Goal: Task Accomplishment & Management: Use online tool/utility

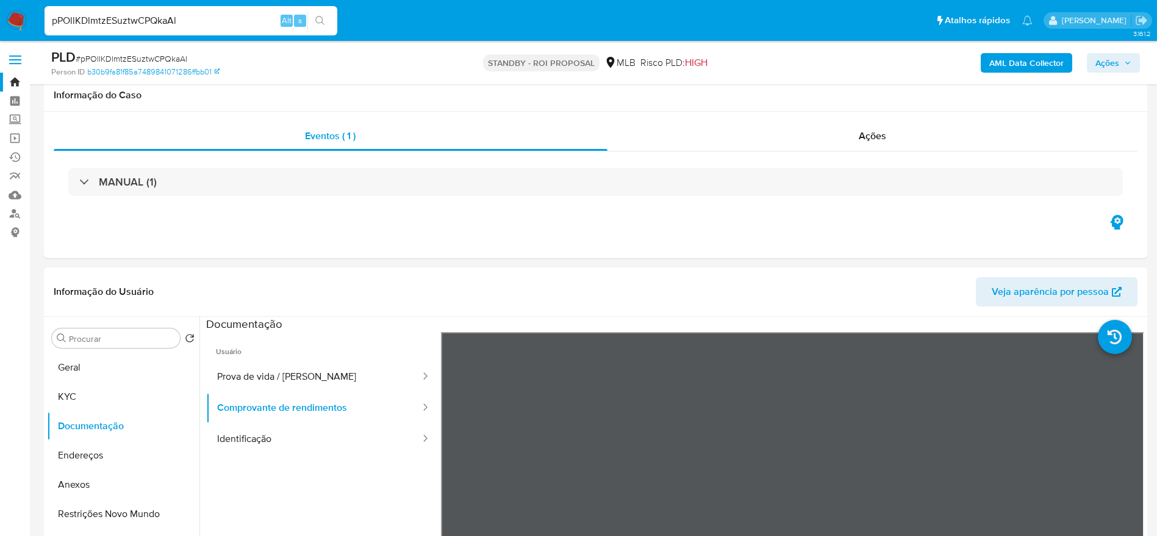
select select "10"
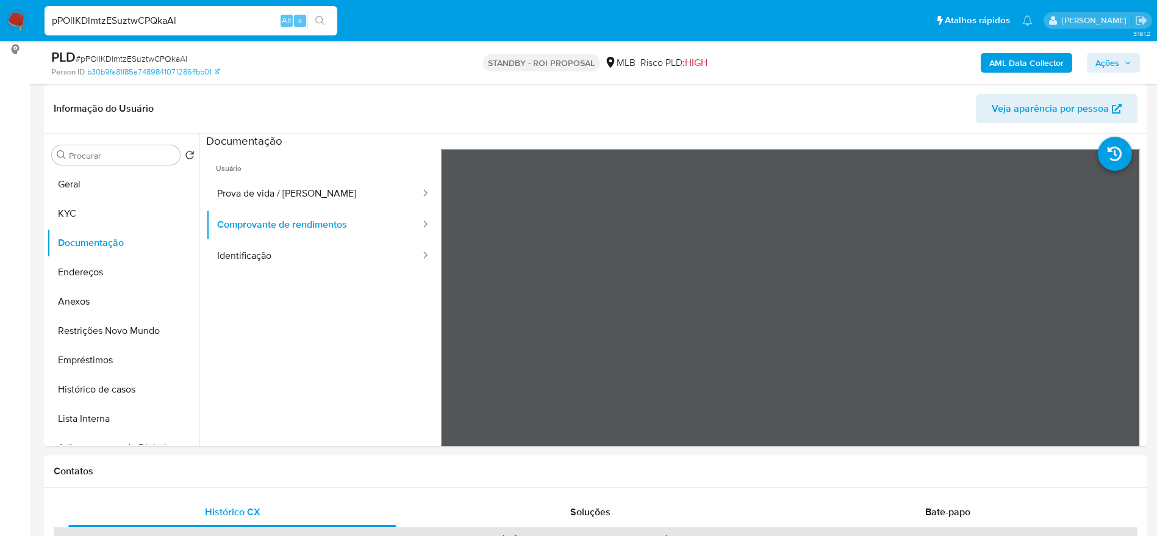
scroll to position [106, 0]
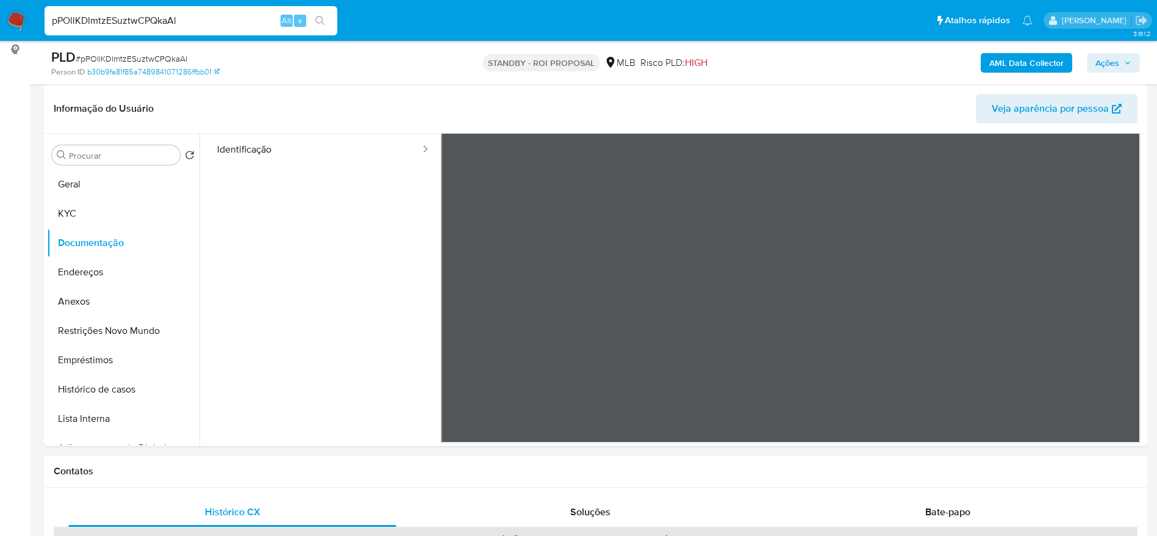
click at [236, 20] on input "pPOllKDlmtzESuztwCPQkaAl" at bounding box center [191, 21] width 293 height 16
paste input "dH3NEltFRBjKI20gwV8gvnny"
type input "dH3NEltFRBjKI20gwV8gvnny"
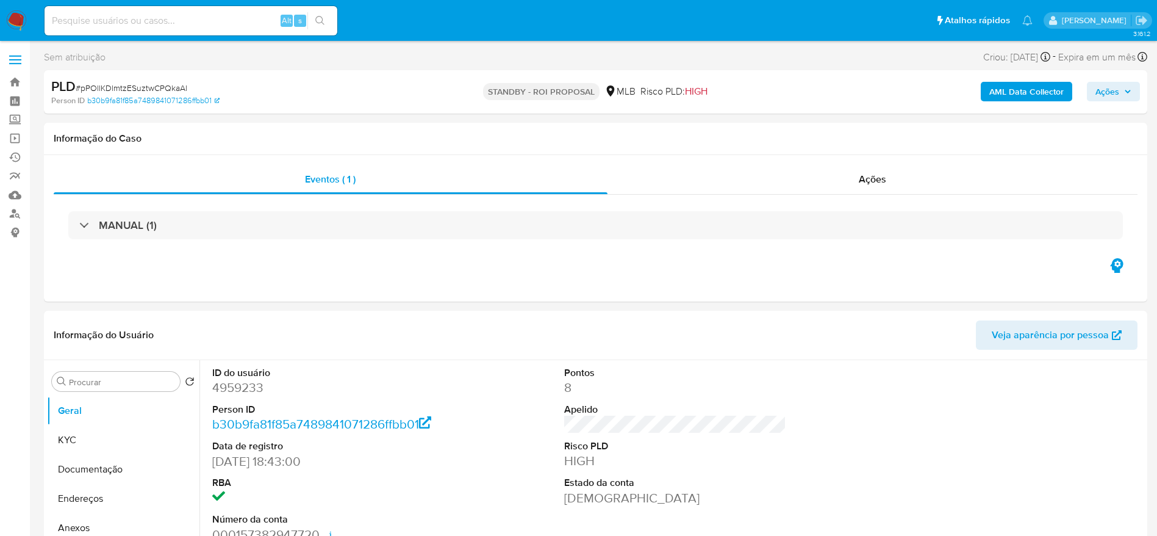
select select "10"
click at [156, 11] on div "Alt s" at bounding box center [191, 20] width 293 height 29
click at [158, 16] on input at bounding box center [191, 21] width 293 height 16
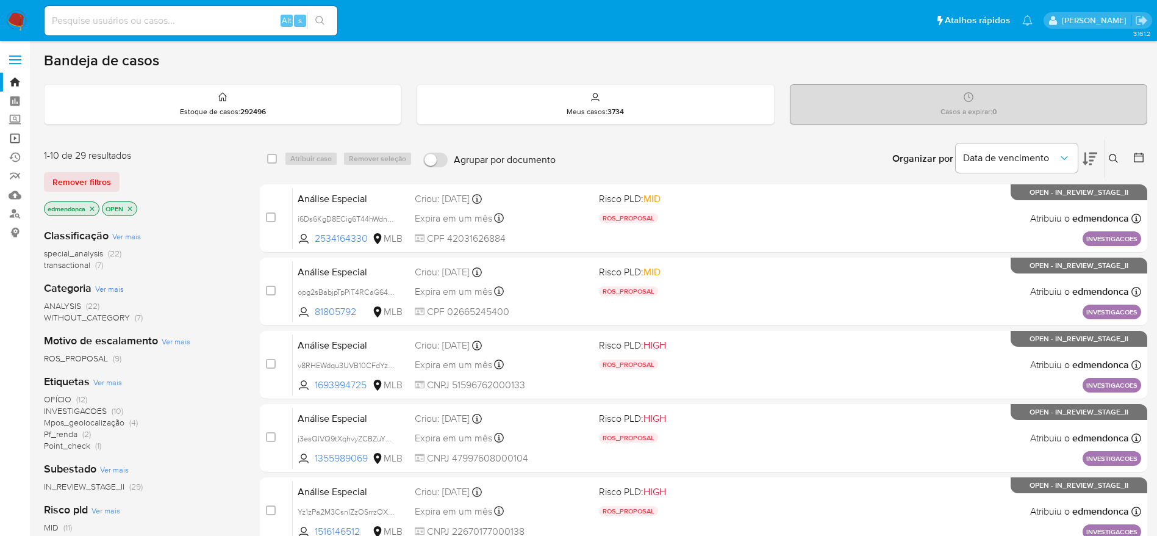
click at [17, 139] on link "Operações em massa" at bounding box center [72, 138] width 145 height 19
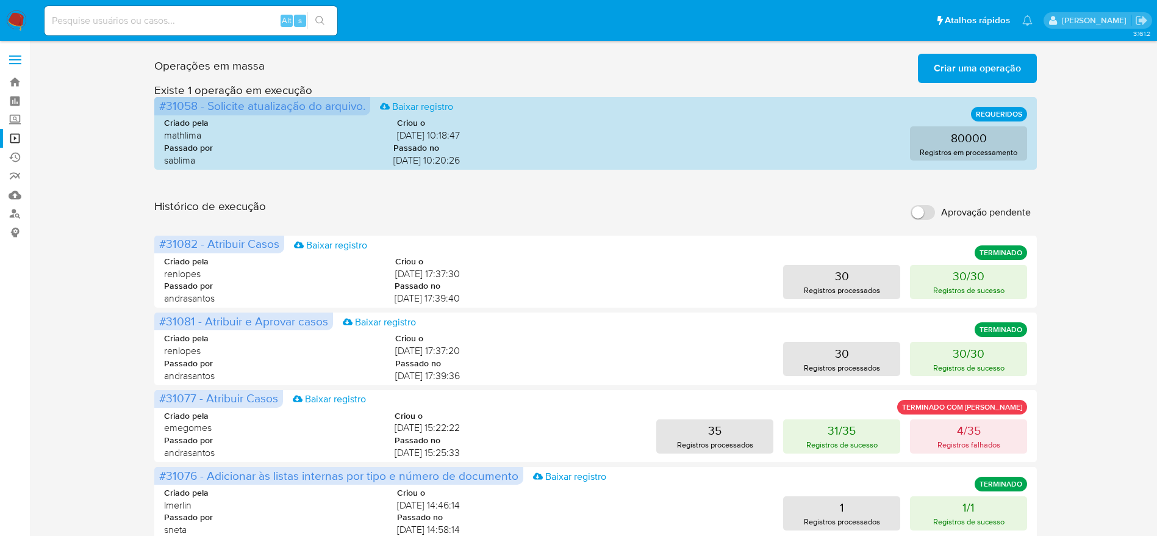
click at [984, 68] on span "Criar uma operação" at bounding box center [977, 68] width 87 height 27
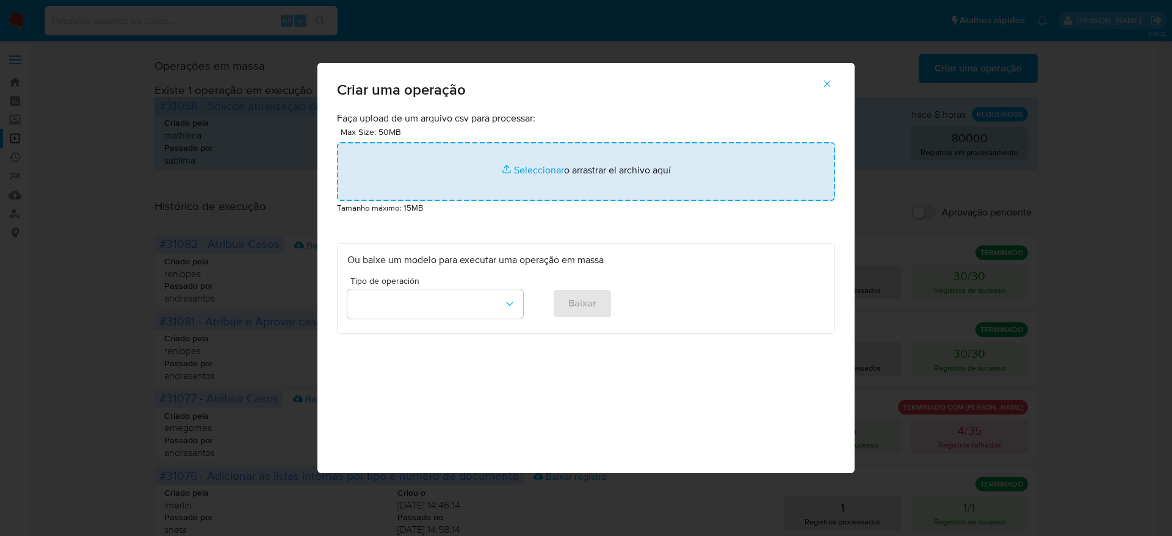
click at [505, 185] on input "file" at bounding box center [586, 171] width 498 height 59
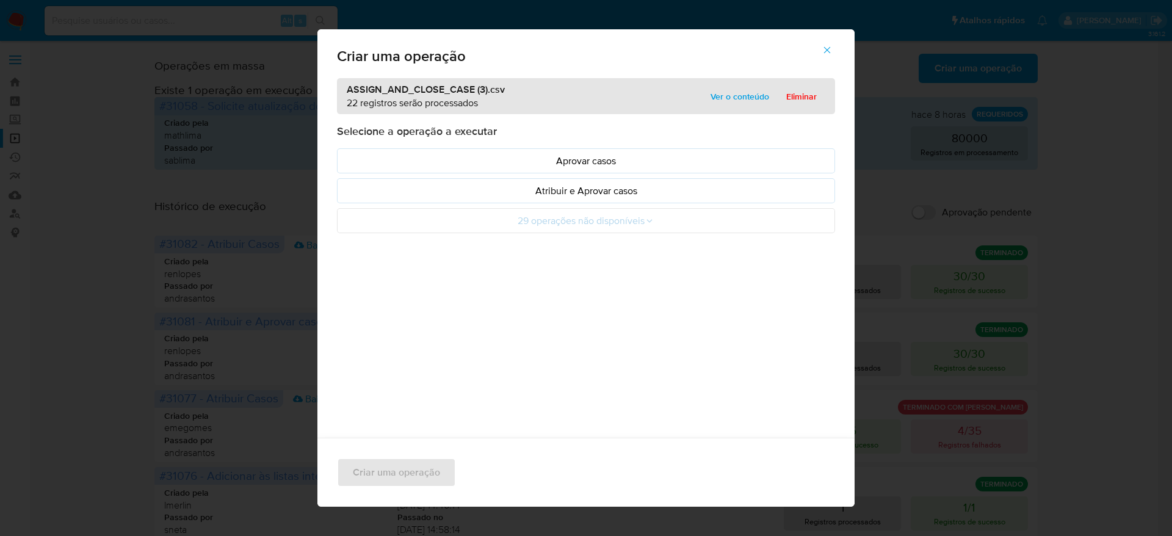
click at [712, 99] on span "Ver o conteúdo" at bounding box center [739, 96] width 59 height 17
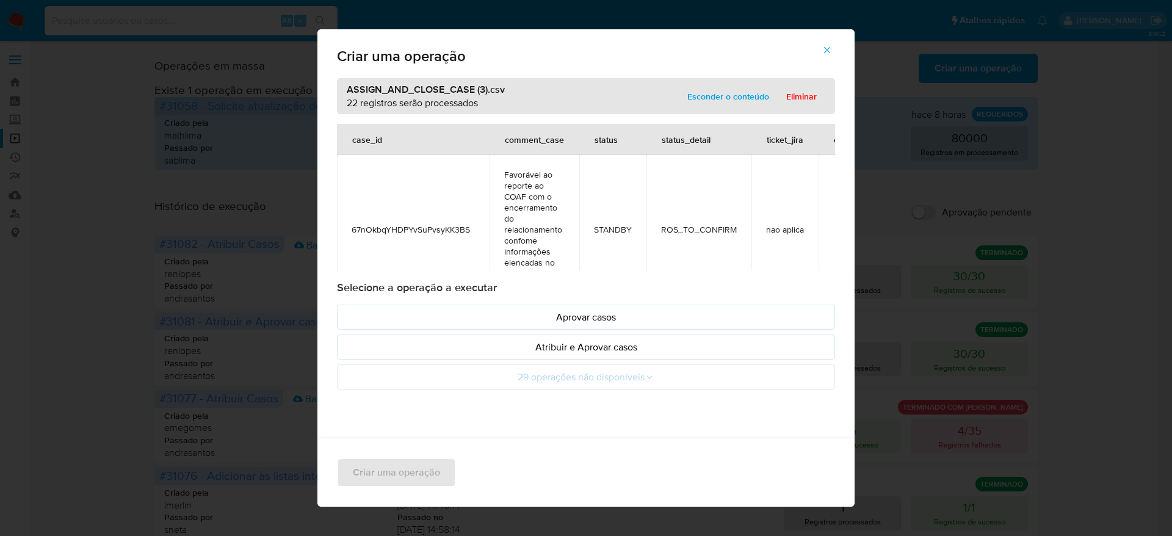
scroll to position [0, 79]
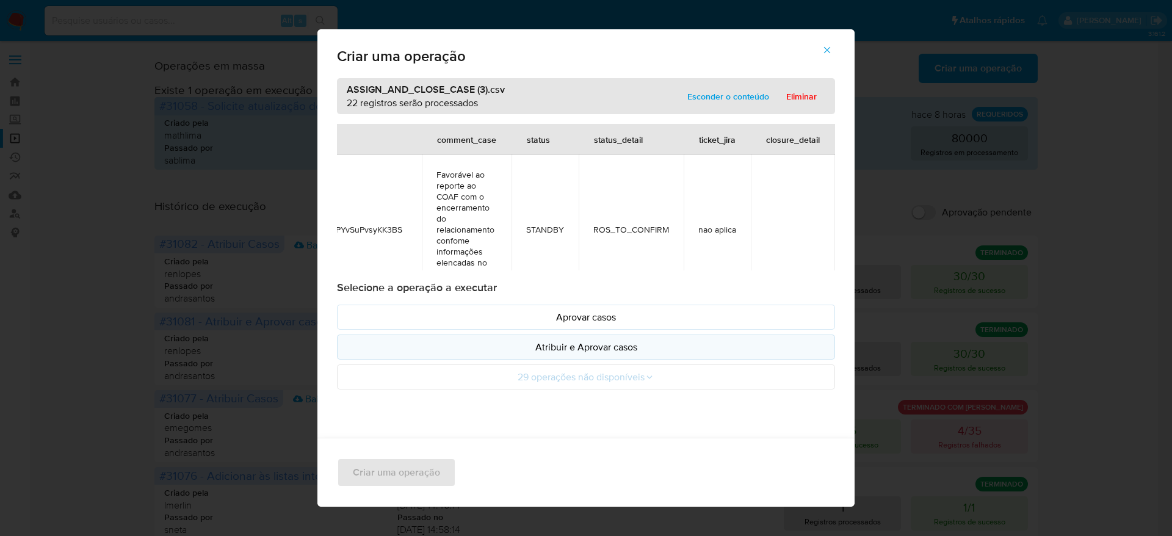
click at [607, 350] on p "Atribuir e Aprovar casos" at bounding box center [585, 347] width 477 height 14
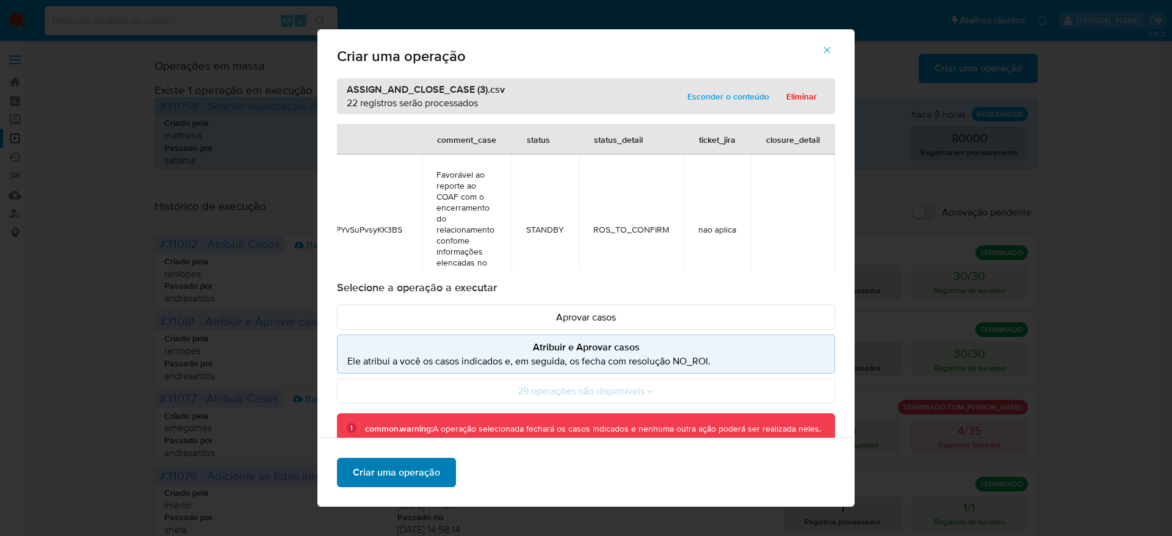
click at [395, 478] on span "Criar uma operação" at bounding box center [396, 472] width 87 height 27
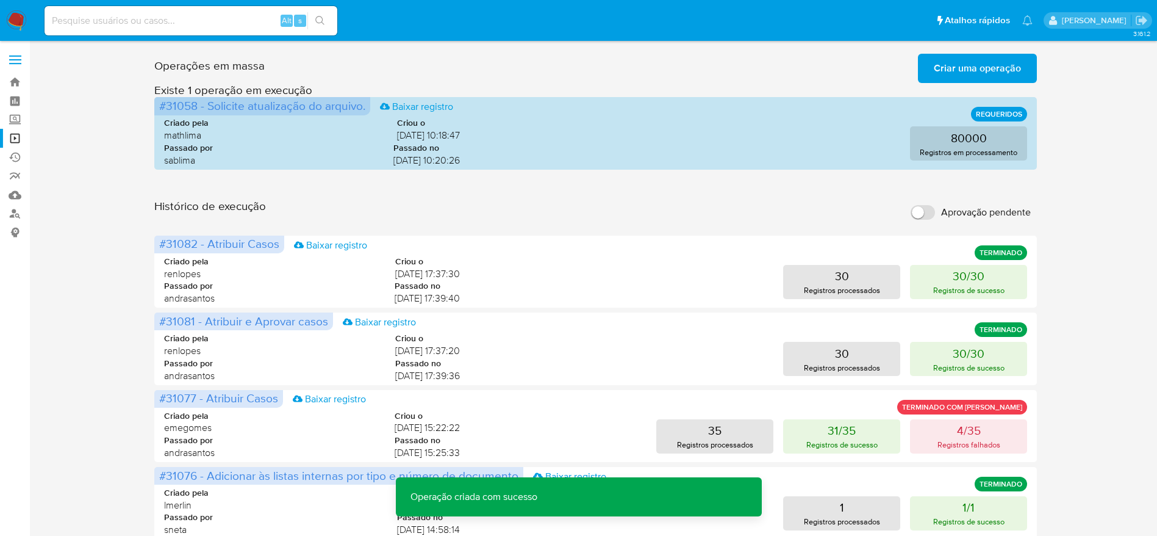
click at [986, 73] on span "Criar uma operação" at bounding box center [977, 68] width 87 height 27
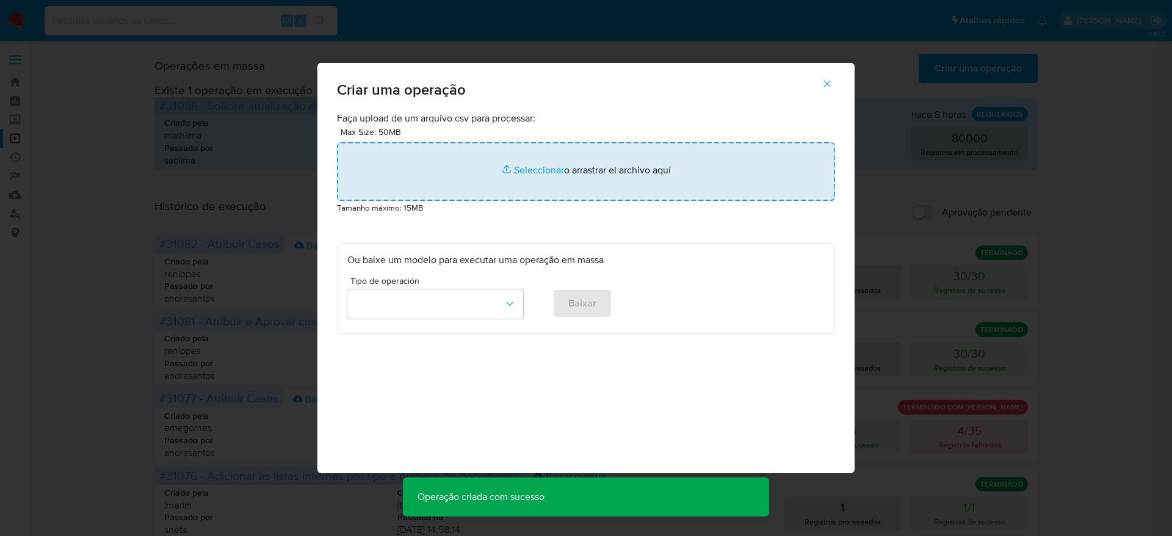
click at [529, 170] on input "file" at bounding box center [586, 171] width 498 height 59
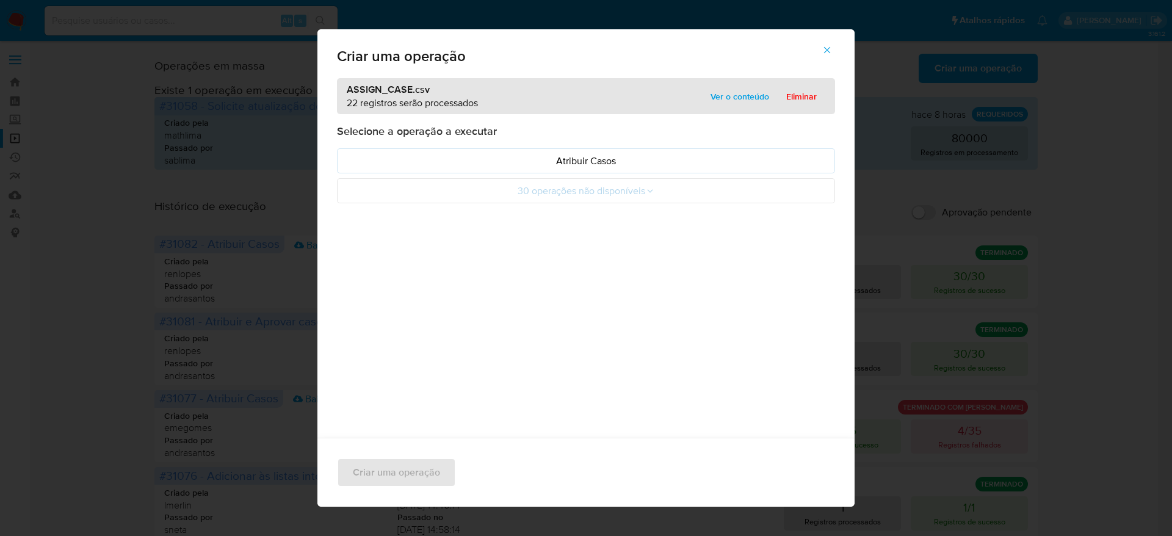
click at [735, 95] on span "Ver o conteúdo" at bounding box center [739, 96] width 59 height 17
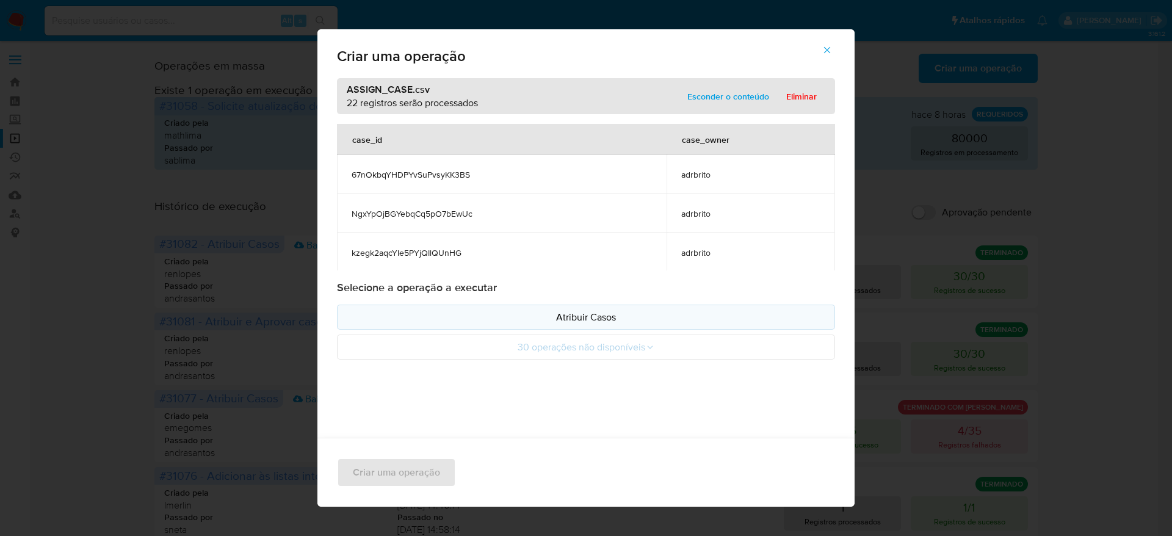
click at [578, 315] on p "Atribuir Casos" at bounding box center [585, 317] width 477 height 14
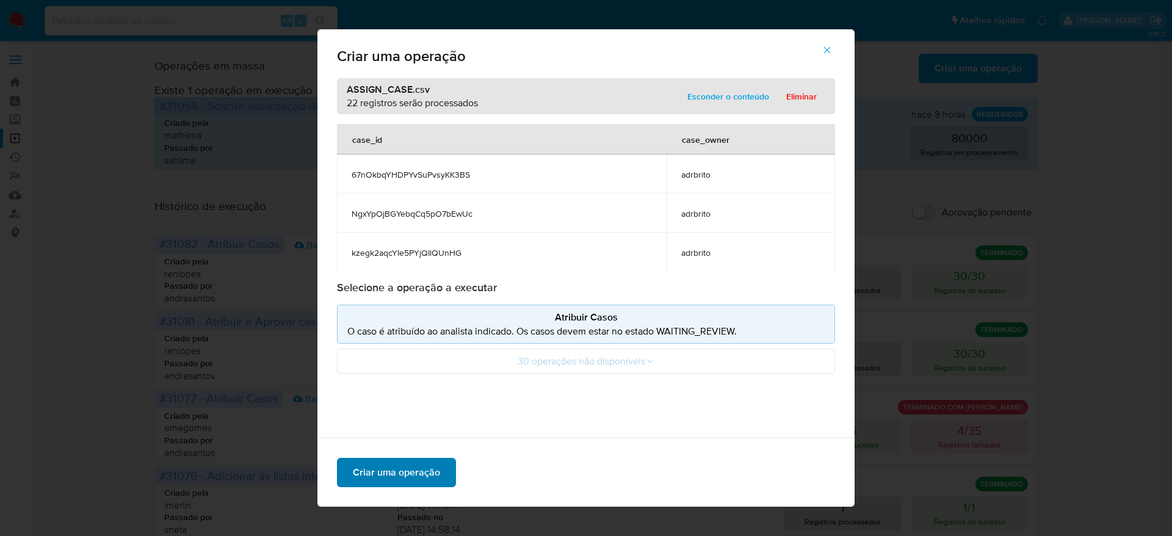
click at [401, 469] on span "Criar uma operação" at bounding box center [396, 472] width 87 height 27
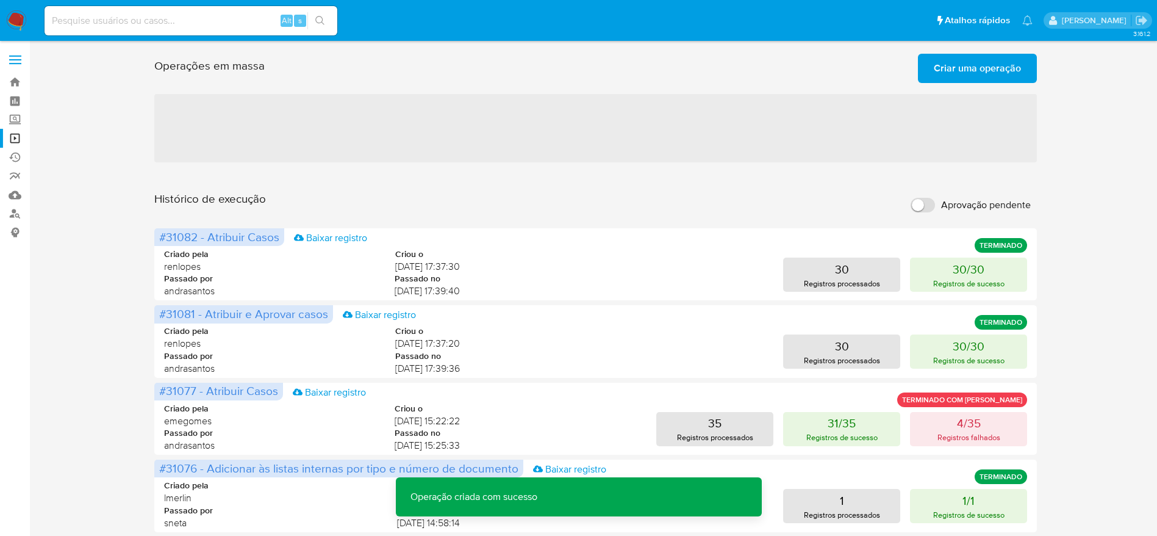
click at [955, 81] on span "Criar uma operação" at bounding box center [977, 68] width 87 height 27
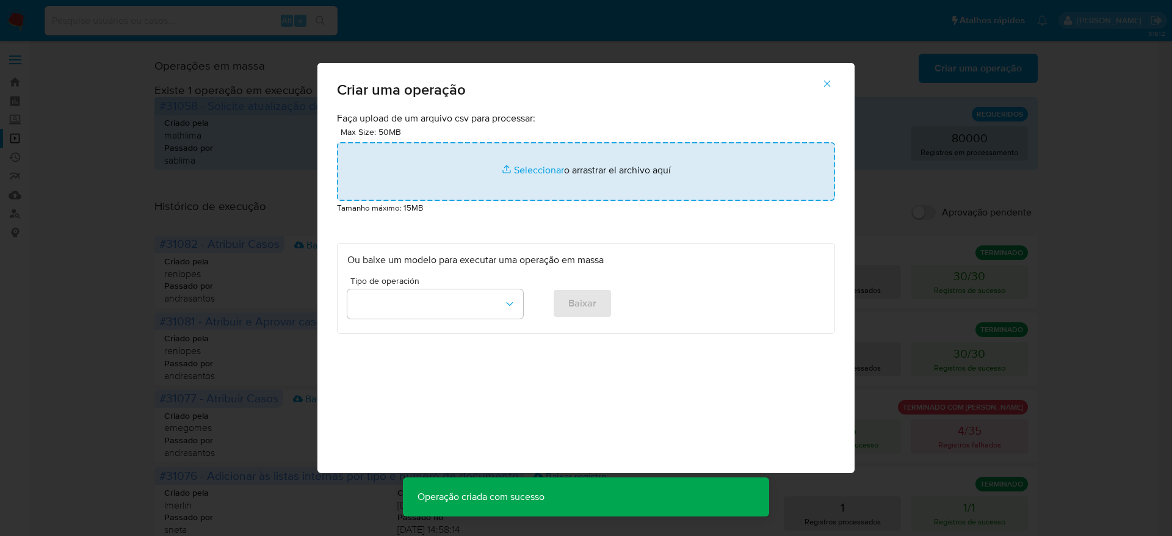
click at [514, 191] on input "file" at bounding box center [586, 171] width 498 height 59
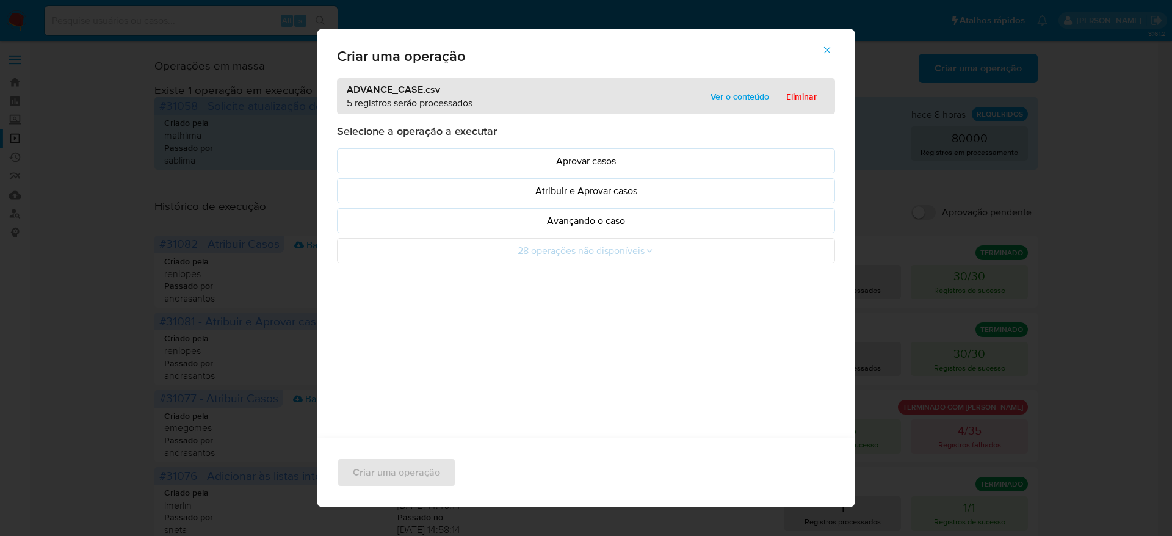
click at [393, 132] on p "Selecione a operação a executar" at bounding box center [586, 131] width 498 height 15
click at [616, 223] on p "Avançando o caso" at bounding box center [585, 221] width 477 height 14
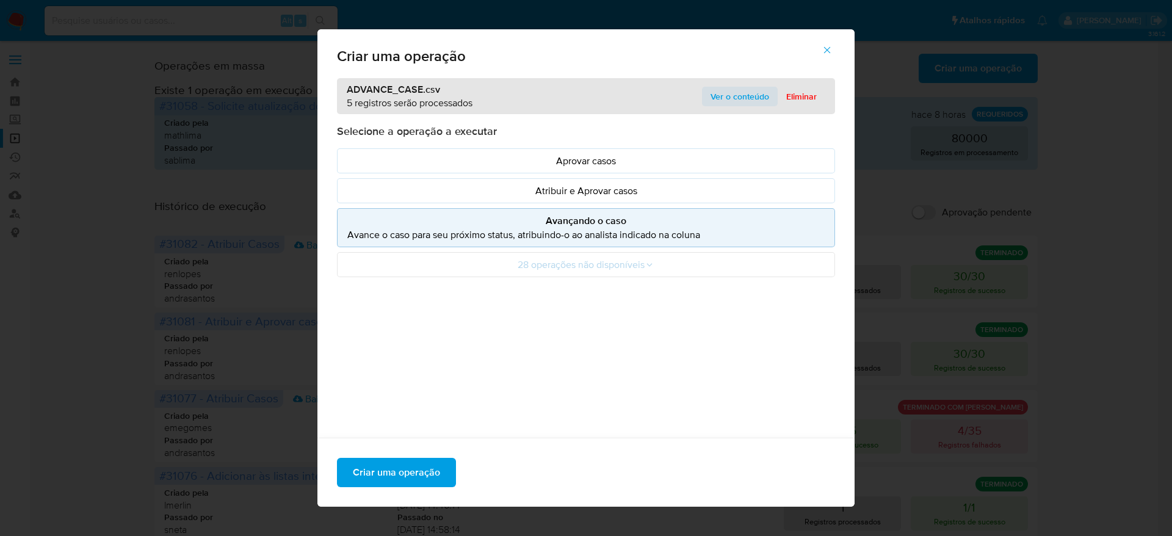
click at [759, 95] on span "Ver o conteúdo" at bounding box center [739, 96] width 59 height 17
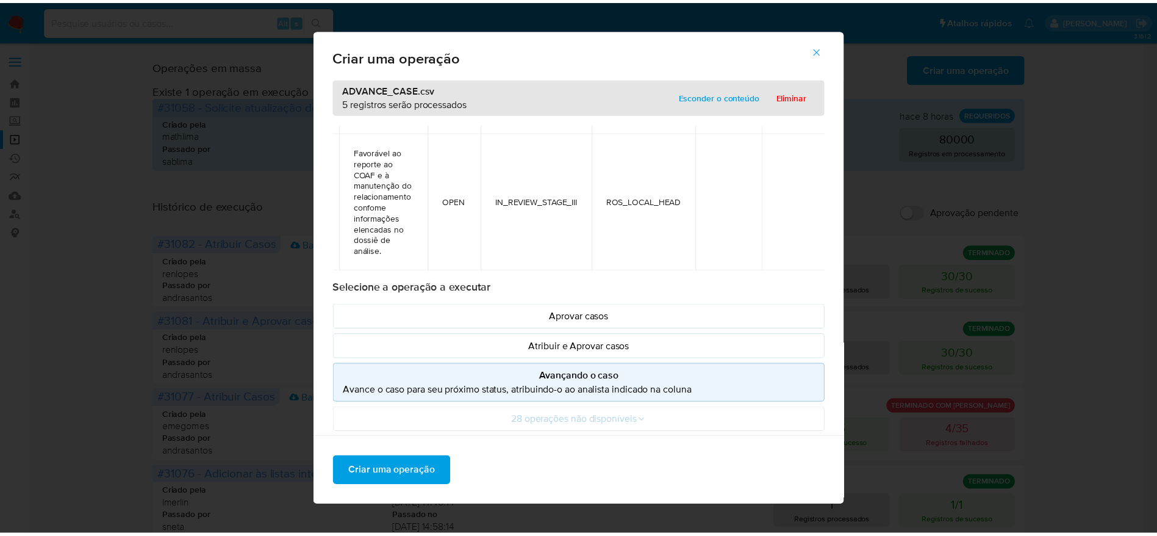
scroll to position [588, 239]
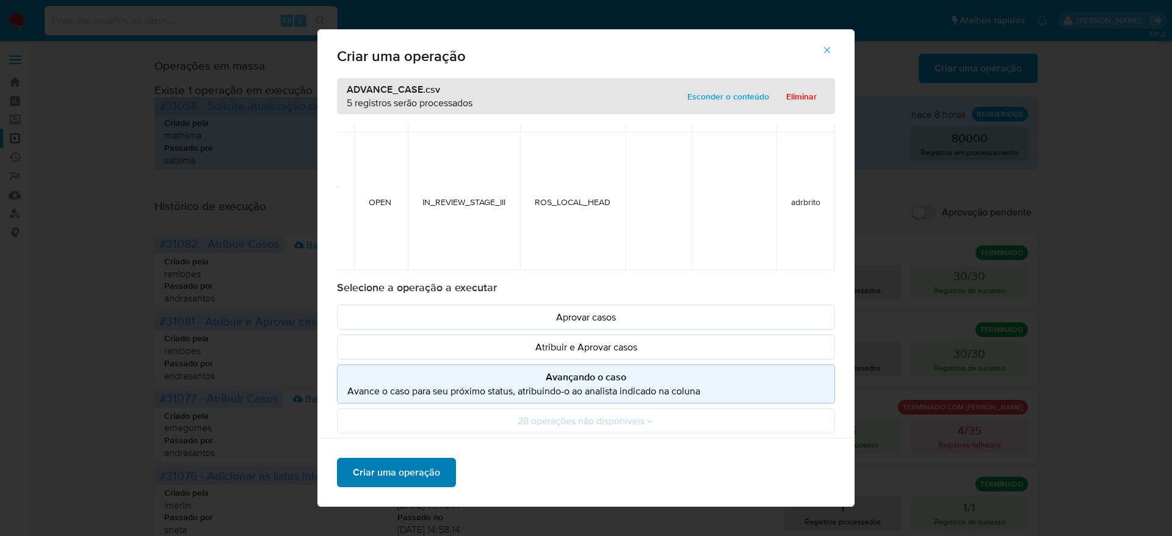
click at [436, 468] on button "Criar uma operação" at bounding box center [396, 472] width 119 height 29
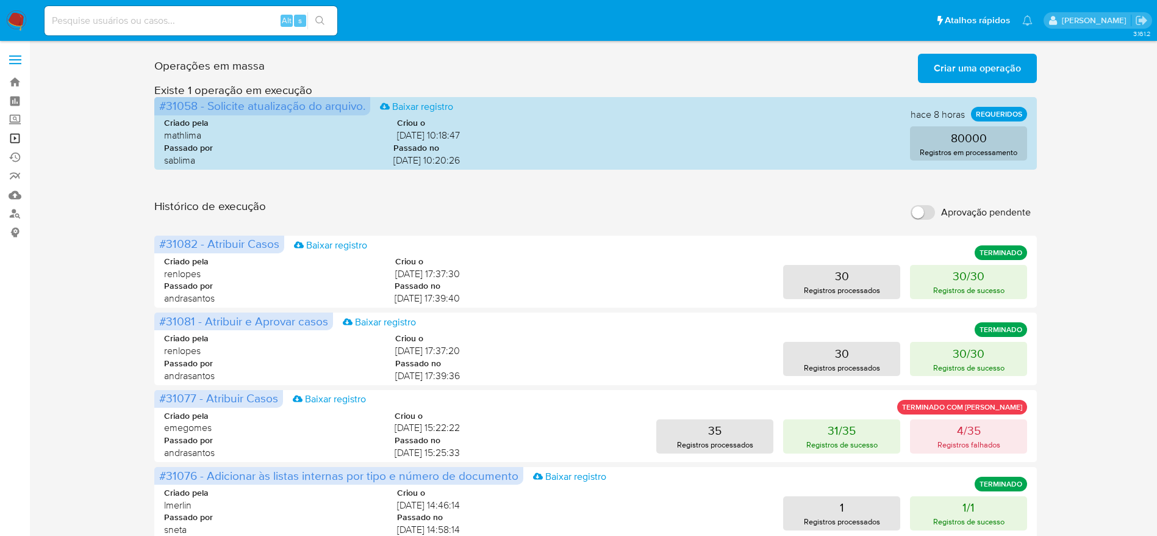
click at [13, 141] on link "Operações em massa" at bounding box center [72, 138] width 145 height 19
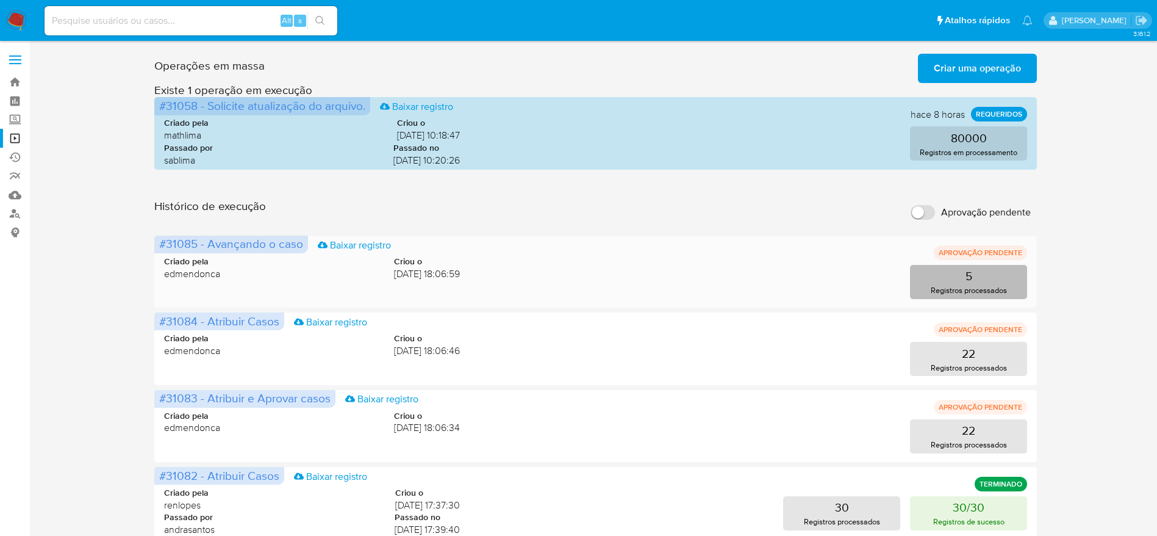
click at [1005, 274] on button "5 Registros processados" at bounding box center [968, 282] width 117 height 34
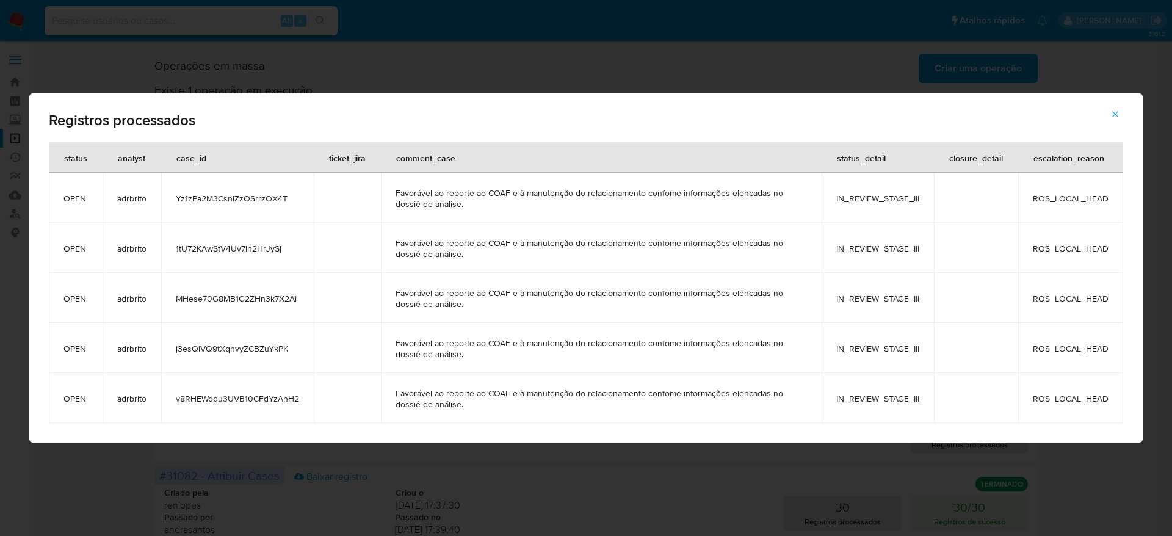
click at [1115, 114] on icon "button" at bounding box center [1115, 114] width 7 height 7
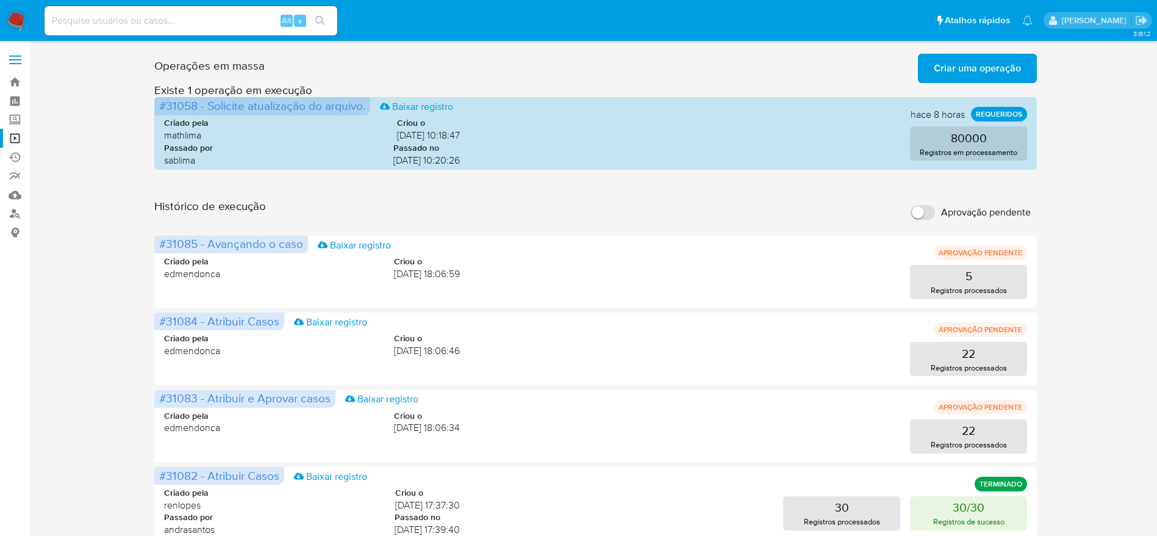
click at [1094, 203] on div "Operações em massa Criar uma operação Só pode haver no máximo 5 recursos colado…" at bounding box center [596, 545] width 1104 height 992
click at [20, 135] on link "Operações em massa" at bounding box center [72, 138] width 145 height 19
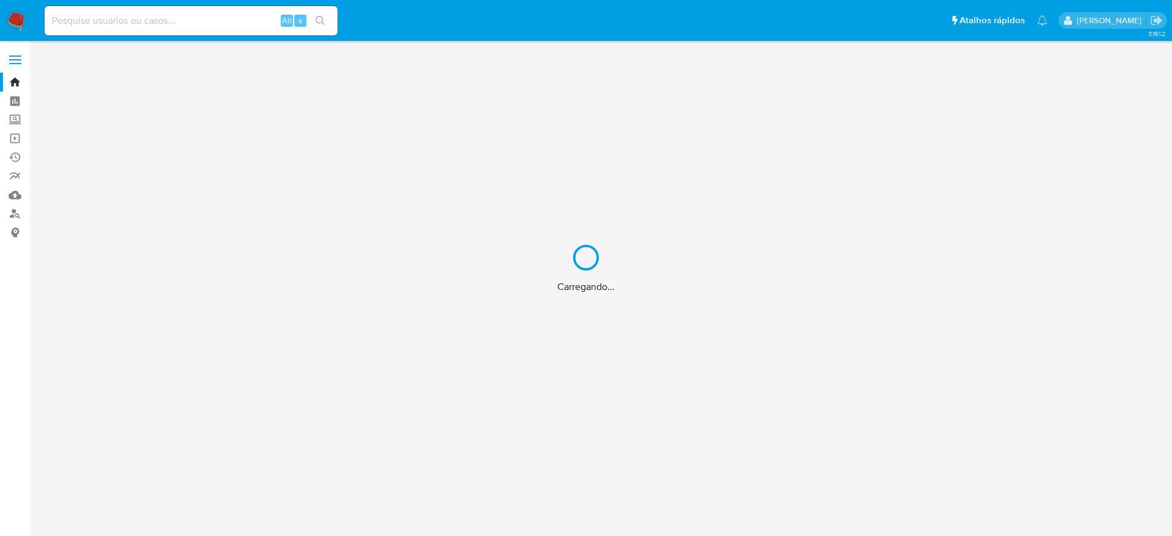
click at [182, 15] on div "Carregando..." at bounding box center [586, 268] width 1172 height 536
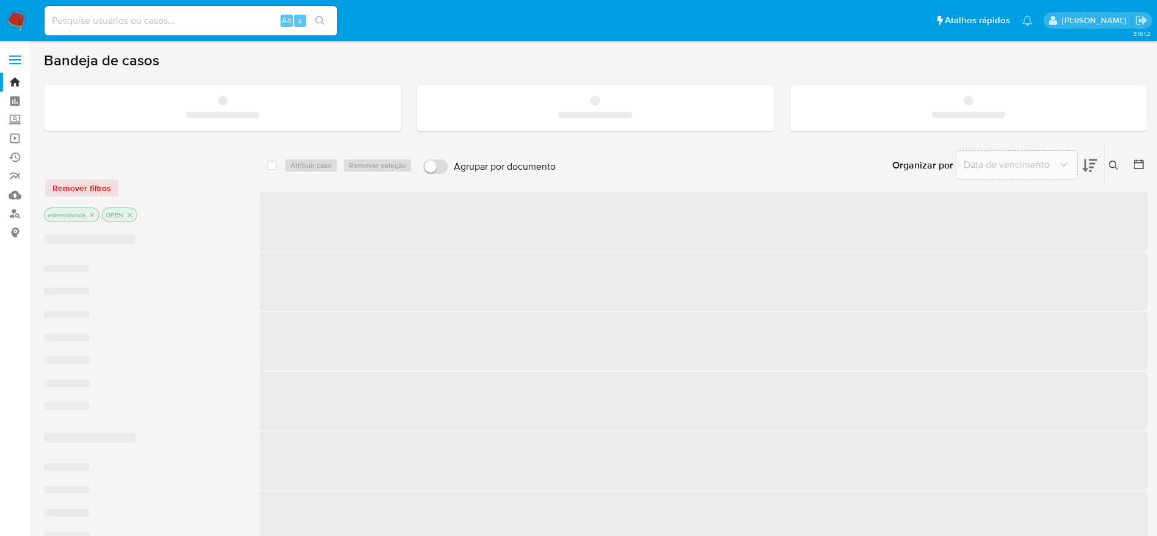
click at [192, 24] on input at bounding box center [191, 21] width 293 height 16
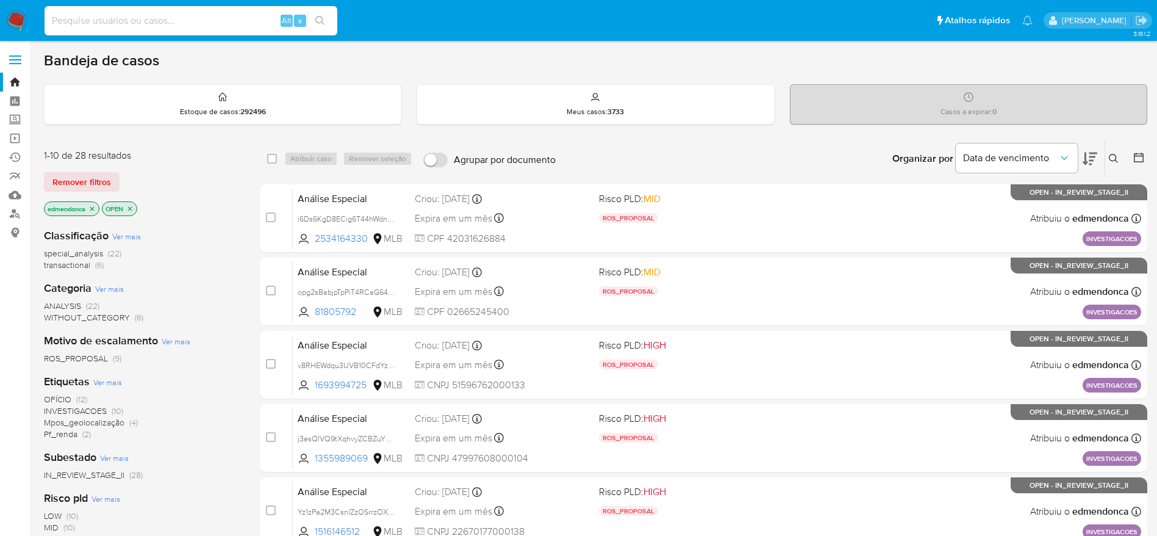
paste input "RLrUcwS2yrBNiixJJMj0TIKl"
type input "RLrUcwS2yrBNiixJJMj0TIKl"
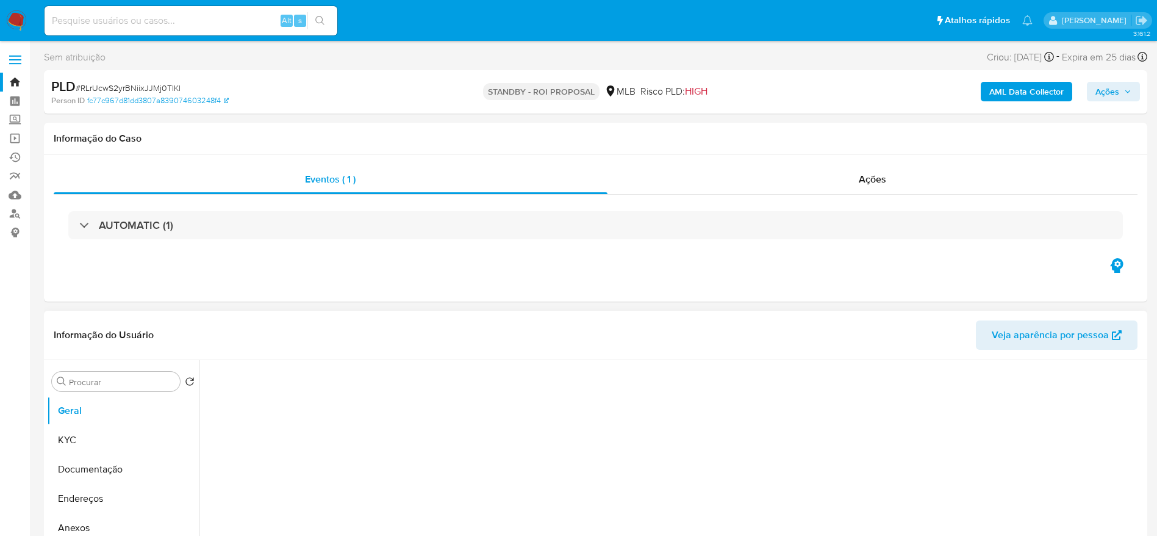
select select "10"
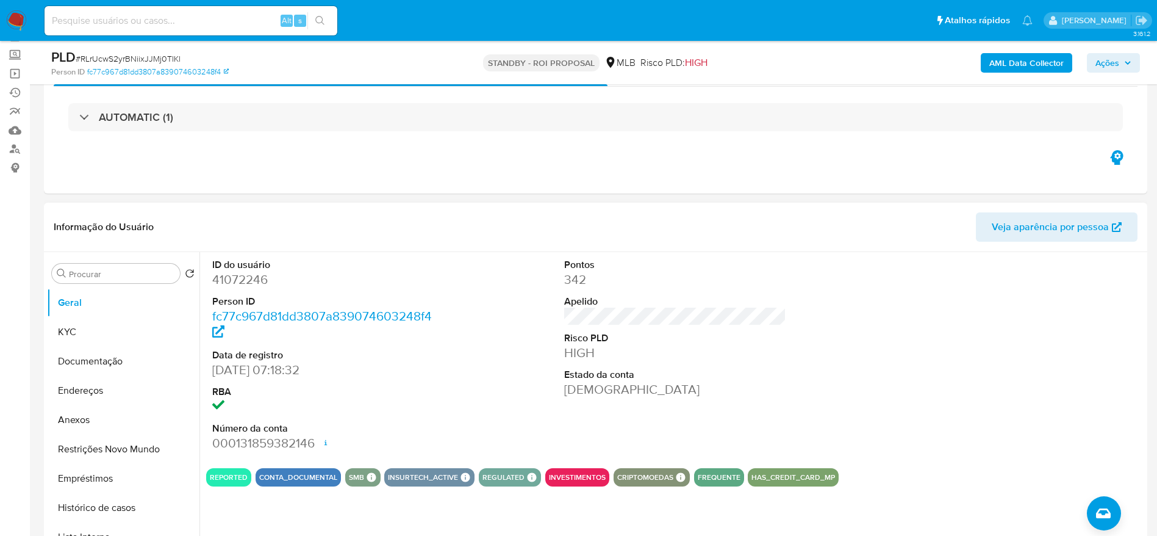
scroll to position [92, 0]
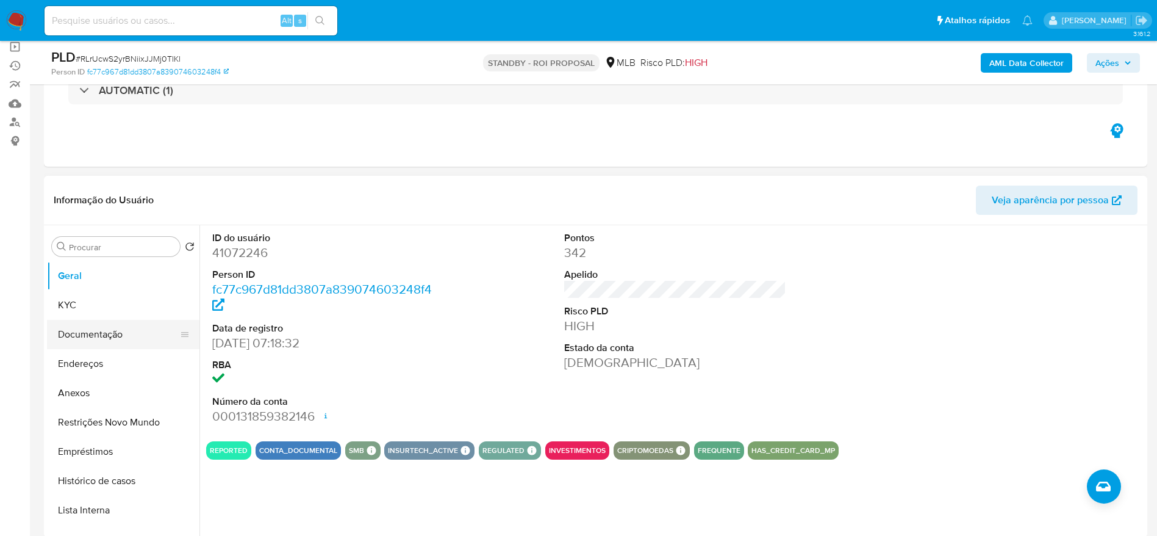
click at [129, 340] on button "Documentação" at bounding box center [118, 334] width 143 height 29
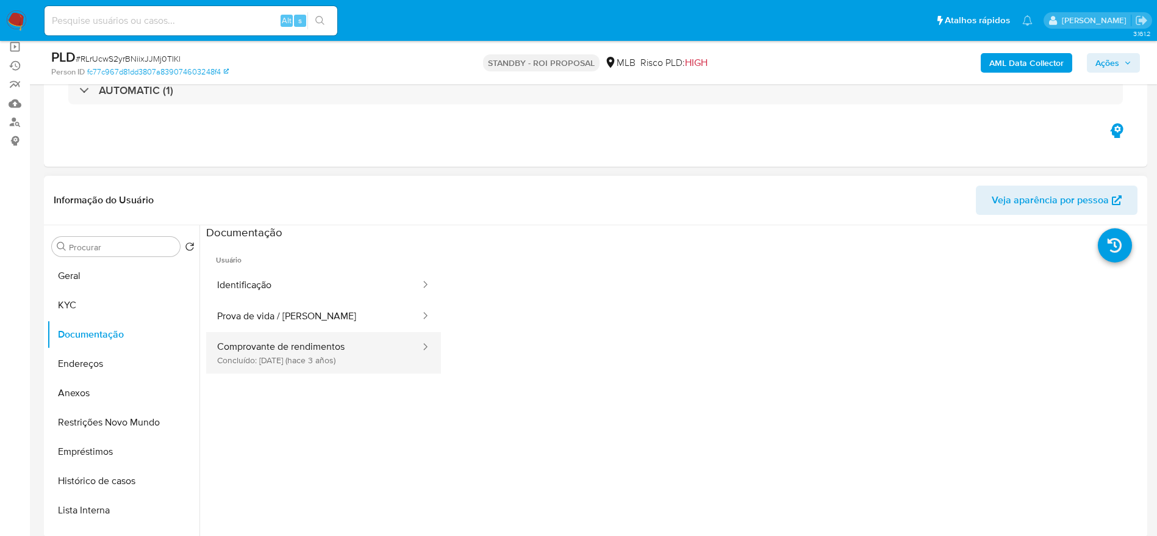
click at [306, 344] on button "Comprovante de rendimentos Concluído: 22/03/2023 (hace 3 años)" at bounding box center [313, 352] width 215 height 41
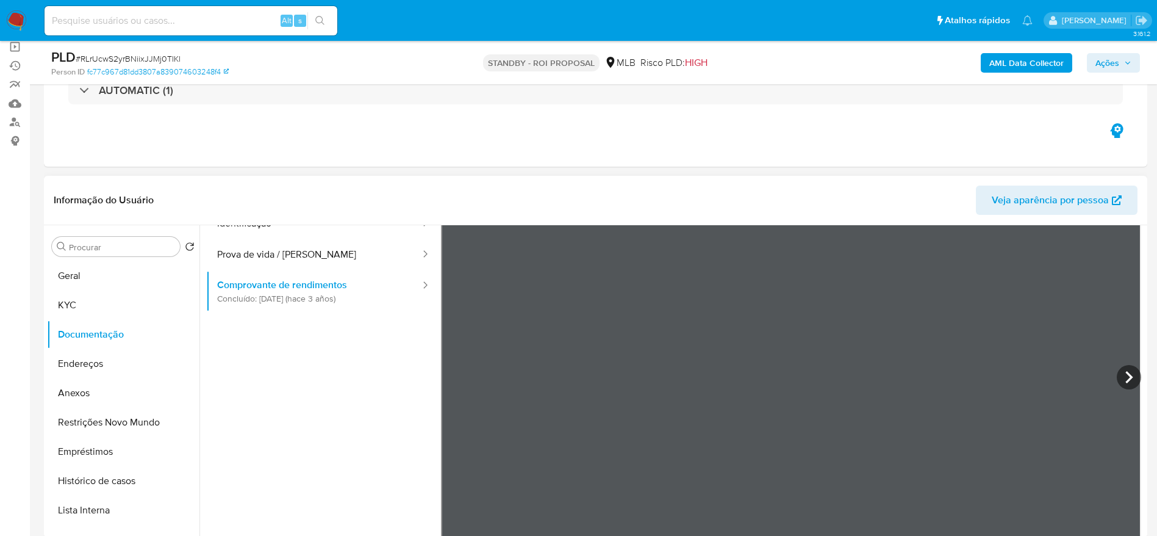
scroll to position [106, 0]
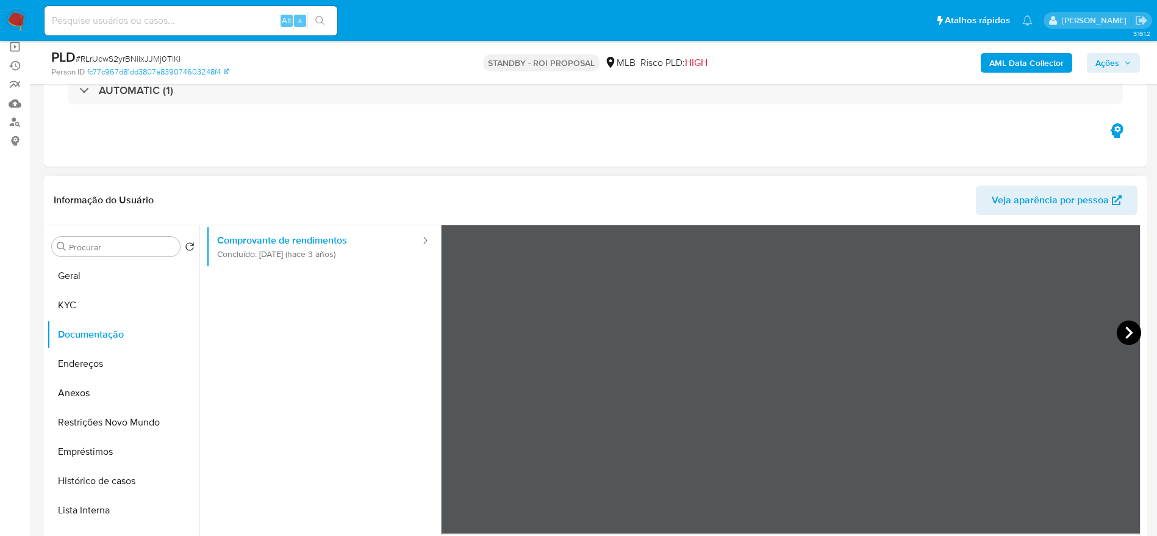
click at [1130, 328] on icon at bounding box center [1129, 332] width 24 height 24
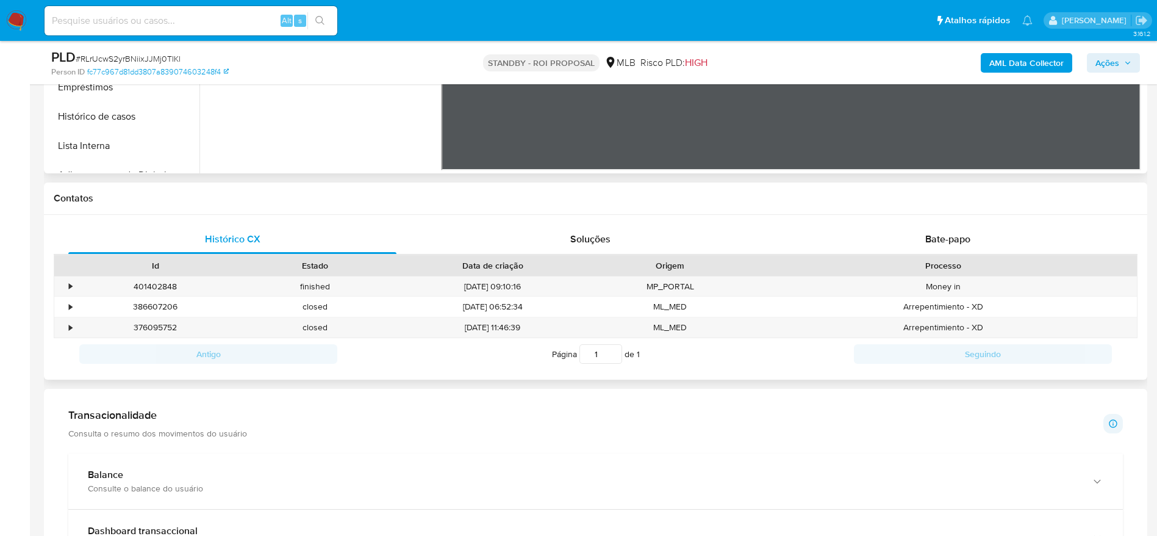
scroll to position [458, 0]
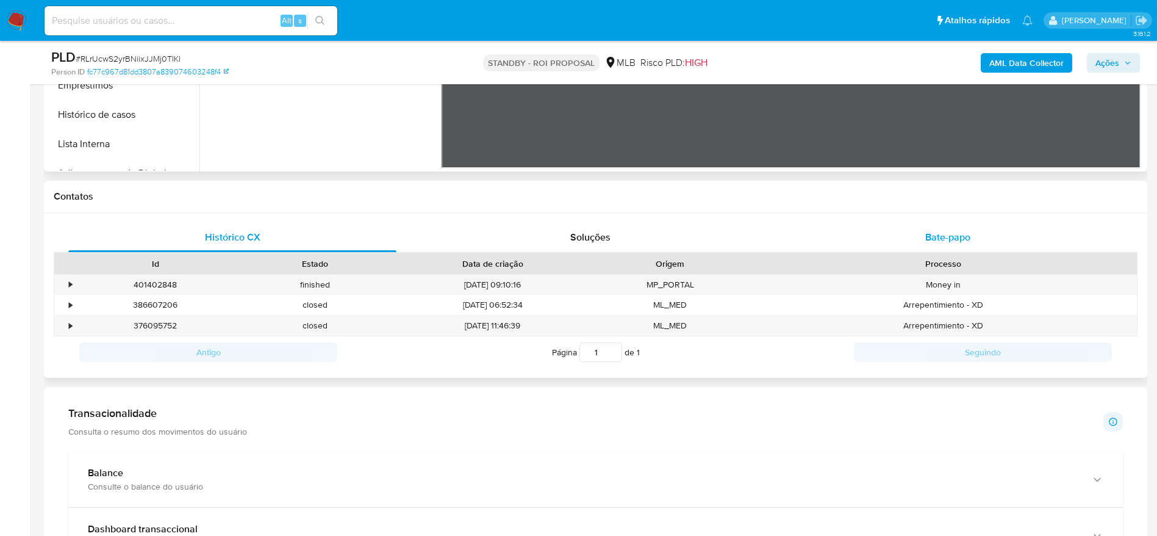
click at [884, 230] on div "Bate-papo" at bounding box center [948, 237] width 328 height 29
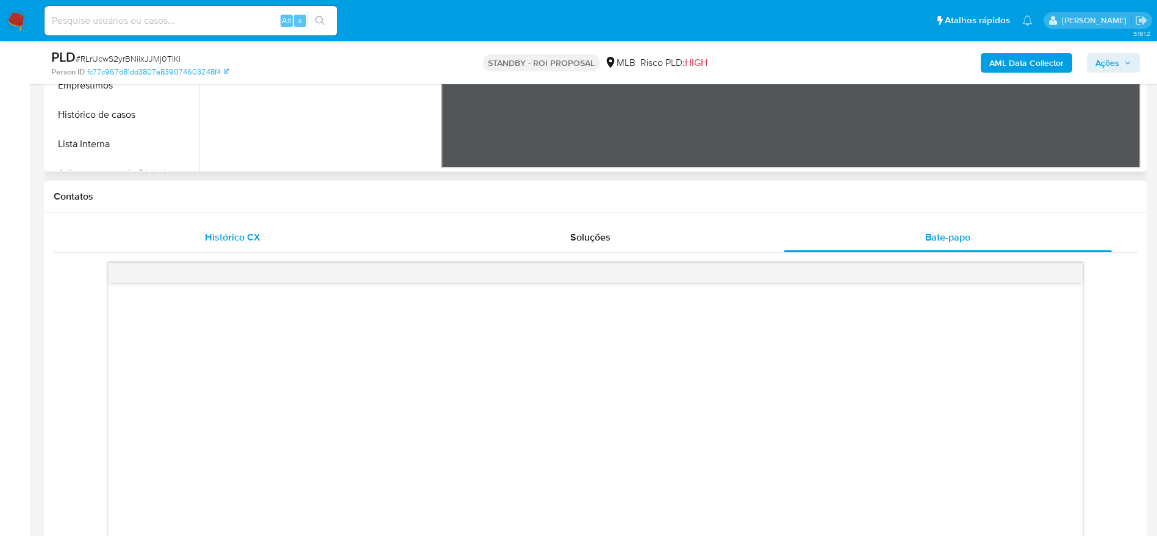
click at [272, 232] on div "Histórico CX" at bounding box center [232, 237] width 328 height 29
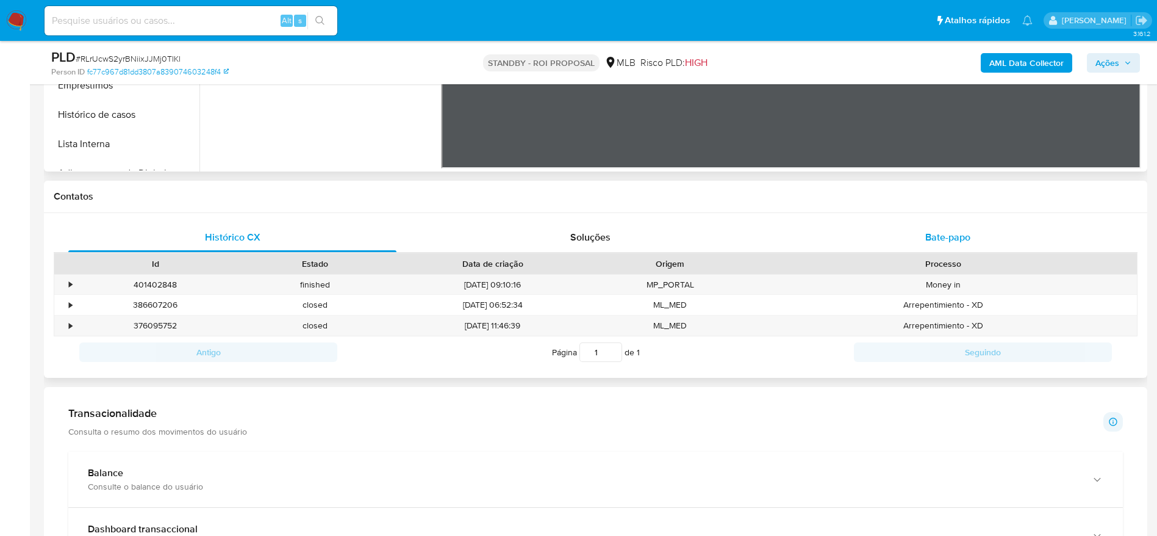
click at [965, 234] on span "Bate-papo" at bounding box center [948, 237] width 45 height 14
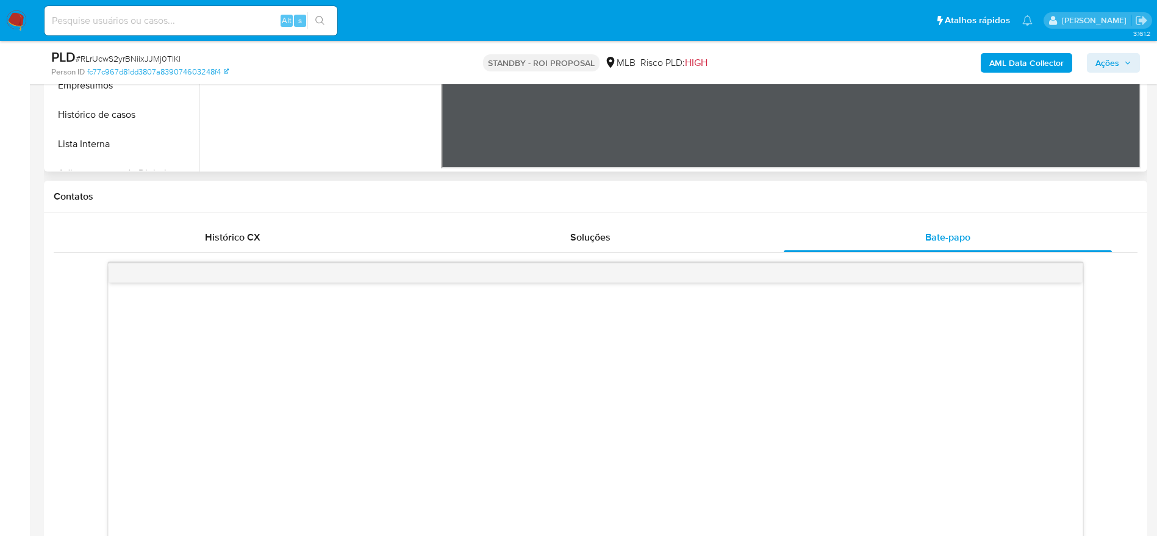
click at [671, 358] on div at bounding box center [596, 429] width 974 height 292
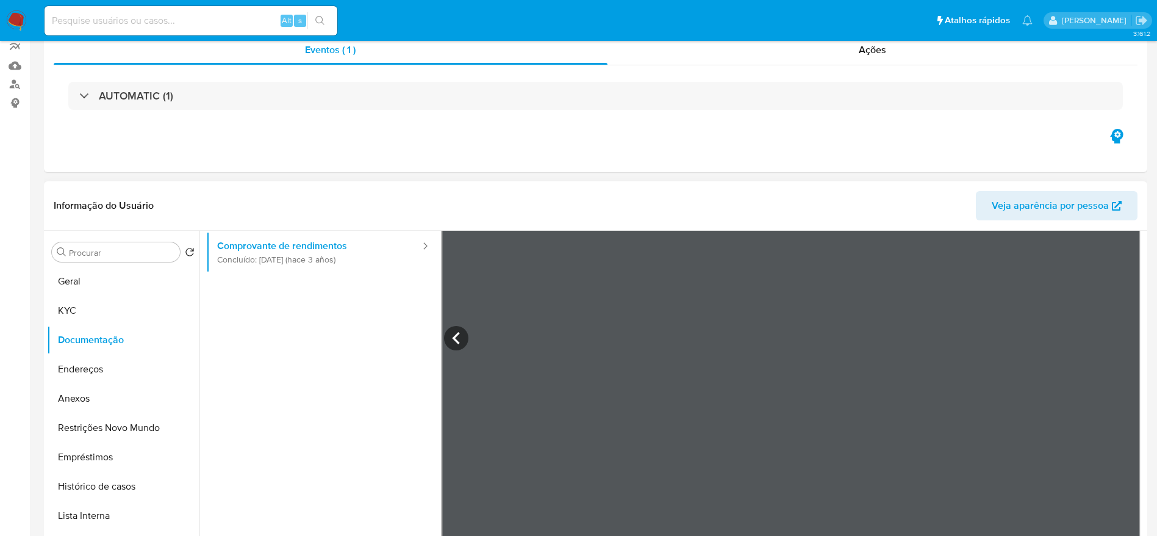
scroll to position [0, 0]
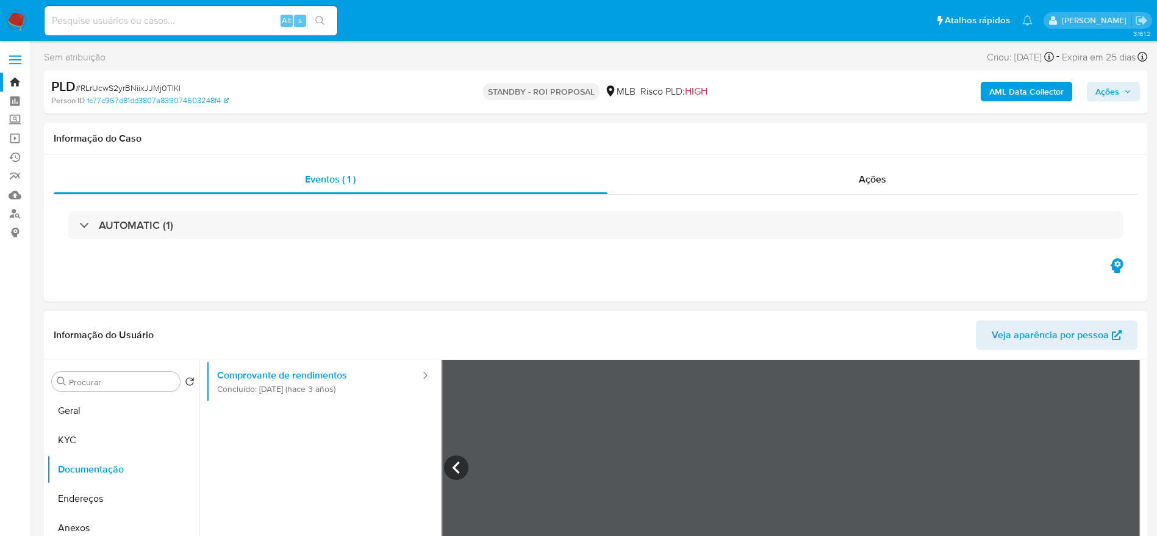
click at [171, 84] on span "# RLrUcwS2yrBNiixJJMj0TIKl" at bounding box center [128, 88] width 105 height 12
copy span "RLrUcwS2yrBNiixJJMj0TIKl"
click at [123, 21] on input at bounding box center [191, 21] width 293 height 16
paste input "67nOkbqYHDPYvSuPvsyKK3BS"
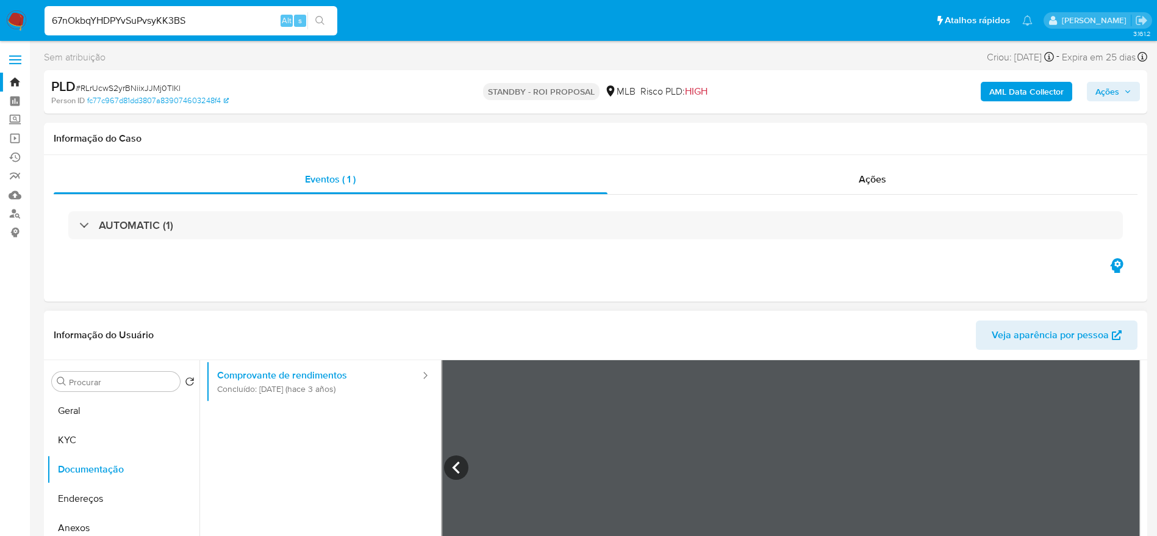
type input "67nOkbqYHDPYvSuPvsyKK3BS"
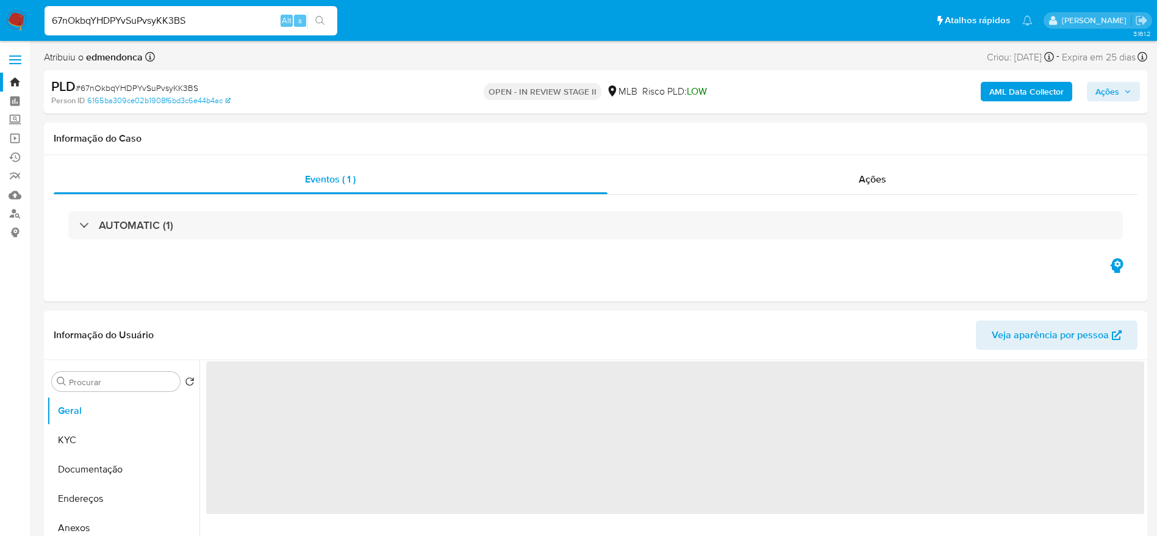
select select "10"
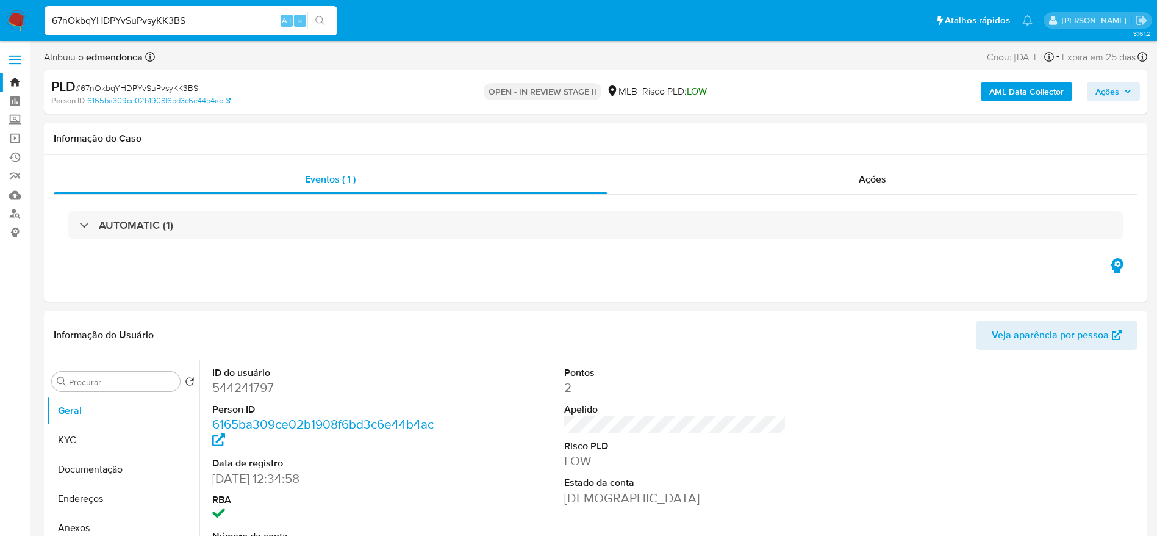
click at [203, 13] on input "67nOkbqYHDPYvSuPvsyKK3BS" at bounding box center [191, 21] width 293 height 16
paste input "NgxYpOjBGYebqCq5pO7bEwUc"
type input "NgxYpOjBGYebqCq5pO7bEwUc"
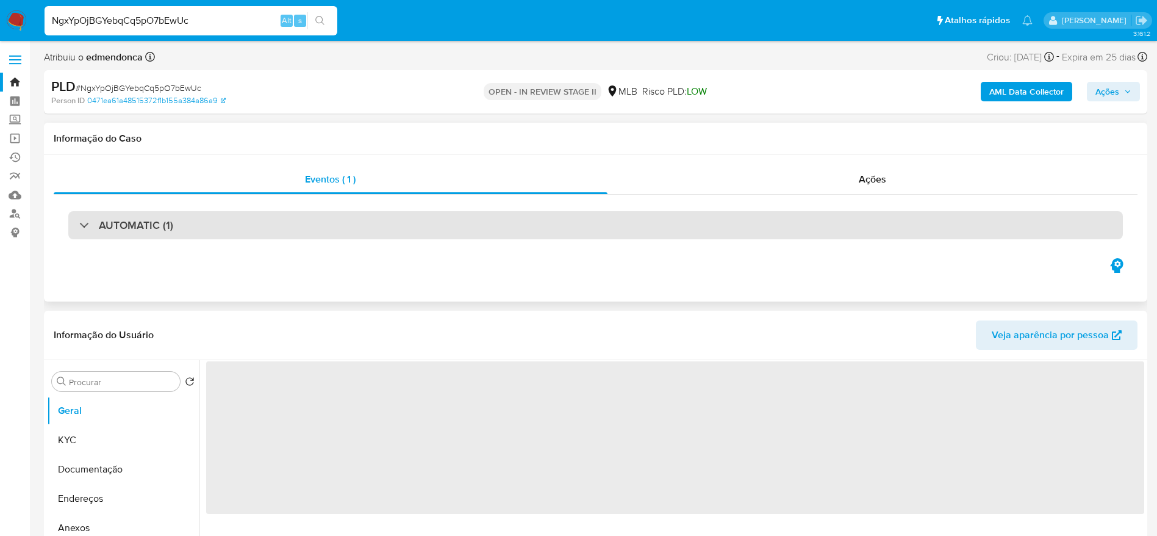
select select "10"
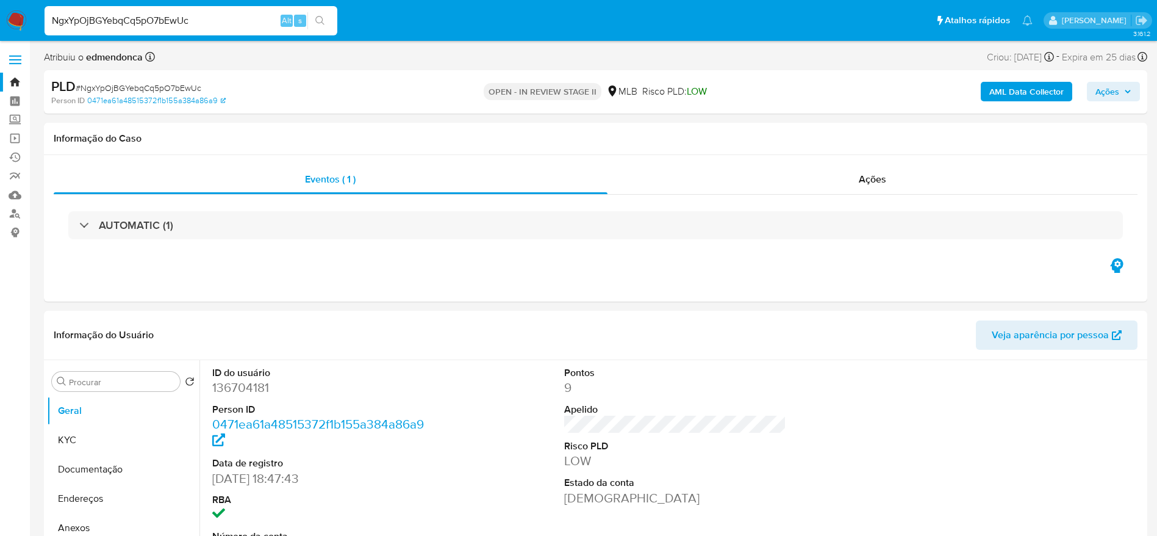
click at [201, 18] on input "NgxYpOjBGYebqCq5pO7bEwUc" at bounding box center [191, 21] width 293 height 16
paste input "kzegk2aqcYIe5PYjQIlQUnHG"
type input "kzegk2aqcYIe5PYjQIlQUnHG"
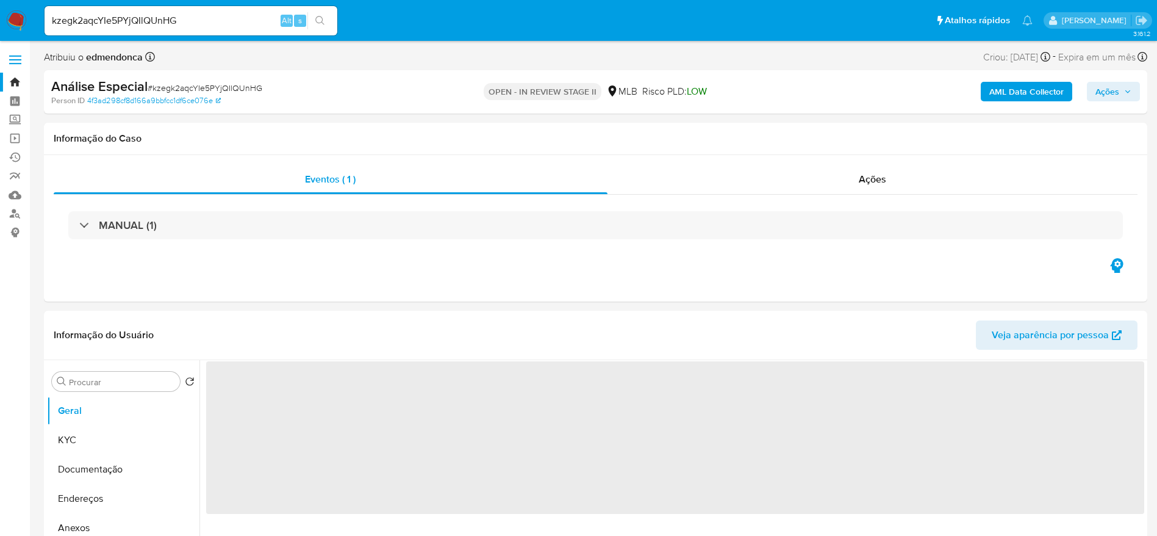
select select "10"
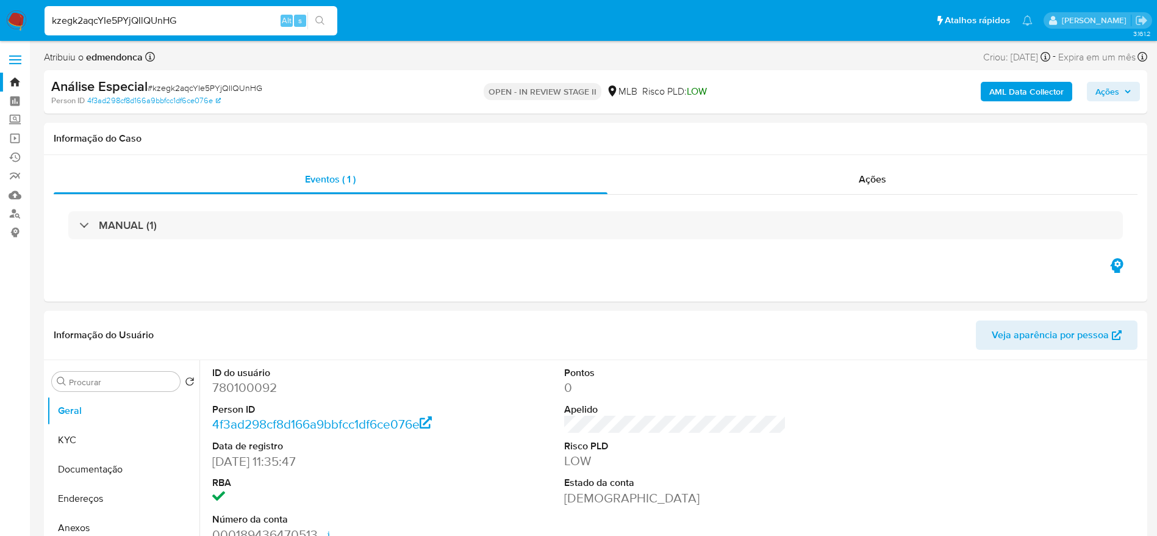
click at [211, 21] on input "kzegk2aqcYIe5PYjQIlQUnHG" at bounding box center [191, 21] width 293 height 16
paste input "SgTPJvJGm2wSd9YmvrT6zXHq"
type input "SgTPJvJGm2wSd9YmvrT6zXHq"
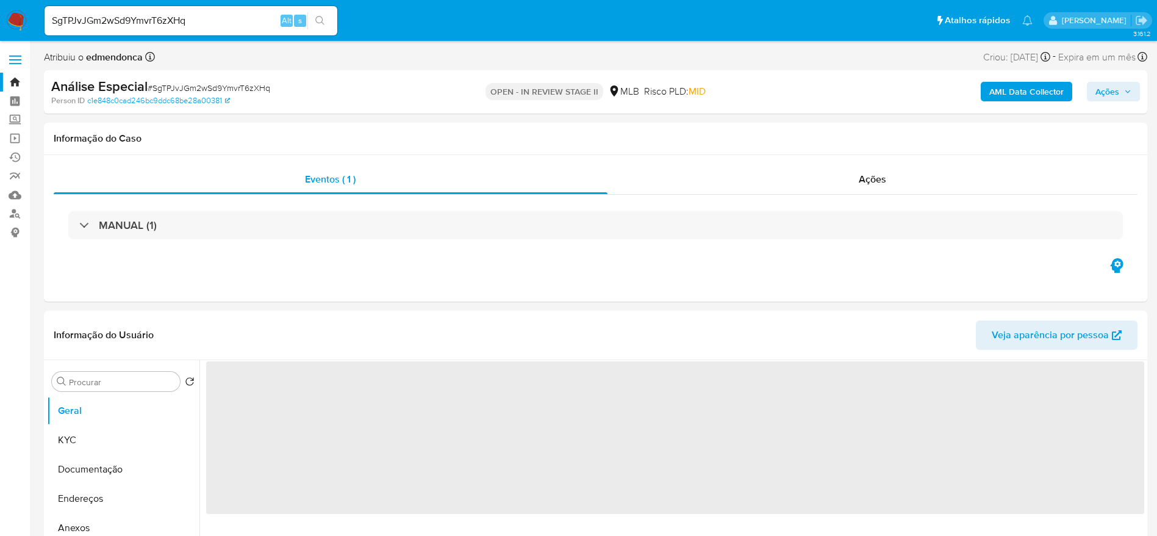
select select "10"
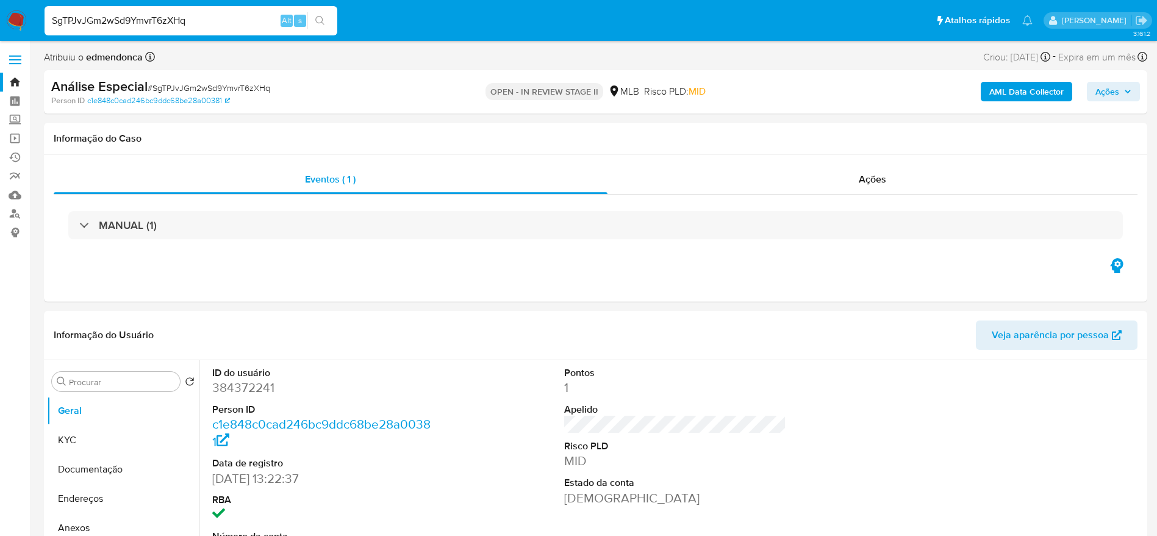
click at [195, 22] on input "SgTPJvJGm2wSd9YmvrT6zXHq" at bounding box center [191, 21] width 293 height 16
paste input "iFLhYLadcvN9SJOtaXWjpNQ"
type input "SiFLhYLadcvN9SJOtaXWjpNQ"
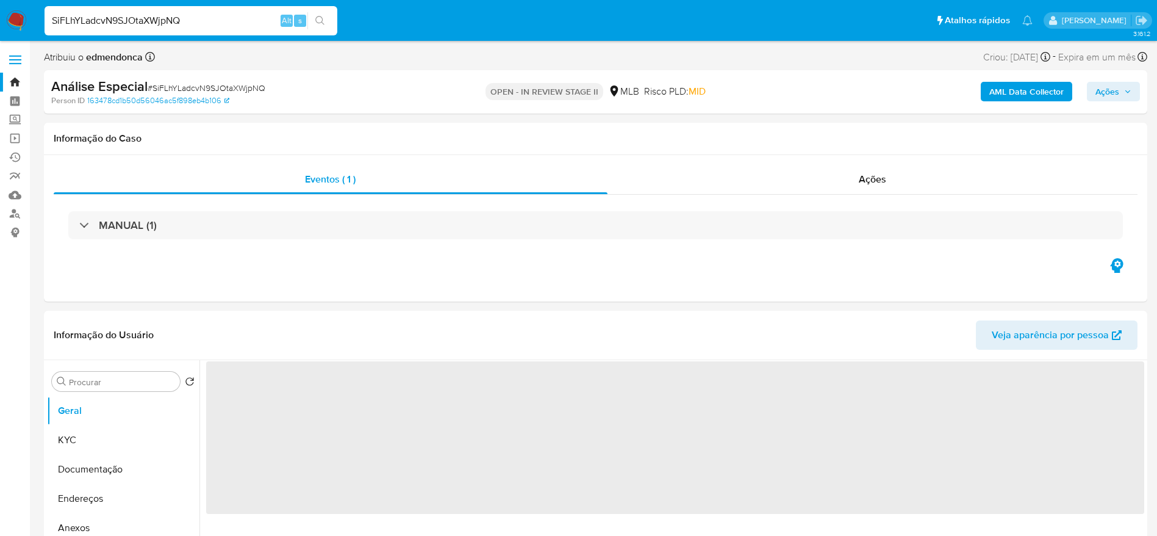
select select "10"
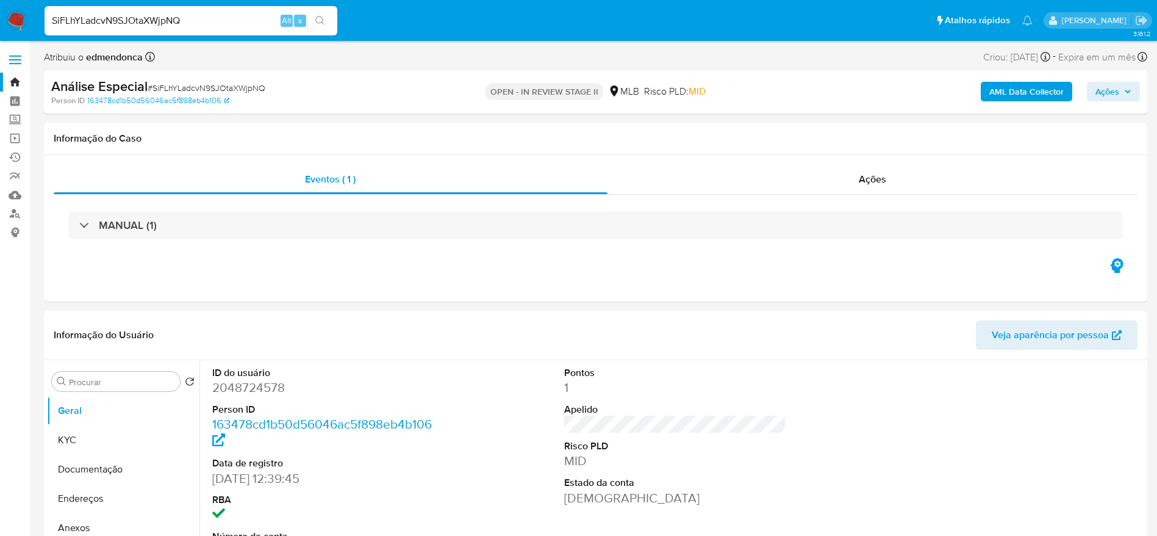
click at [175, 25] on input "SiFLhYLadcvN9SJOtaXWjpNQ" at bounding box center [191, 21] width 293 height 16
paste input "0ejjBa9QvbWw1P2Du4vg9oVi"
type input "0ejjBa9QvbWw1P2Du4vg9oVi"
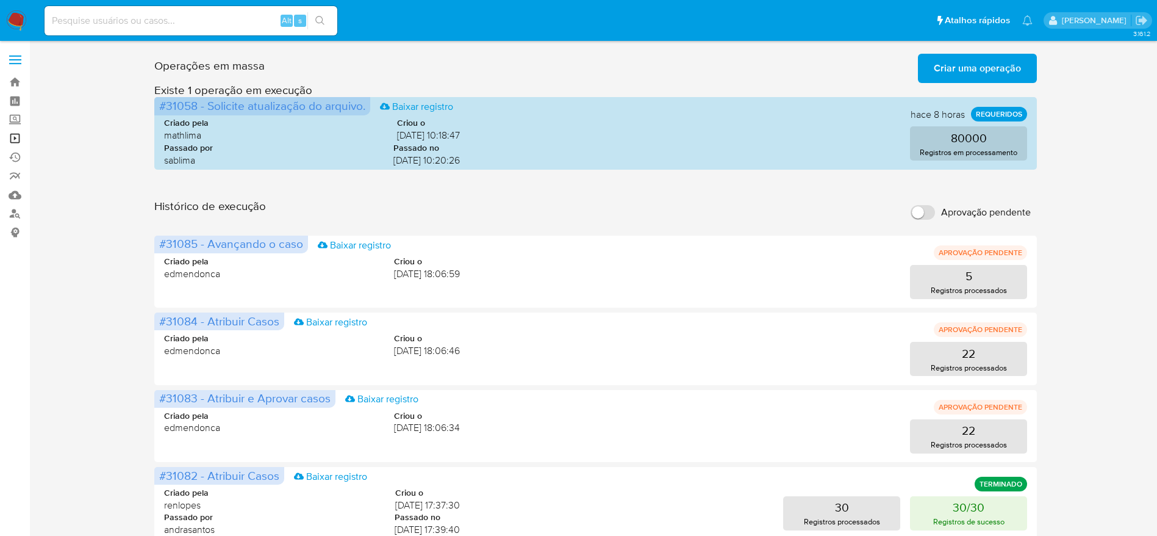
click at [16, 136] on link "Operações em massa" at bounding box center [72, 138] width 145 height 19
click at [14, 137] on link "Operações em massa" at bounding box center [72, 138] width 145 height 19
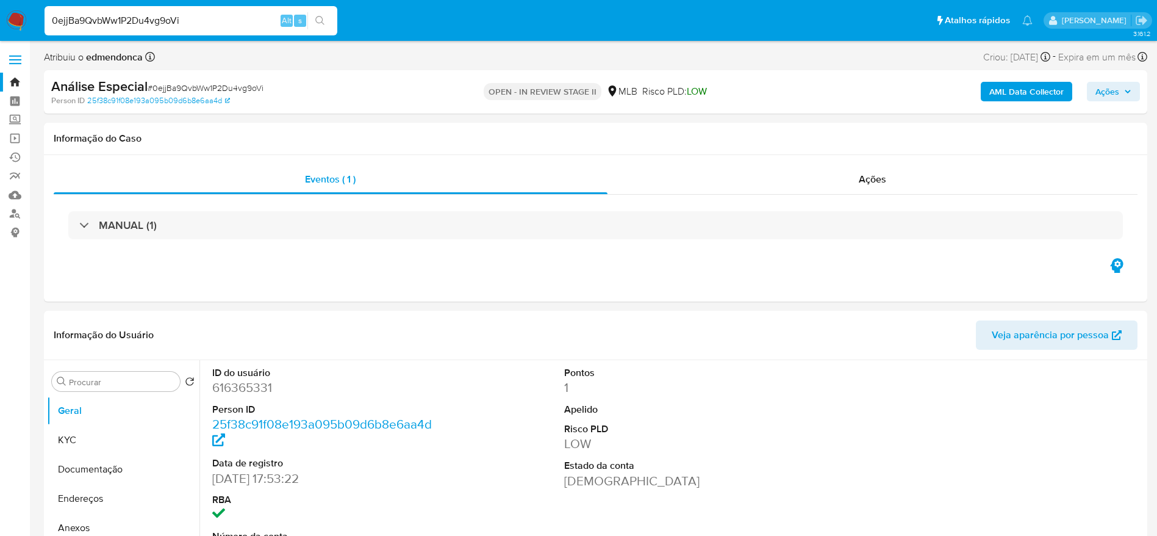
select select "10"
click at [162, 19] on input "0ejjBa9QvbWw1P2Du4vg9oVi" at bounding box center [191, 21] width 293 height 16
type input "s59wNeJjljeDPsqodkpCqCT9"
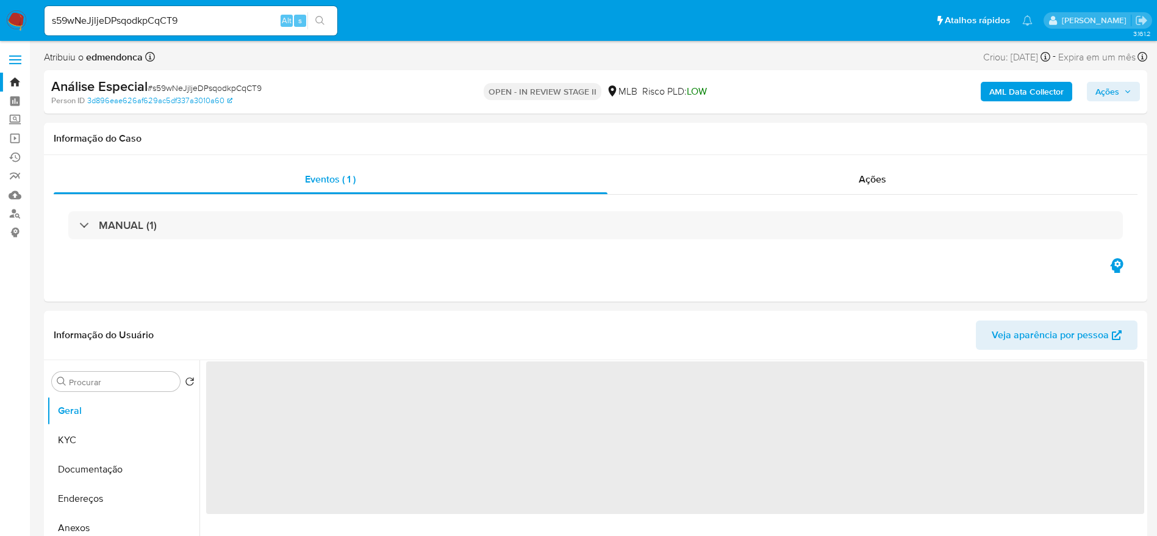
select select "10"
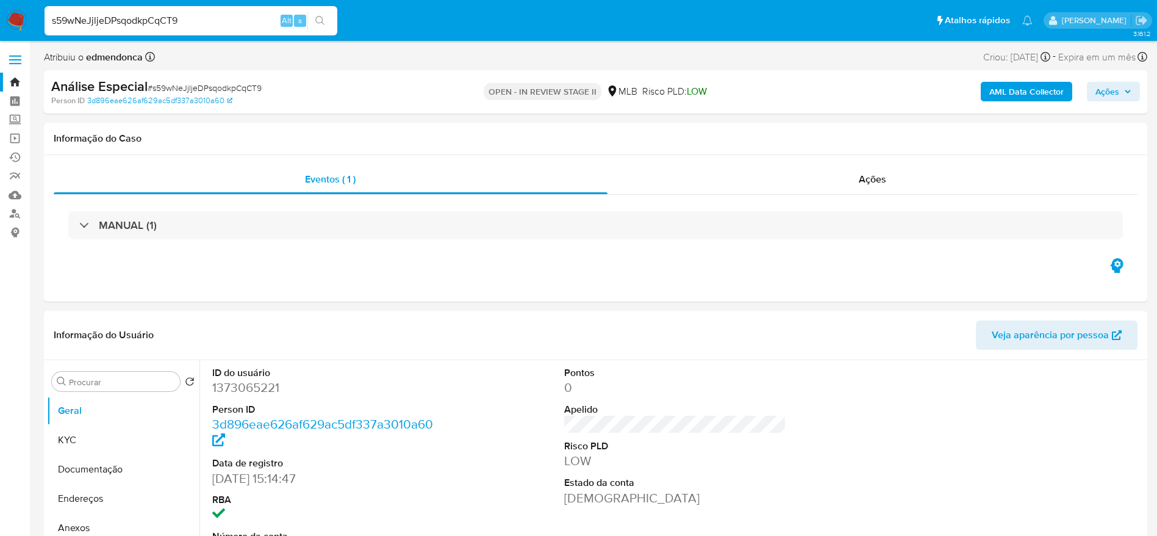
click at [184, 16] on input "s59wNeJjljeDPsqodkpCqCT9" at bounding box center [191, 21] width 293 height 16
paste input "RlfgXYU75ahvqNdx6npVb7Rs"
type input "RlfgXYU75ahvqNdx6npVb7Rs"
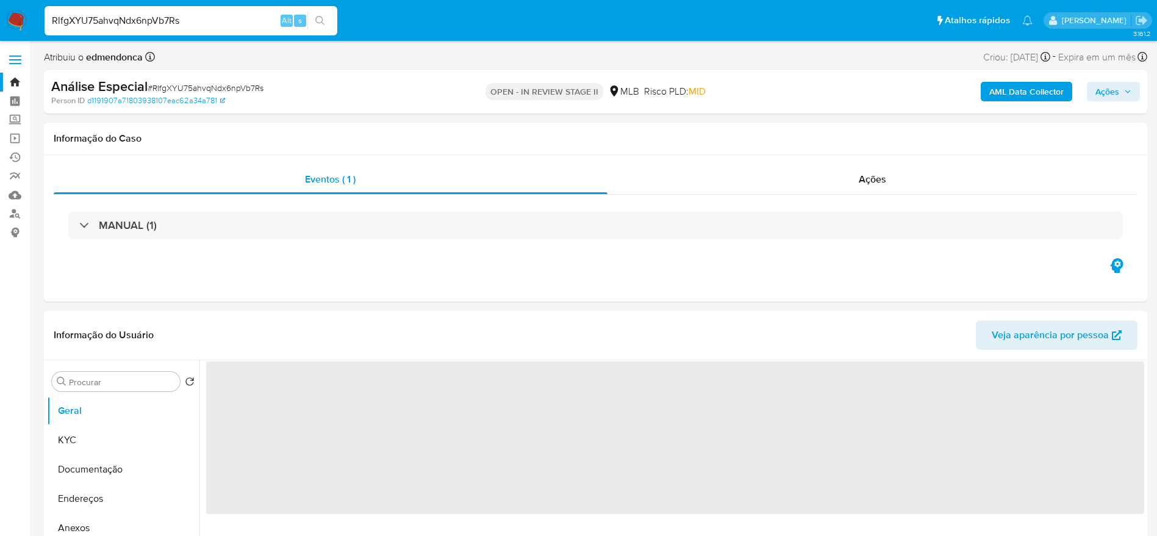
select select "10"
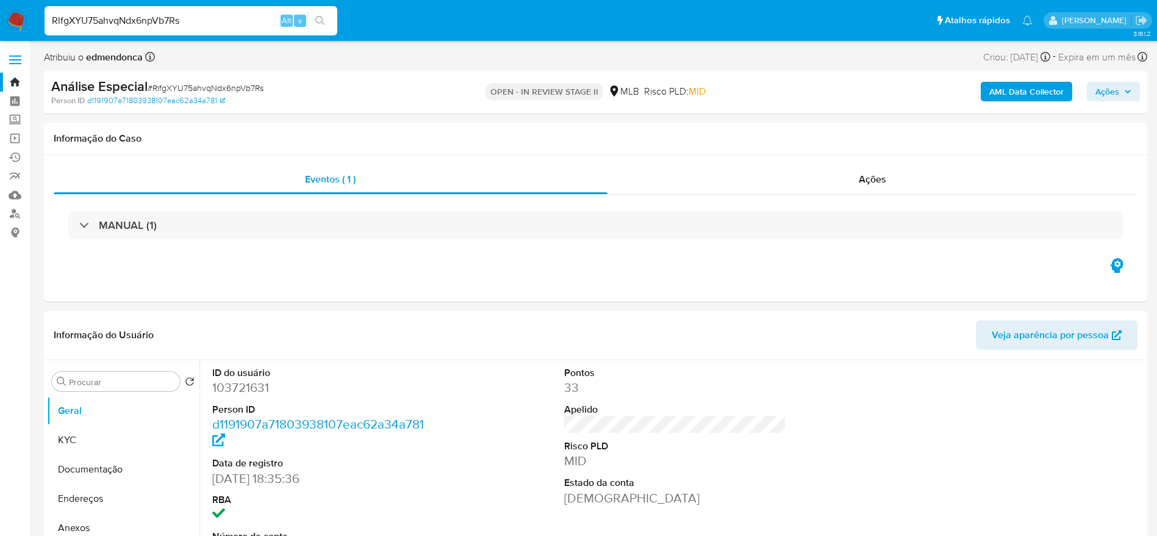
click at [228, 20] on input "RlfgXYU75ahvqNdx6npVb7Rs" at bounding box center [191, 21] width 293 height 16
paste input "tTPYFZg4D6HafIIqY2rn3tq"
type input "RtTPYFZg4D6HafIIqY2rn3tq"
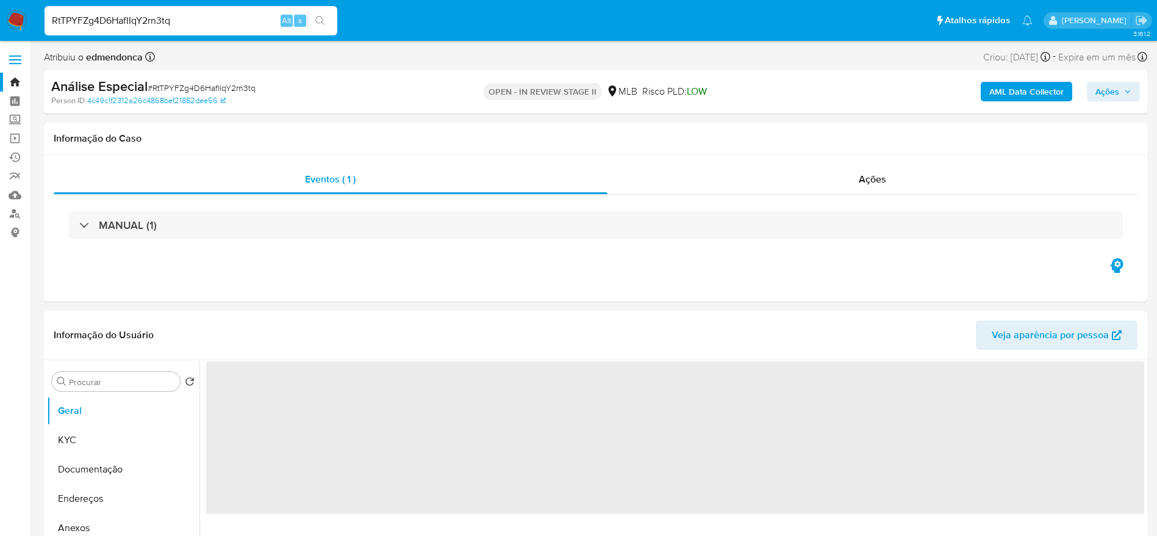
select select "10"
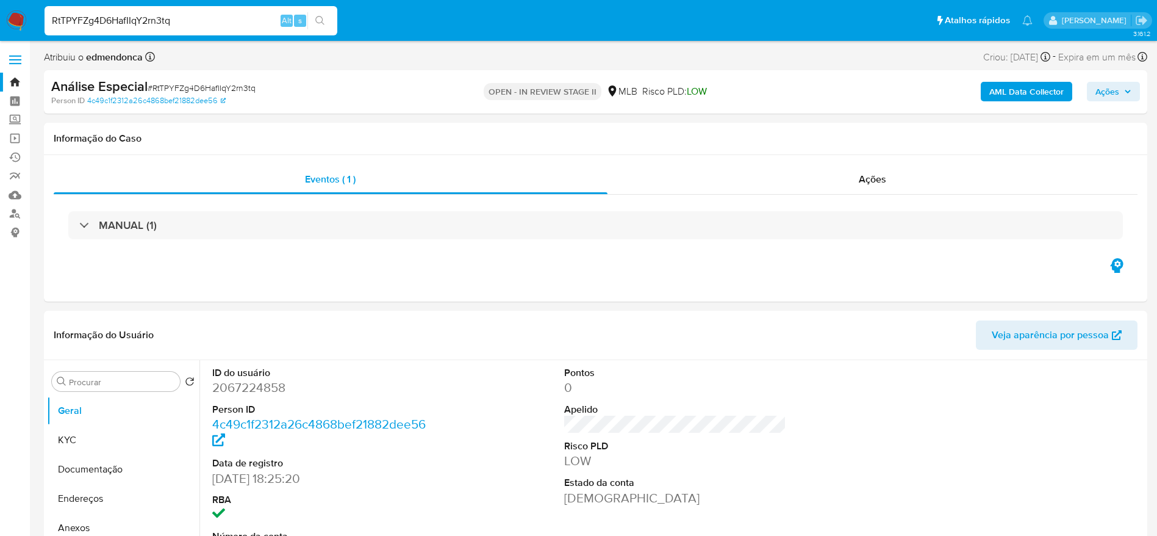
click at [210, 22] on input "RtTPYFZg4D6HafIIqY2rn3tq" at bounding box center [191, 21] width 293 height 16
paste input "uXRmms6ncD4zDQ7IO65vS0C2"
type input "uXRmms6ncD4zDQ7IO65vS0C2"
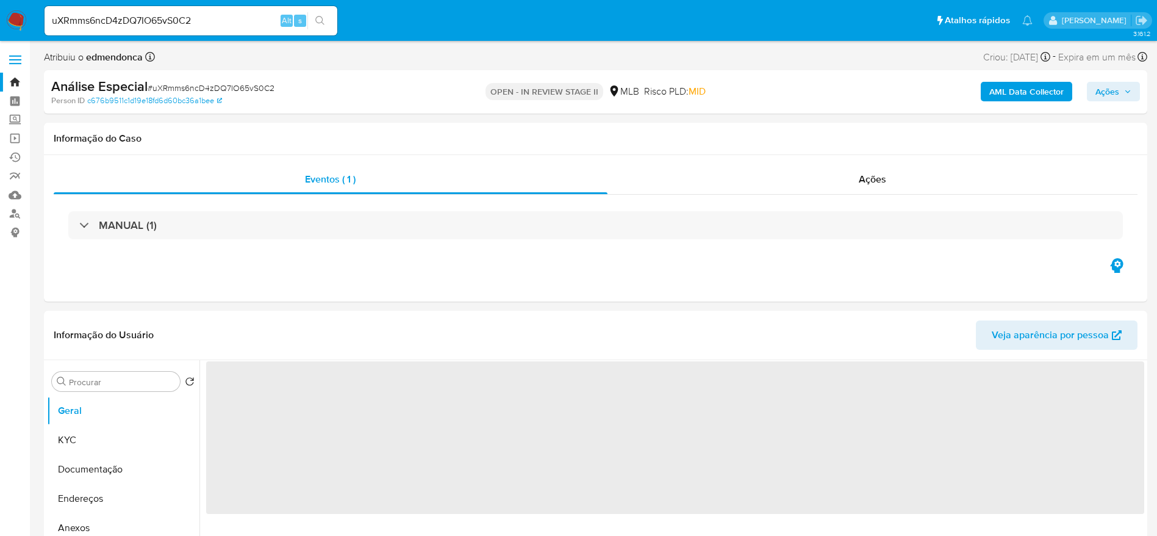
select select "10"
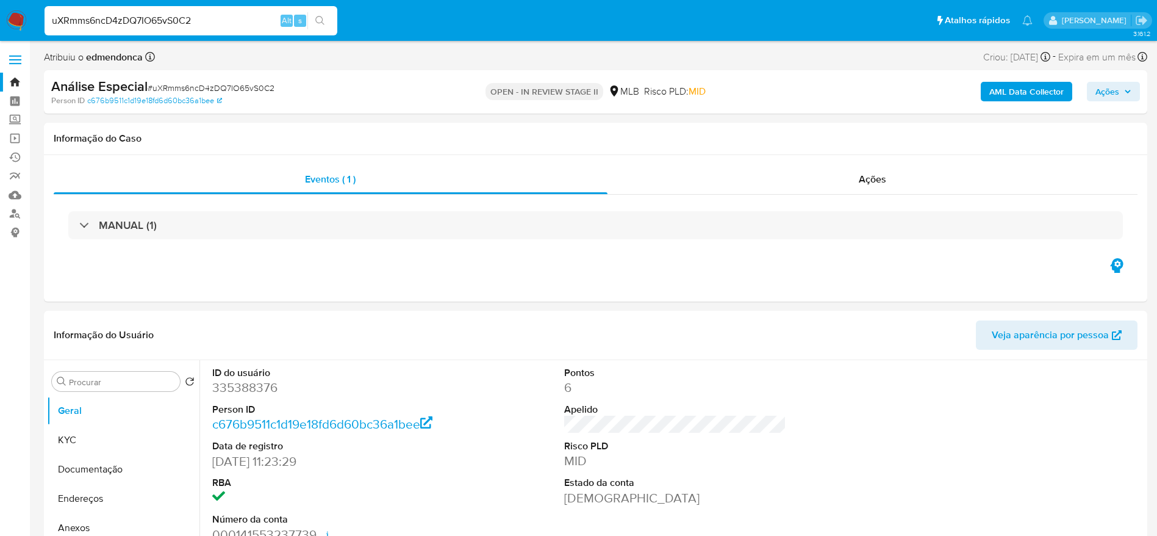
click at [231, 17] on input "uXRmms6ncD4zDQ7IO65vS0C2" at bounding box center [191, 21] width 293 height 16
click at [230, 17] on input "uXRmms6ncD4zDQ7IO65vS0C2" at bounding box center [191, 21] width 293 height 16
paste input "da5Xzm1RSKSlx1QzbEYgA0to"
type input "da5Xzm1RSKSlx1QzbEYgA0to"
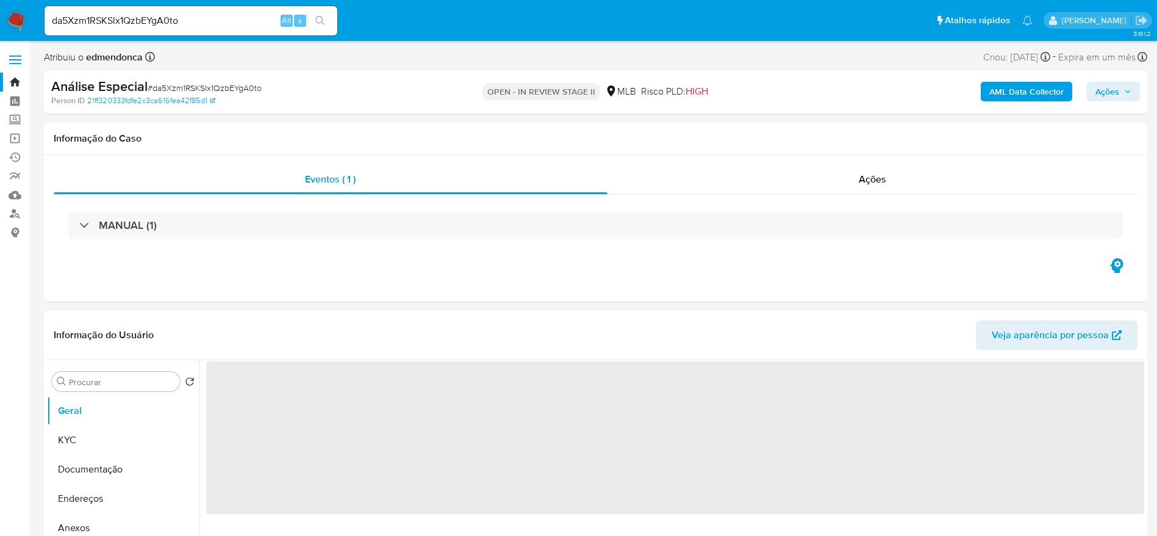
select select "10"
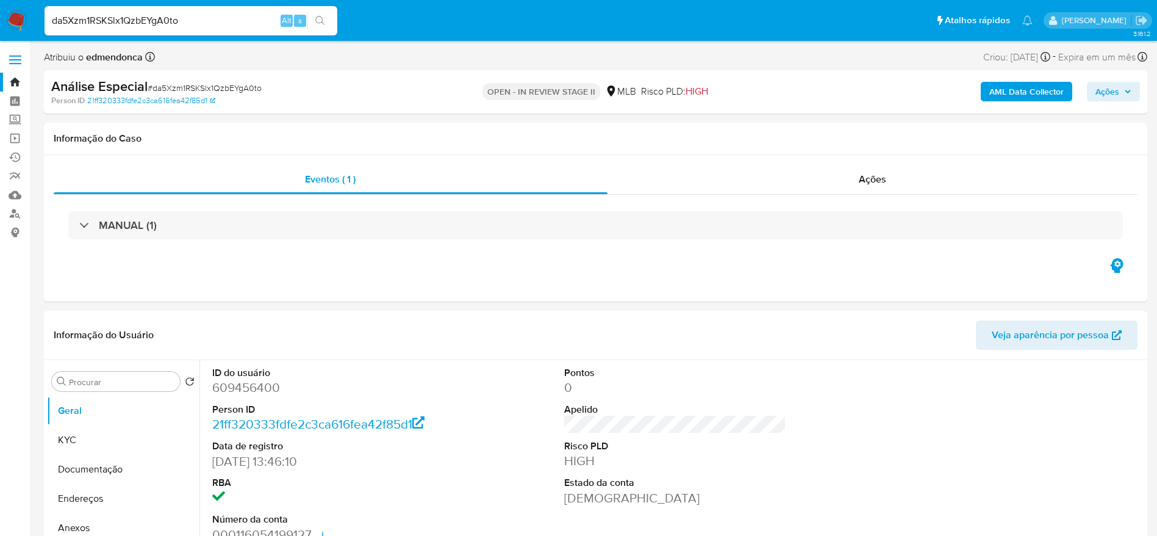
click at [192, 18] on input "da5Xzm1RSKSlx1QzbEYgA0to" at bounding box center [191, 21] width 293 height 16
paste input "GUNXc5S0fEqIEU1Btp3m6rkQ"
type input "GUNXc5S0fEqIEU1Btp3m6rkQ"
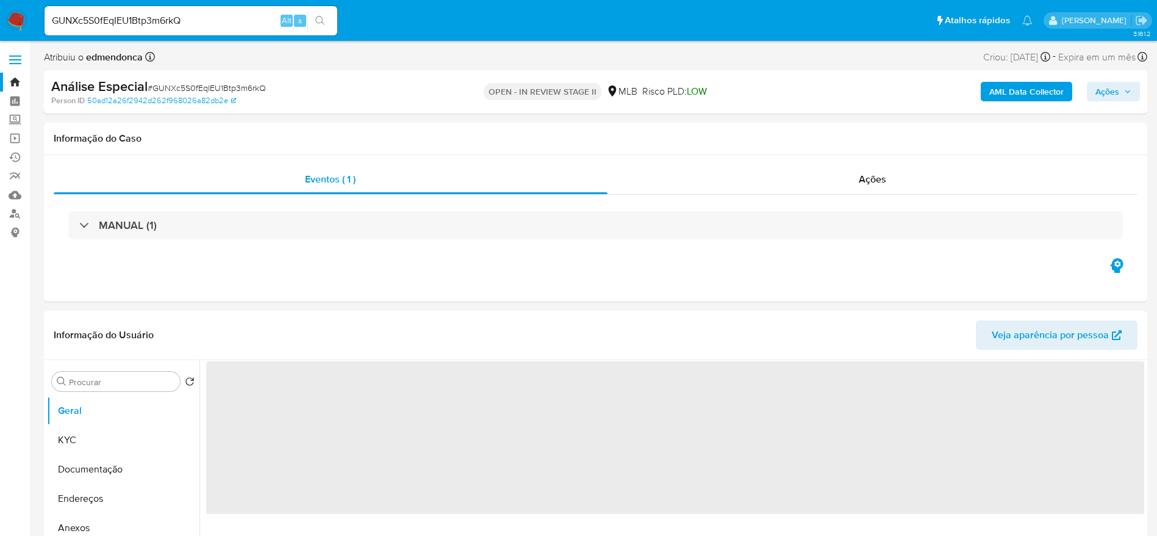
select select "10"
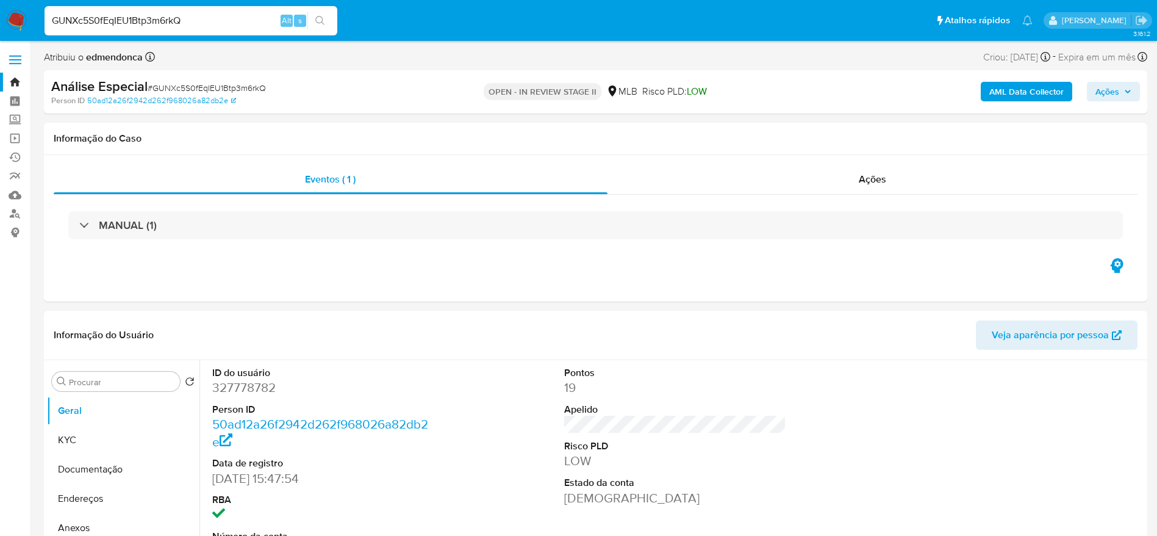
click at [175, 18] on input "GUNXc5S0fEqIEU1Btp3m6rkQ" at bounding box center [191, 21] width 293 height 16
paste input "O7p1ekSireZRCJ6RuIyKKPG3"
type input "O7p1ekSireZRCJ6RuIyKKPG3"
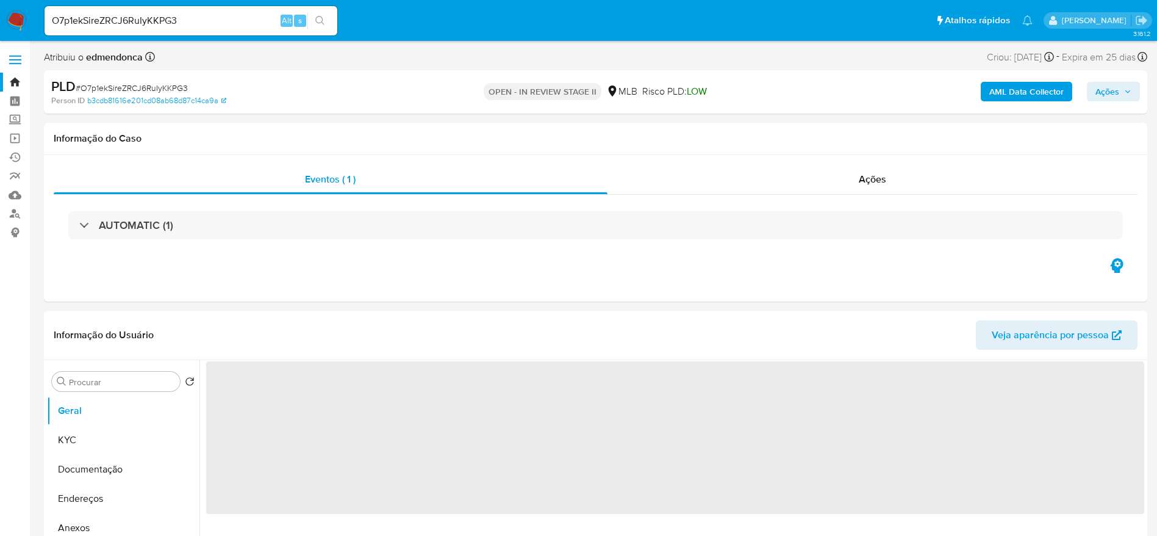
select select "10"
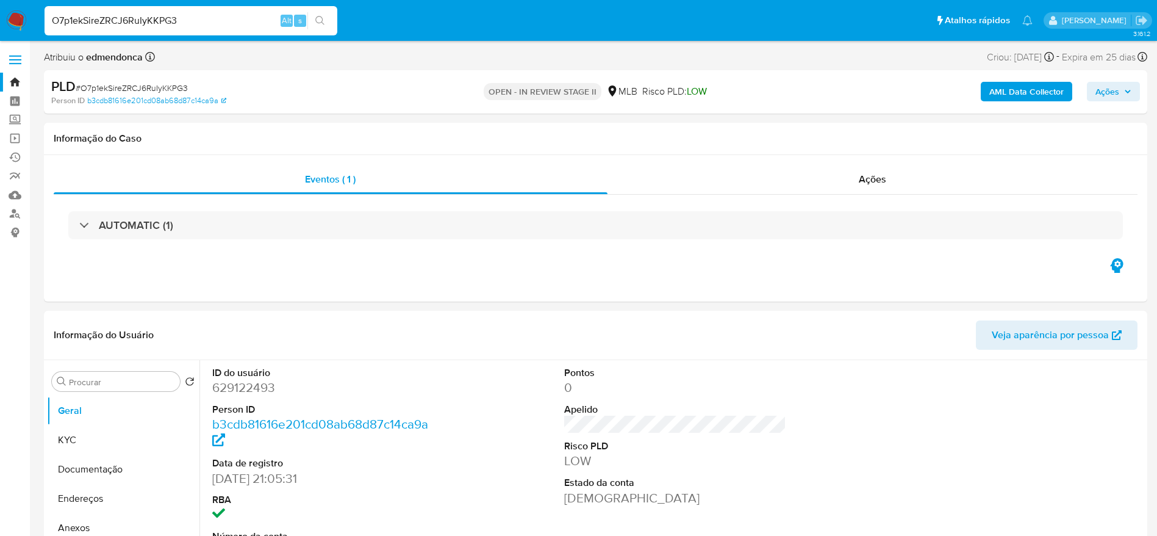
click at [158, 26] on input "O7p1ekSireZRCJ6RuIyKKPG3" at bounding box center [191, 21] width 293 height 16
paste input "opg2sBabjpTpPiT4RCaG64Bw"
type input "opg2sBabjpTpPiT4RCaG64Bw"
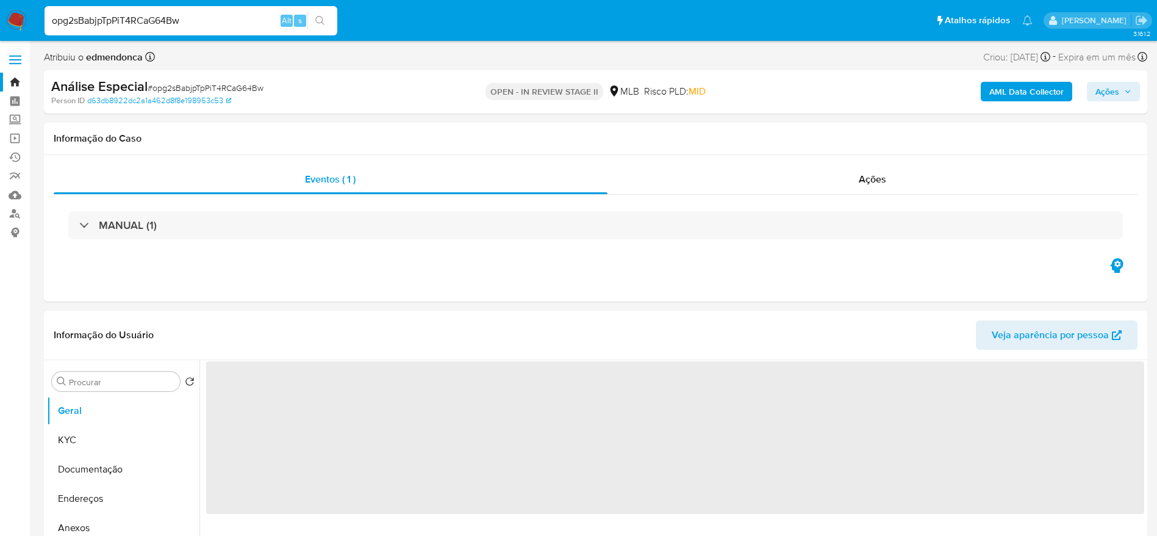
select select "10"
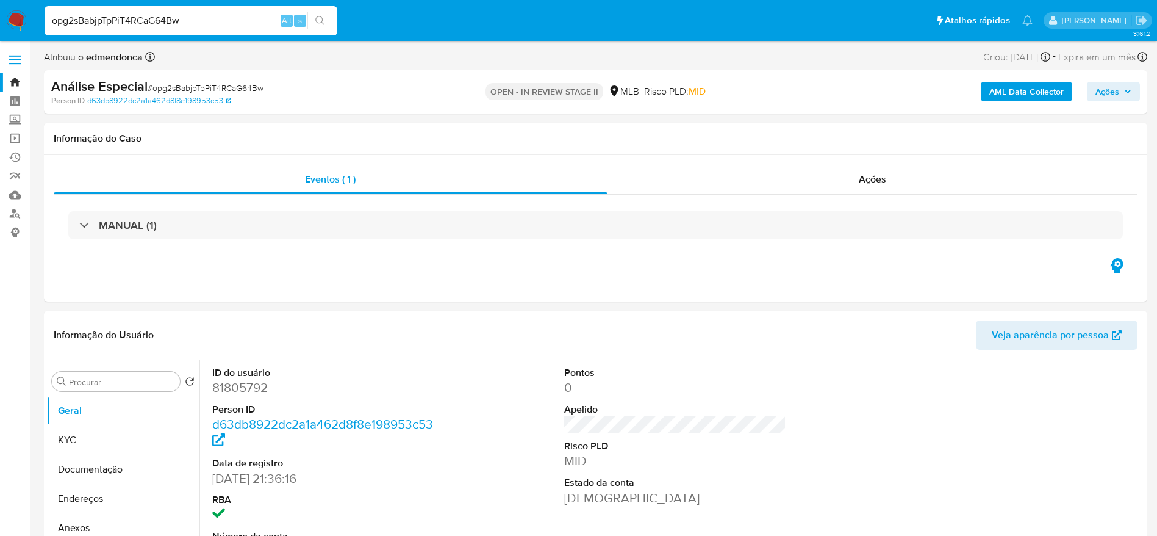
click at [183, 20] on input "opg2sBabjpTpPiT4RCaG64Bw" at bounding box center [191, 21] width 293 height 16
paste input "gCTvsdAsVnTdrUwabXRKWf3q"
type input "gCTvsdAsVnTdrUwabXRKWf3q"
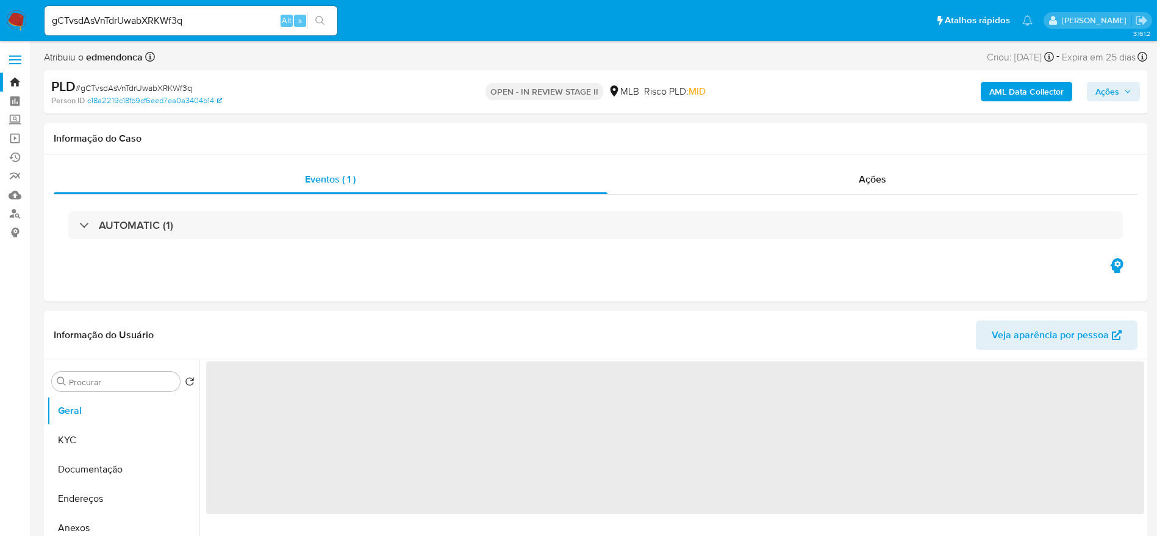
select select "10"
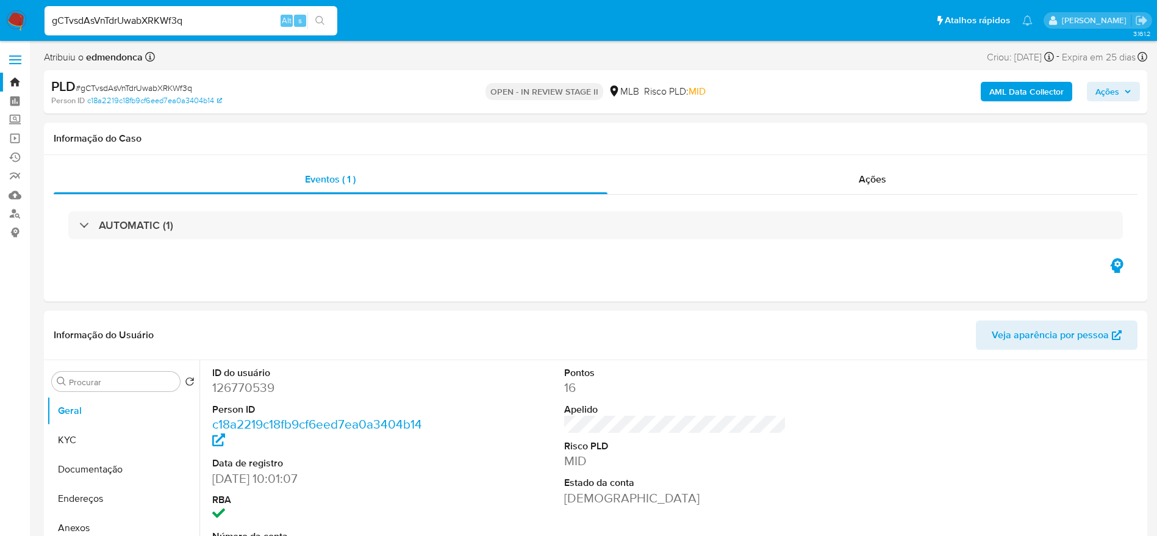
click at [173, 24] on input "gCTvsdAsVnTdrUwabXRKWf3q" at bounding box center [191, 21] width 293 height 16
paste input "jmITcPYwm3N397ETtokOhuJ"
type input "jmITcPYwm3N397ETtokOhuJq"
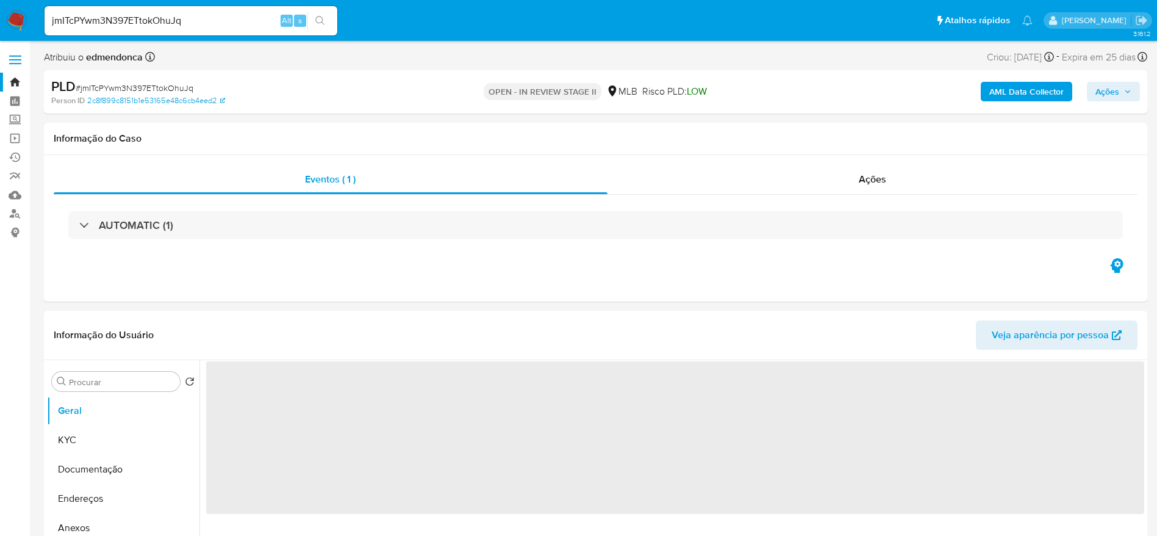
select select "10"
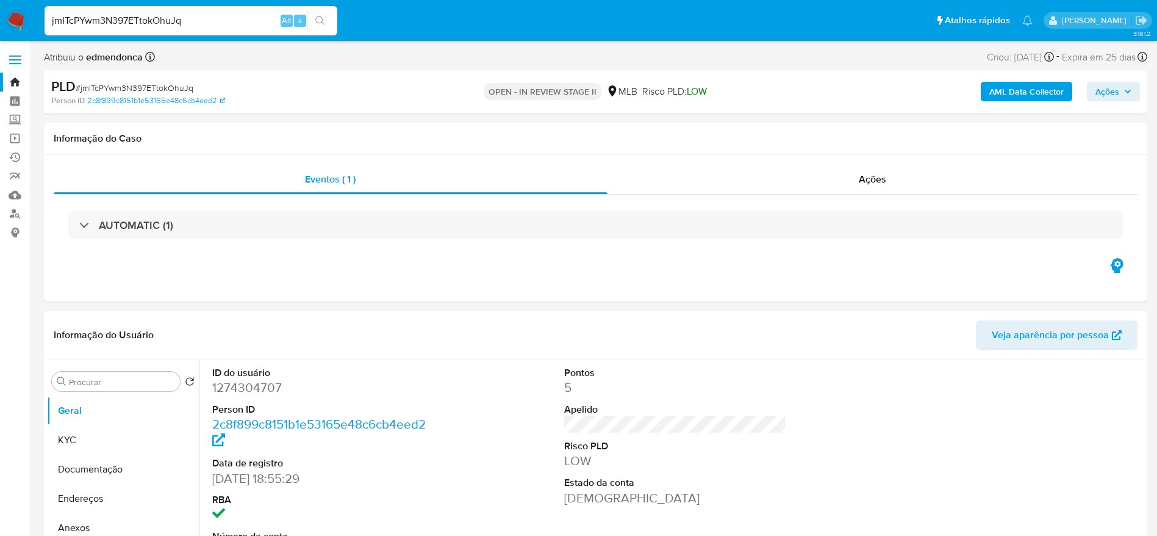
click at [164, 19] on input "jmITcPYwm3N397ETtokOhuJq" at bounding box center [191, 21] width 293 height 16
paste input "QlxRyrNZDoHjimQtydf48yNO"
type input "QlxRyrNZDoHjimQtydf48yNO"
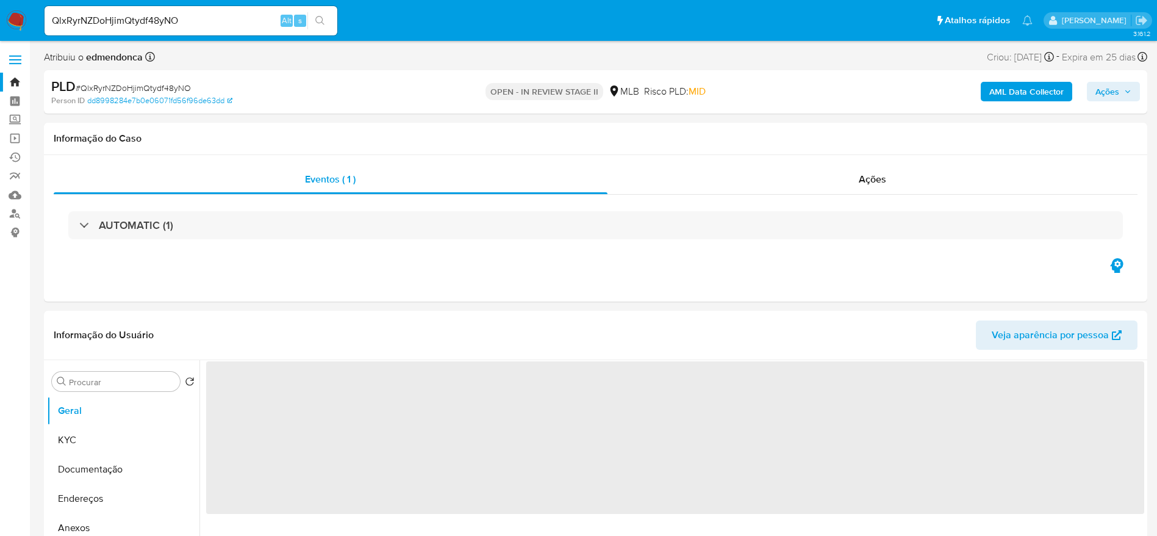
select select "10"
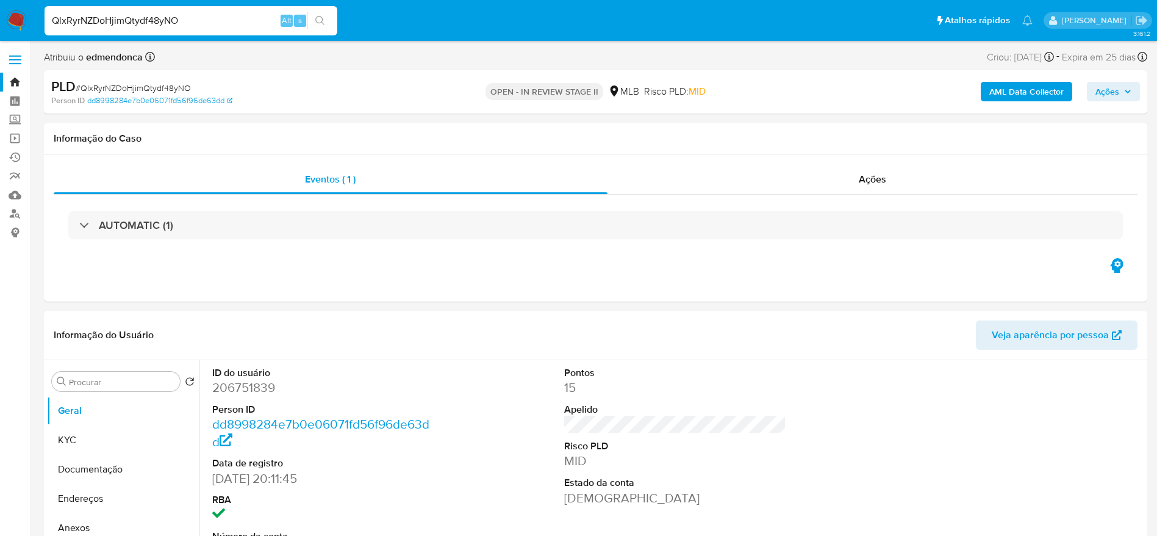
click at [165, 23] on input "QlxRyrNZDoHjimQtydf48yNO" at bounding box center [191, 21] width 293 height 16
paste input "tnB63zcaLKsoEWn6PBcbdH9g"
type input "tnB63zcaLKsoEWn6PBcbdH9g"
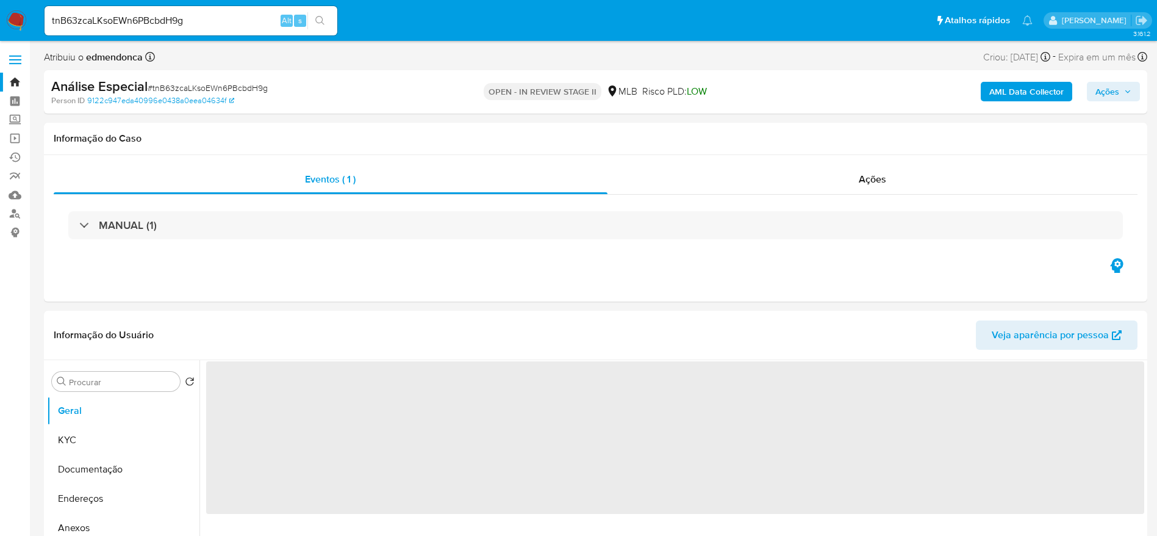
select select "10"
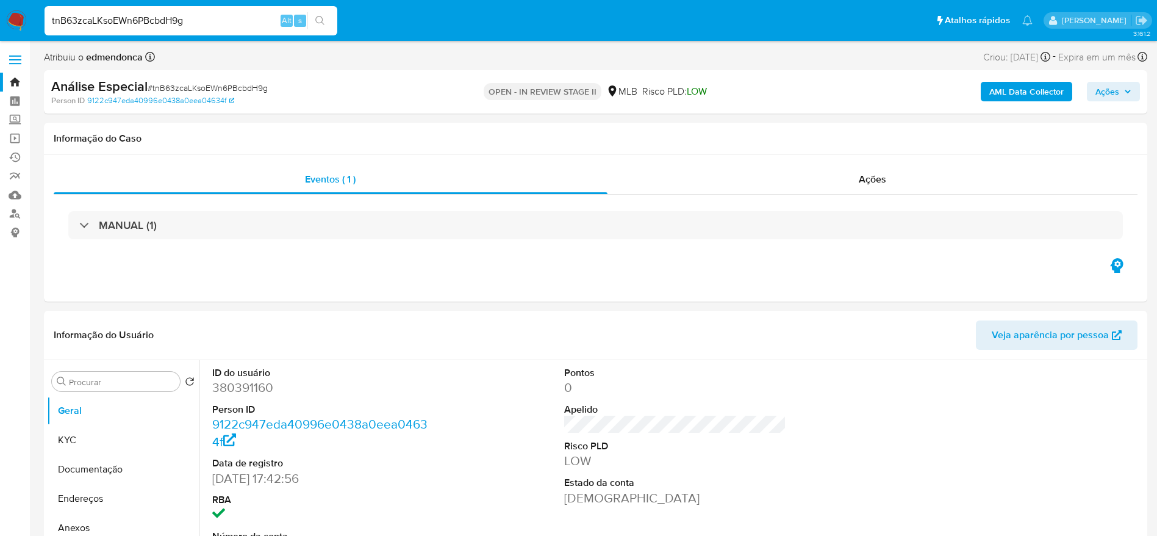
click at [162, 16] on input "tnB63zcaLKsoEWn6PBcbdH9g" at bounding box center [191, 21] width 293 height 16
paste input "IeUy5nPrAsJ6DQ7g1zIFyEpE"
type input "IeUy5nPrAsJ6DQ7g1zIFyEpE"
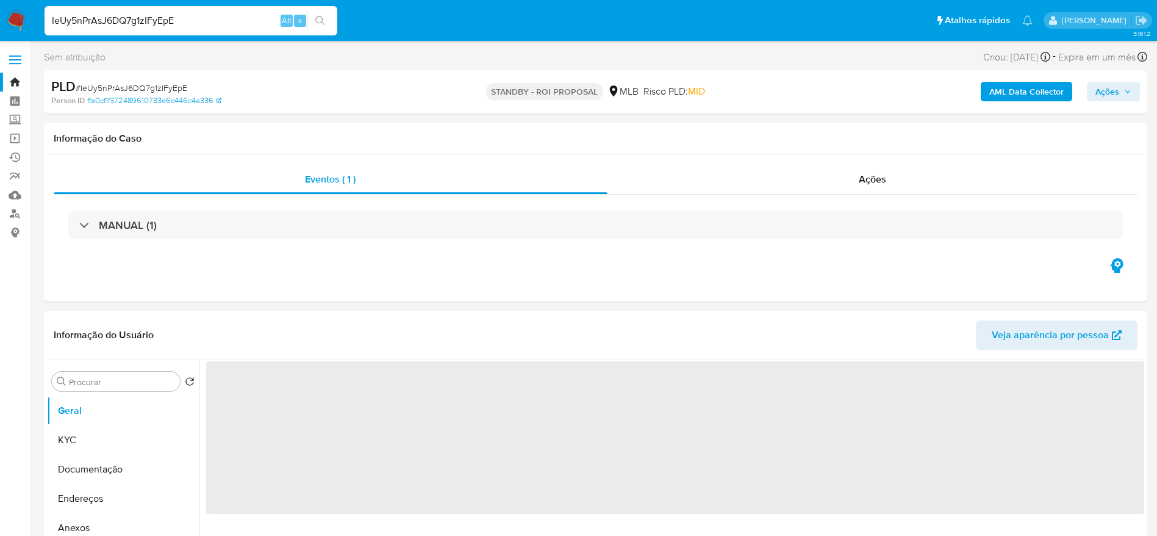
select select "10"
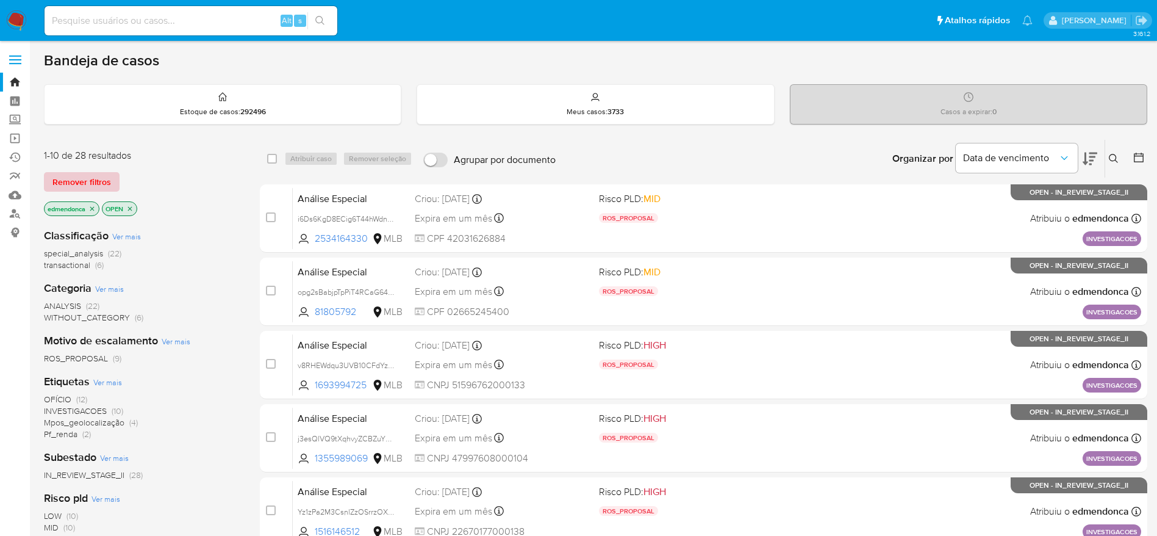
click at [65, 173] on span "Remover filtros" at bounding box center [81, 181] width 59 height 17
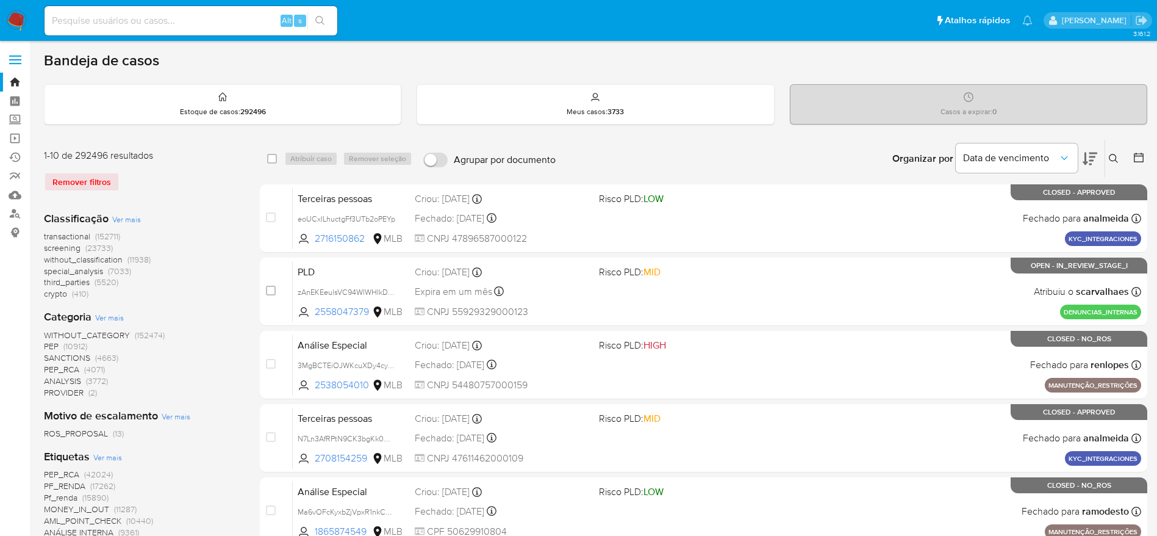
click at [1117, 159] on icon at bounding box center [1114, 159] width 10 height 10
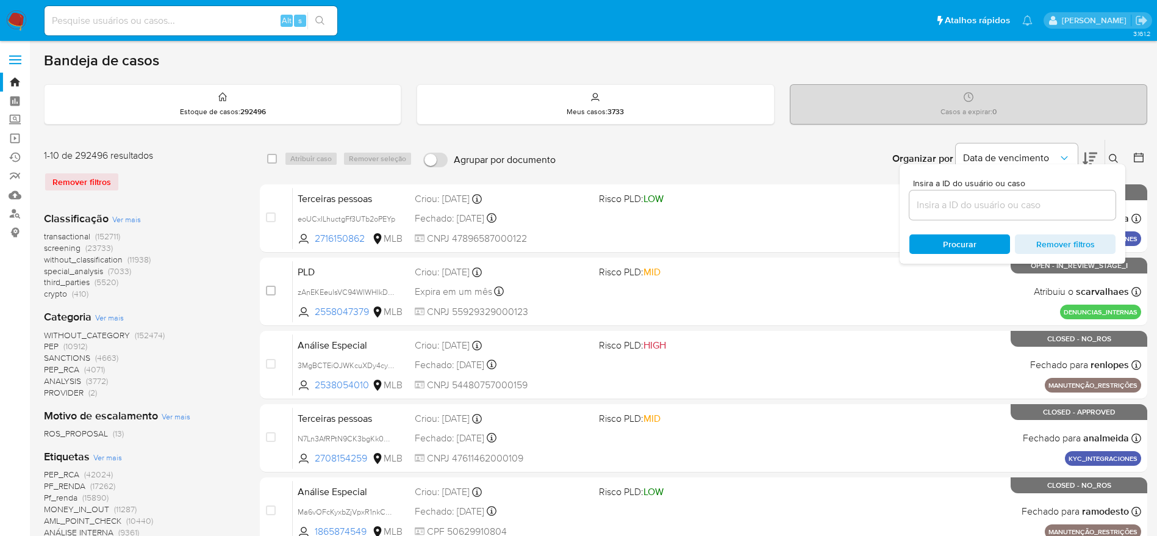
click at [1009, 211] on input at bounding box center [1013, 205] width 206 height 16
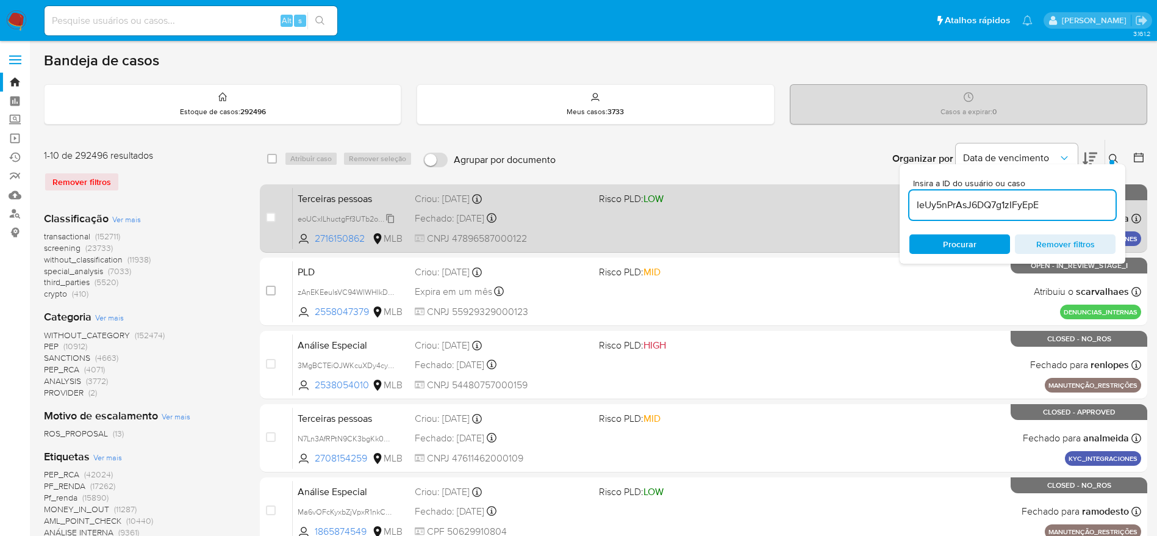
type input "IeUy5nPrAsJ6DQ7g1zIFyEpE"
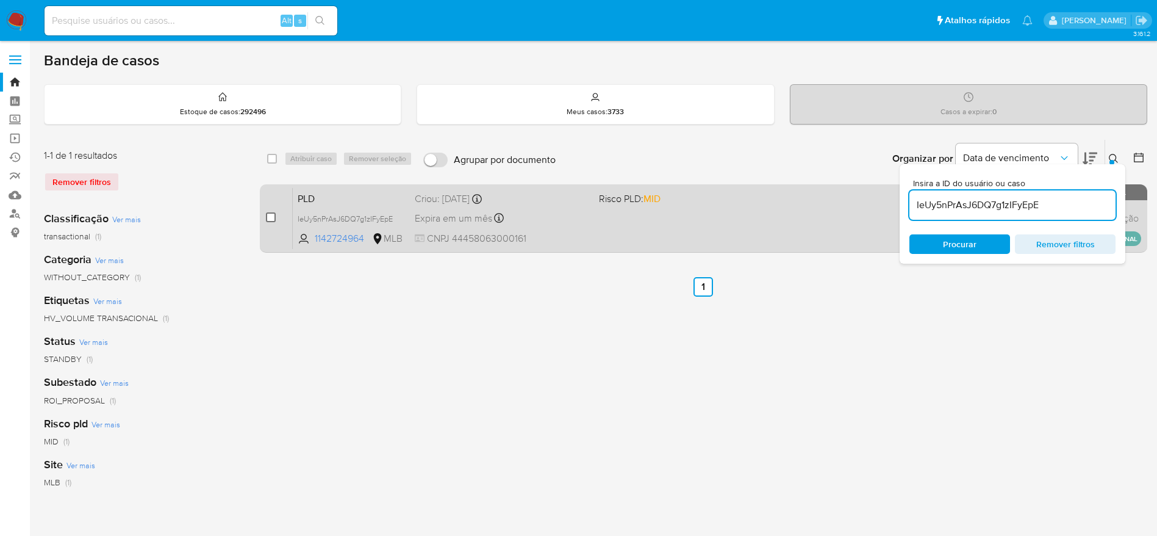
click at [272, 214] on input "checkbox" at bounding box center [271, 217] width 10 height 10
checkbox input "true"
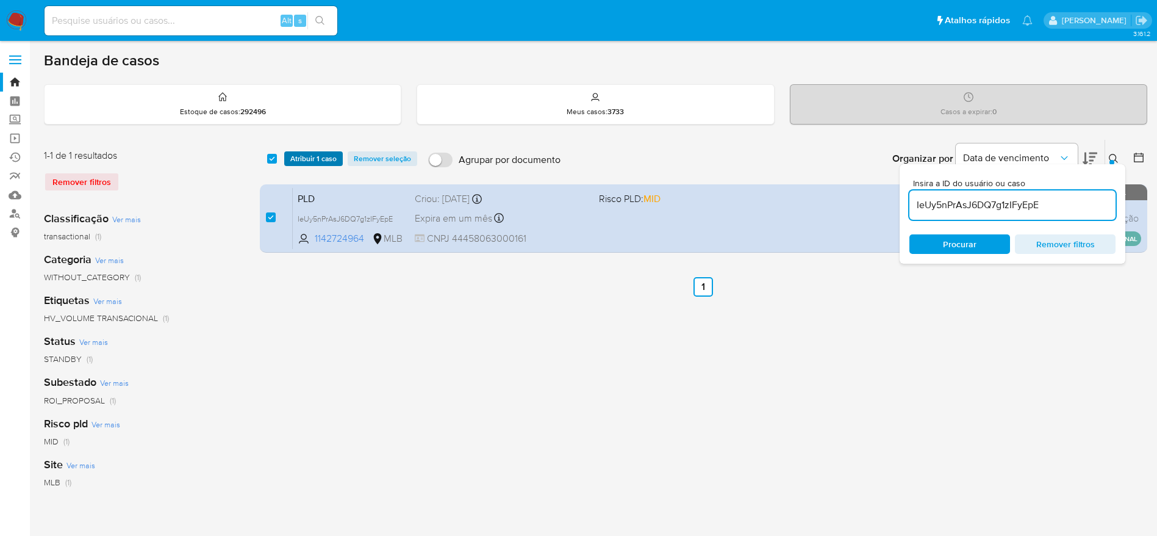
click at [312, 164] on span "Atribuir 1 caso" at bounding box center [313, 159] width 46 height 12
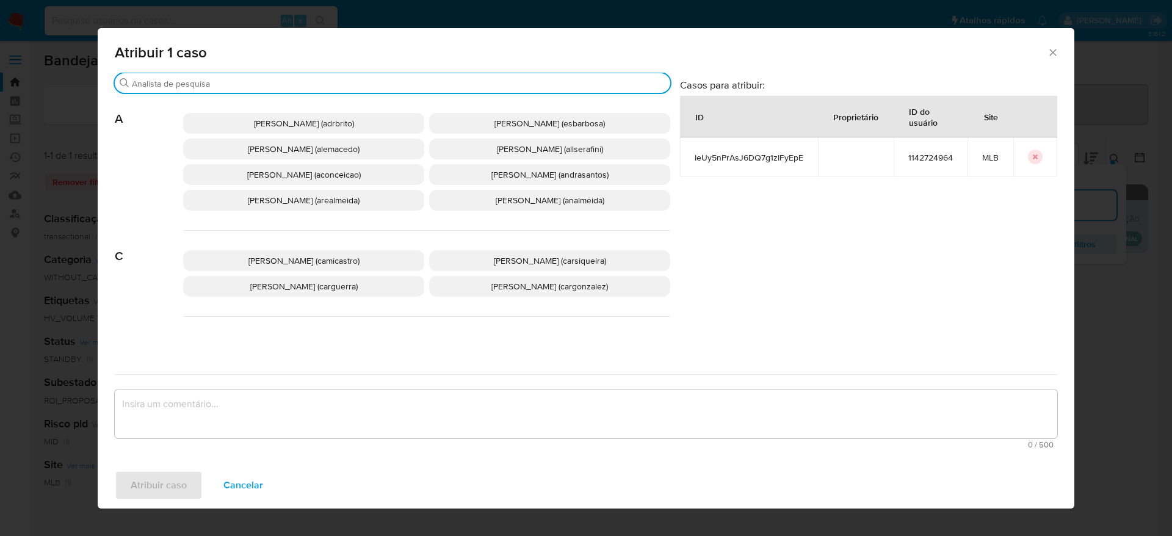
click at [221, 88] on input "Buscar" at bounding box center [398, 83] width 533 height 11
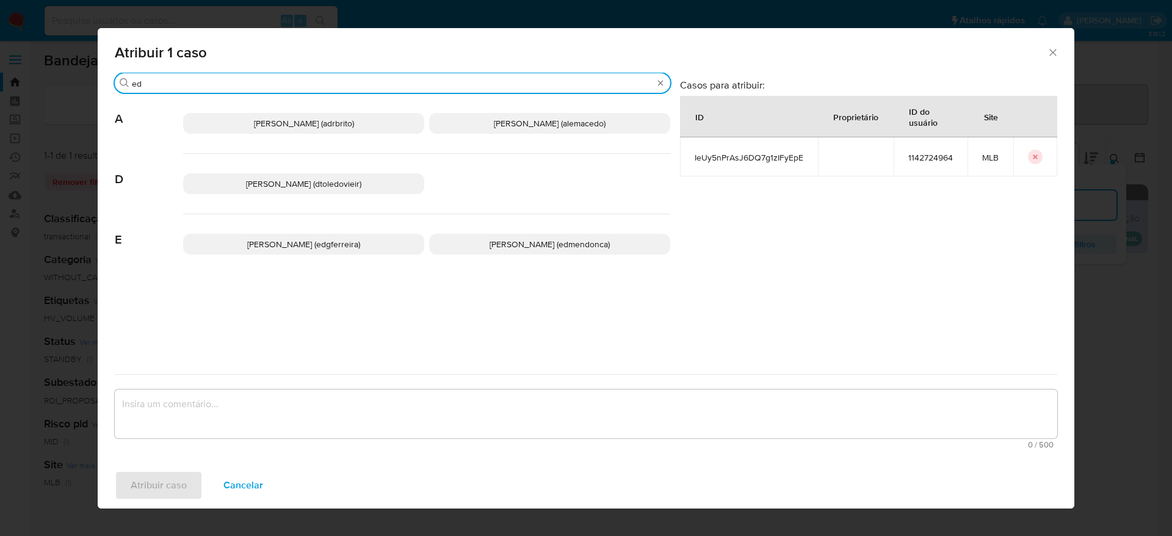
type input "ed"
click at [490, 245] on span "Eduardo Mendonca Dutra (edmendonca)" at bounding box center [549, 244] width 120 height 12
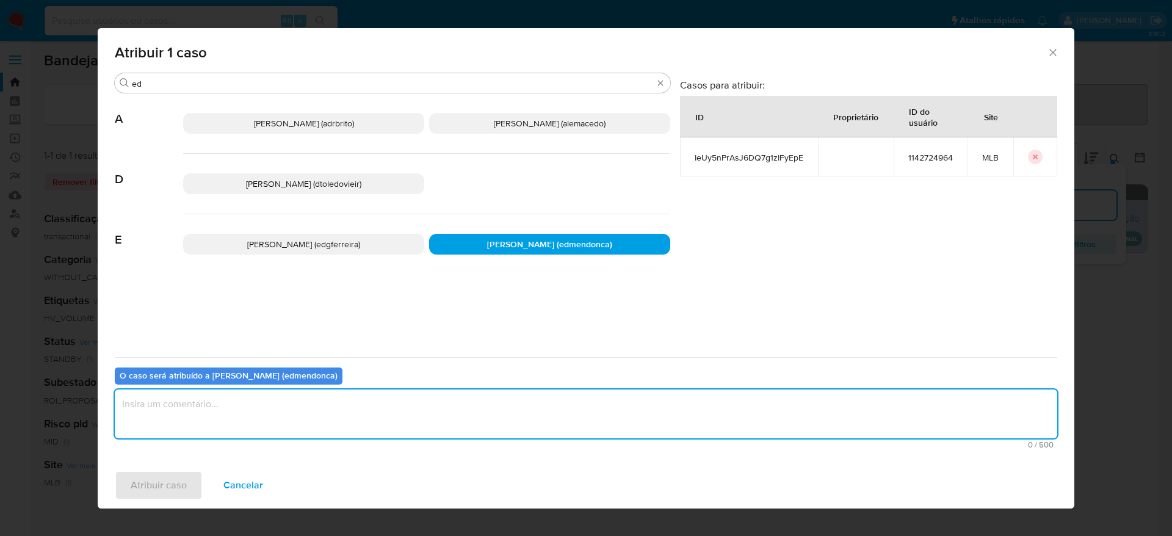
click at [452, 389] on textarea "assign-modal" at bounding box center [586, 413] width 942 height 49
type textarea "."
click at [156, 483] on span "Atribuir caso" at bounding box center [159, 485] width 56 height 27
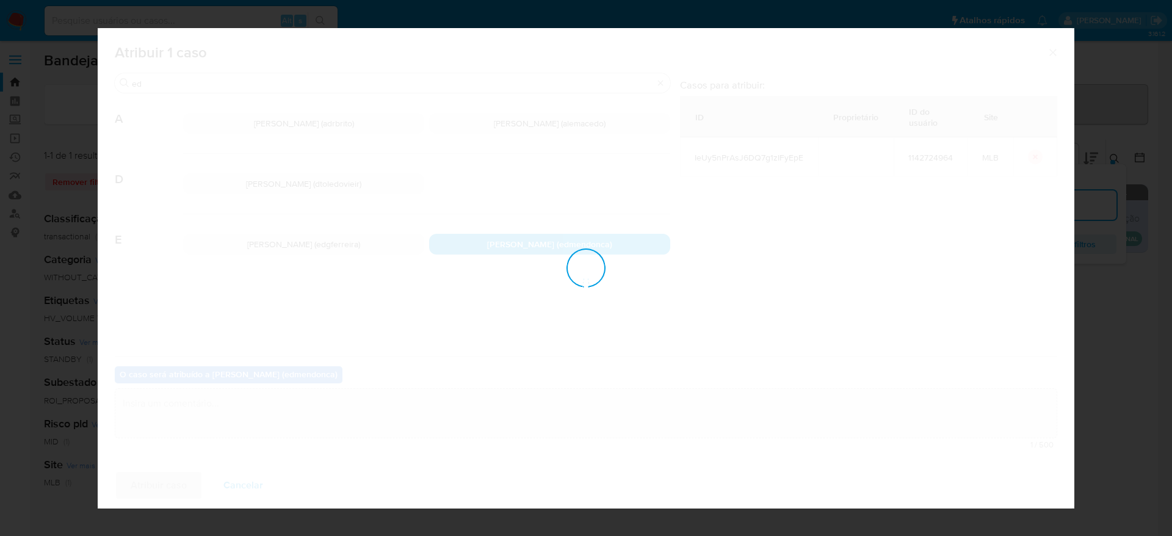
checkbox input "false"
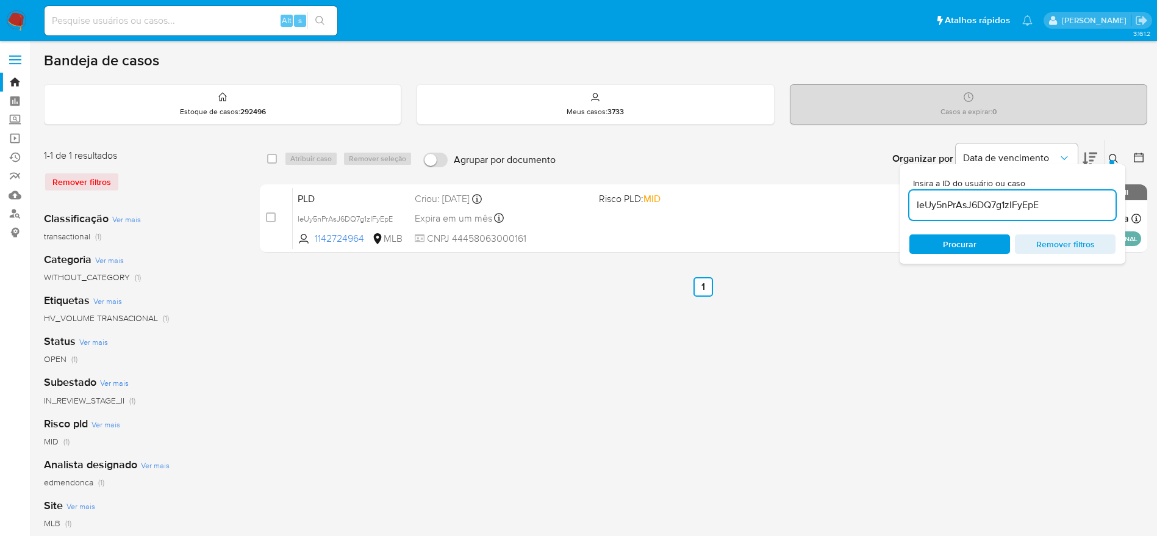
click at [952, 209] on input "IeUy5nPrAsJ6DQ7g1zIFyEpE" at bounding box center [1013, 205] width 206 height 16
paste input "EEeMm3C6BdWcCX9UqiTTgTjl"
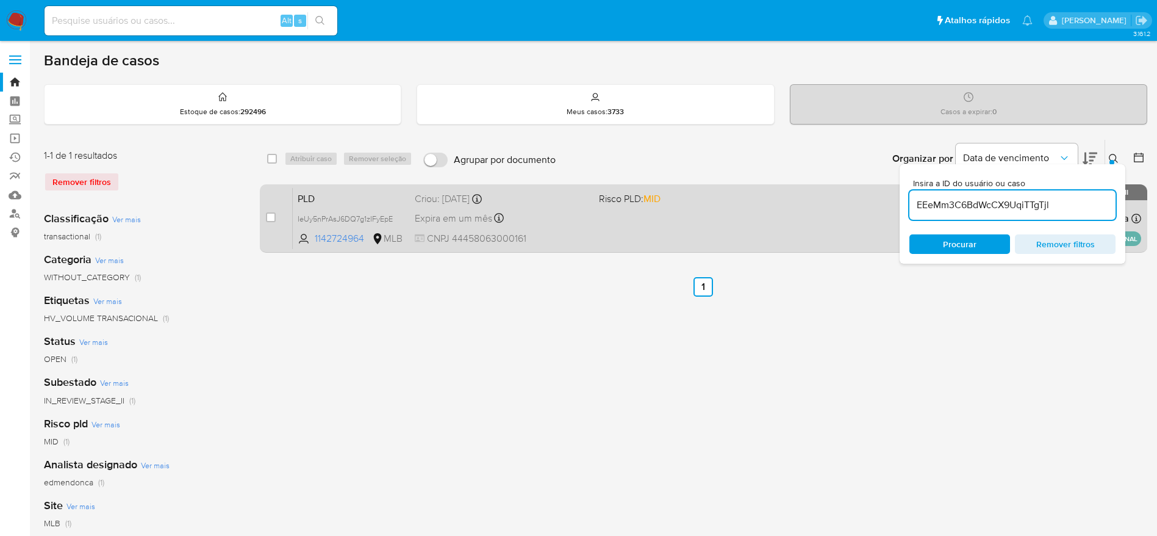
type input "EEeMm3C6BdWcCX9UqiTTgTjl"
click at [272, 218] on input "checkbox" at bounding box center [271, 217] width 10 height 10
checkbox input "true"
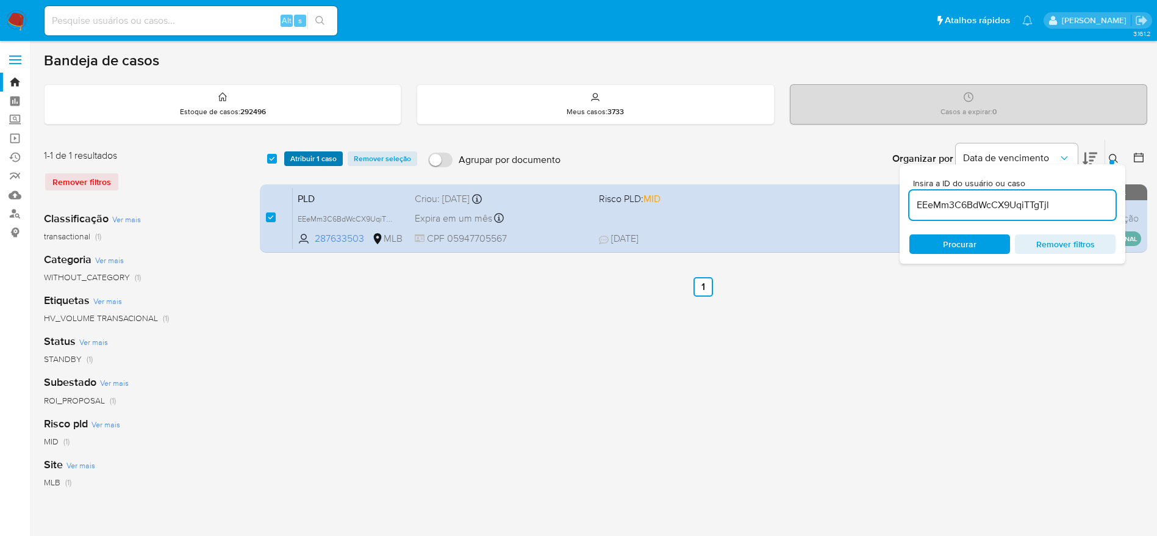
click at [310, 161] on span "Atribuir 1 caso" at bounding box center [313, 159] width 46 height 12
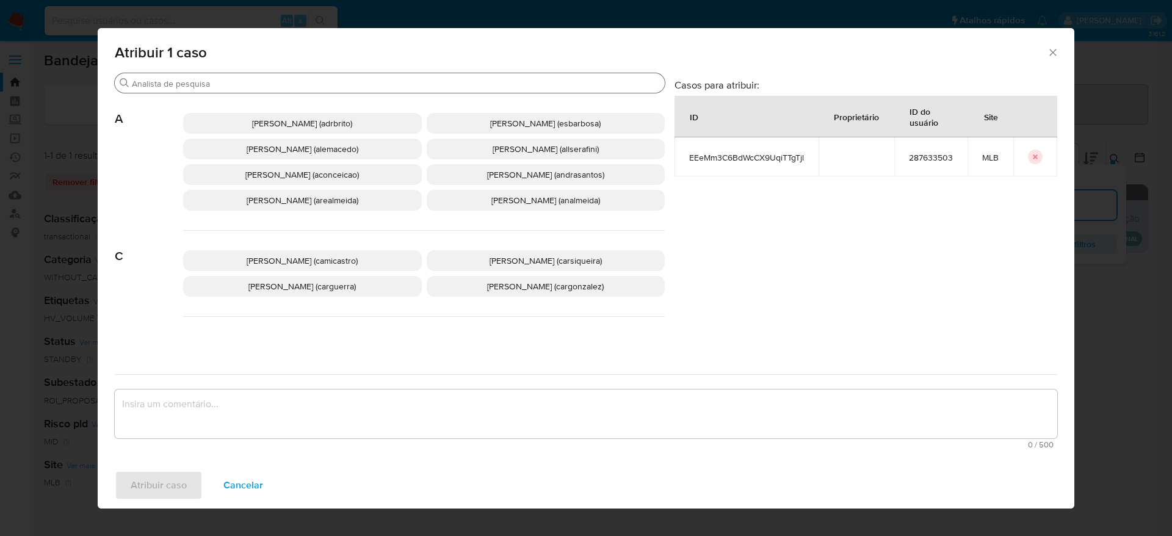
click at [200, 87] on input "Buscar" at bounding box center [396, 83] width 528 height 11
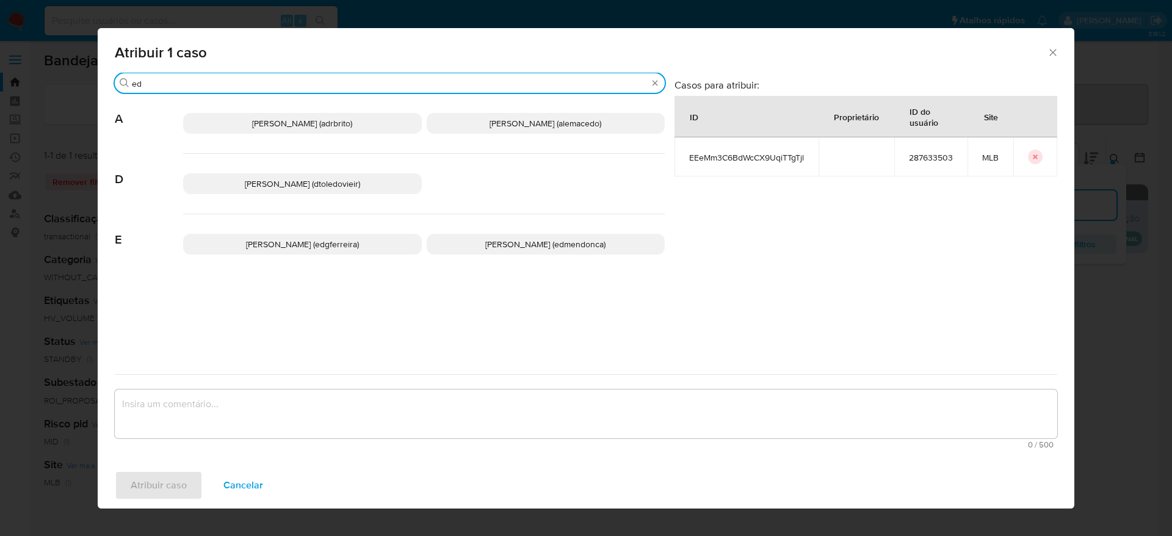
type input "ed"
click at [485, 242] on span "Eduardo Mendonca Dutra (edmendonca)" at bounding box center [545, 244] width 120 height 12
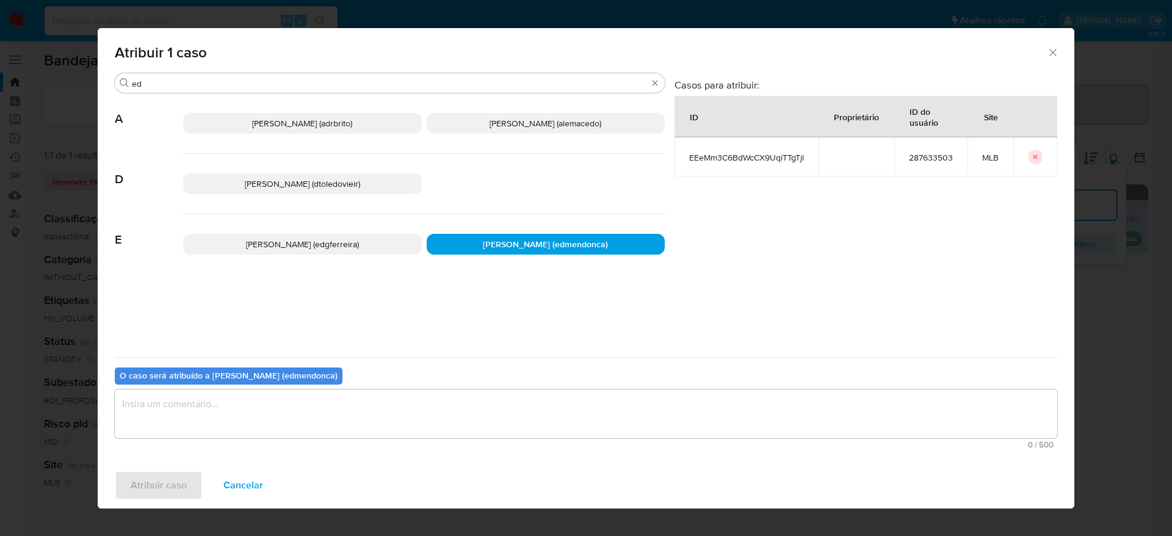
click at [423, 412] on textarea "assign-modal" at bounding box center [586, 413] width 942 height 49
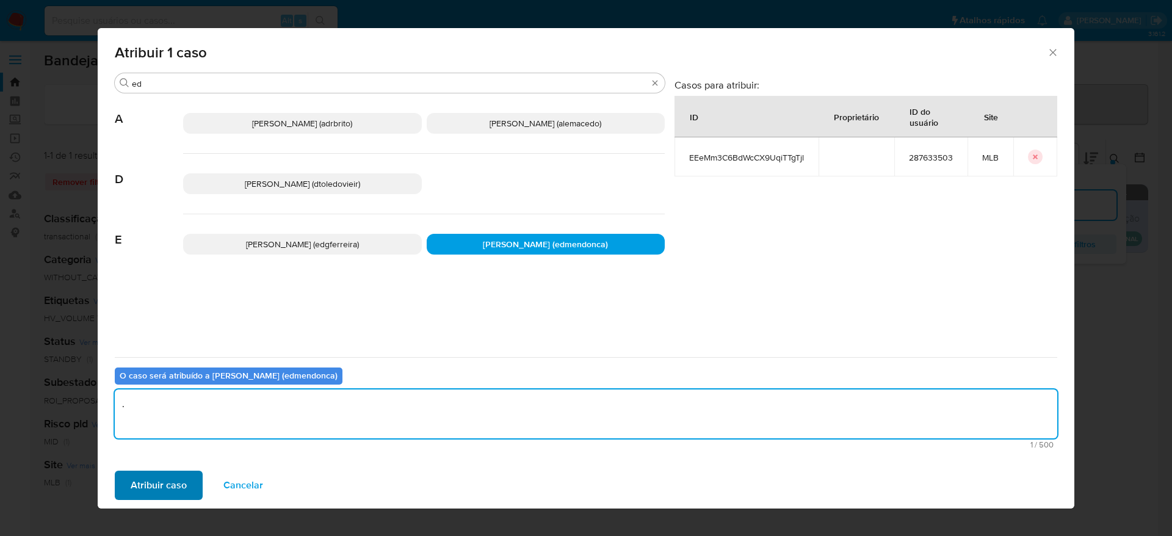
type textarea "."
click at [177, 495] on span "Atribuir caso" at bounding box center [159, 485] width 56 height 27
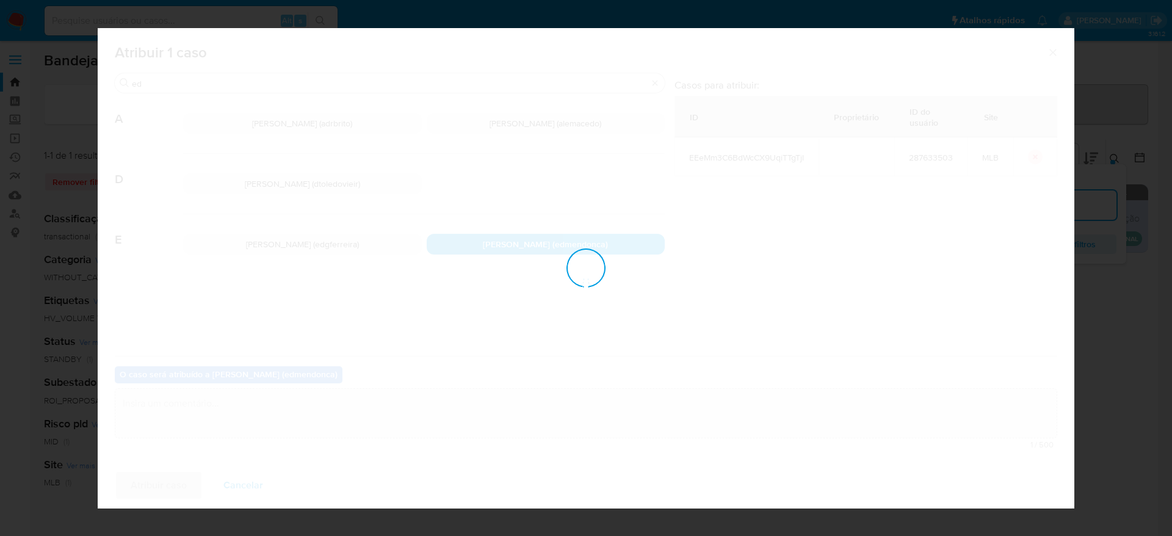
checkbox input "false"
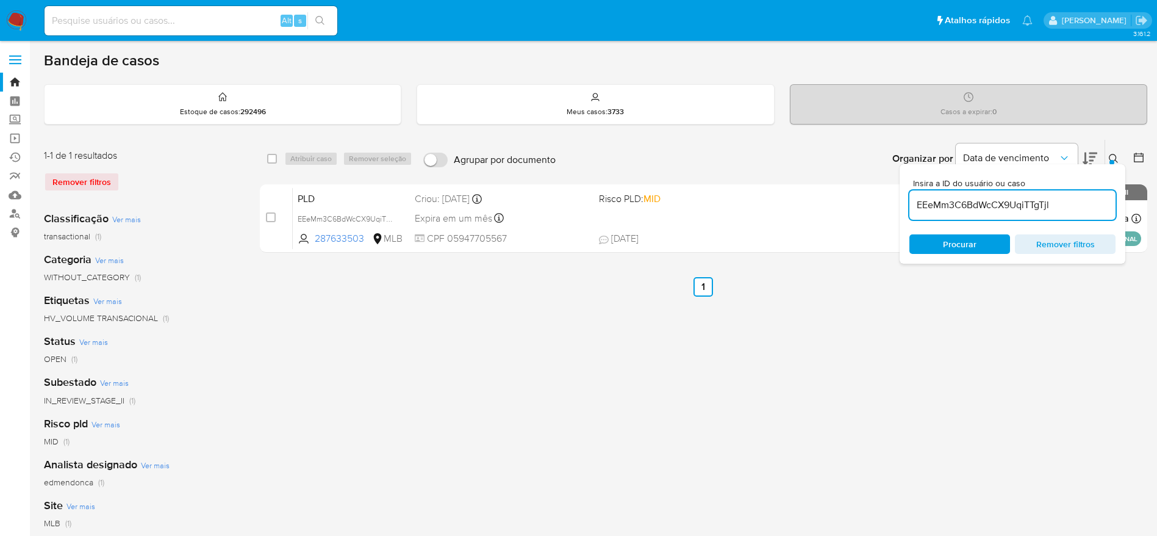
click at [921, 198] on input "EEeMm3C6BdWcCX9UqiTTgTjl" at bounding box center [1013, 205] width 206 height 16
paste input "pPOllKDlmtzESuztwCPQkaA"
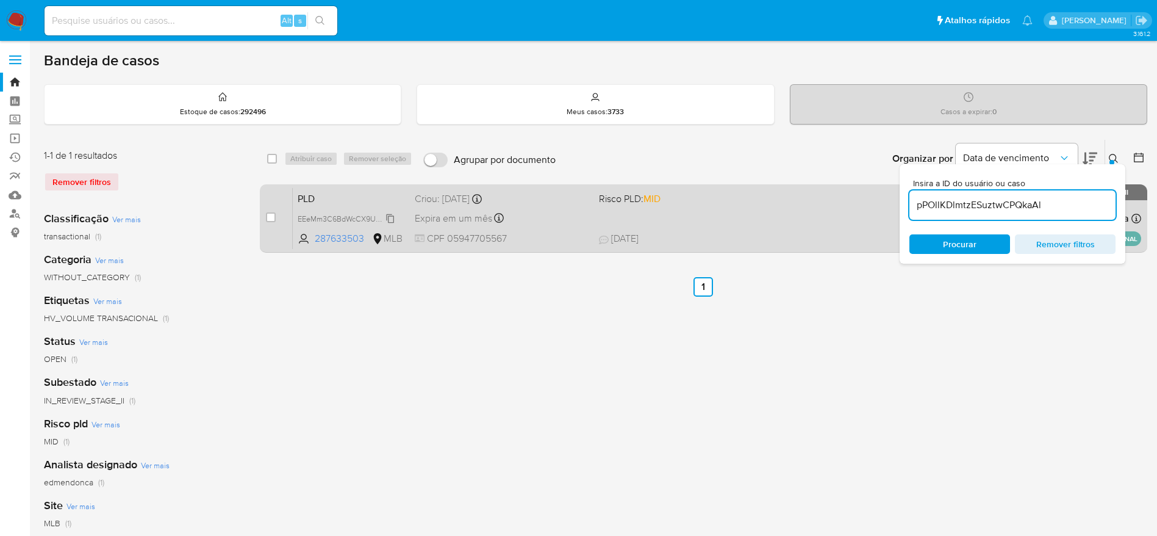
type input "pPOllKDlmtzESuztwCPQkaAl"
click at [270, 217] on input "checkbox" at bounding box center [271, 217] width 10 height 10
checkbox input "true"
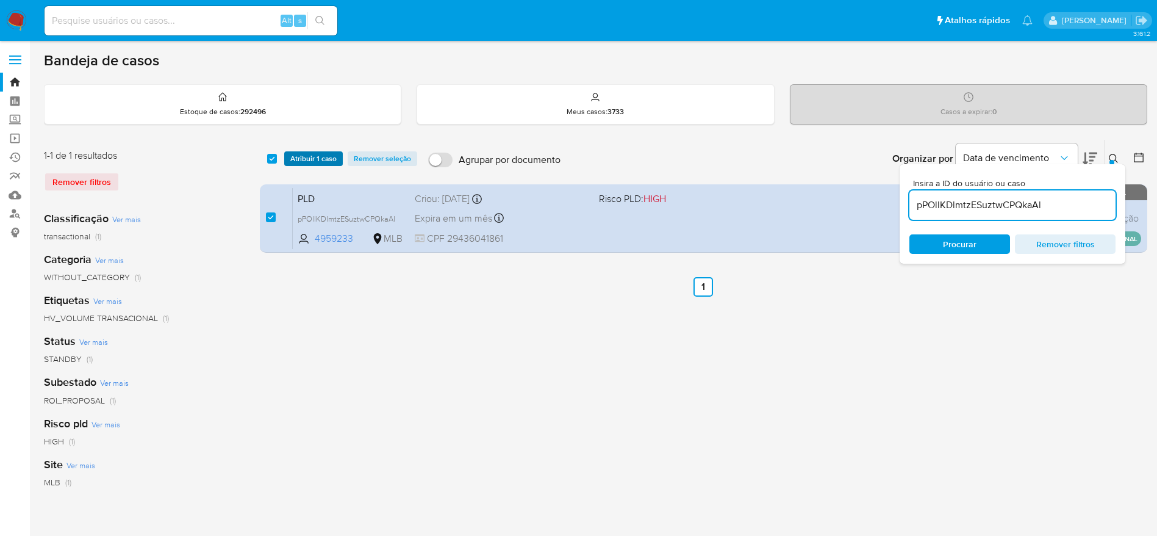
click at [315, 156] on span "Atribuir 1 caso" at bounding box center [313, 159] width 46 height 12
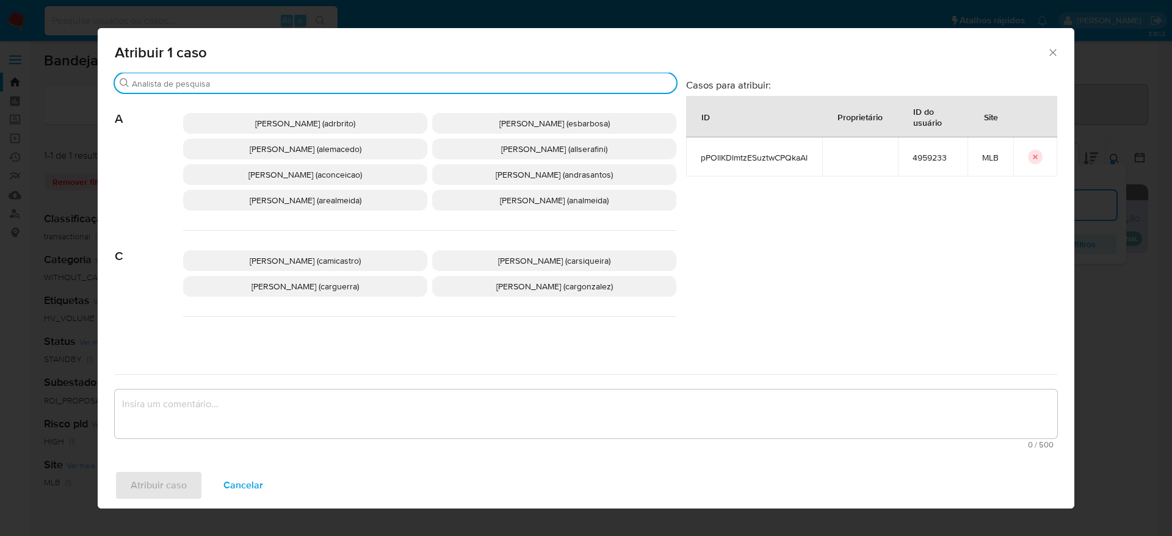
click at [236, 82] on input "Buscar" at bounding box center [401, 83] width 539 height 11
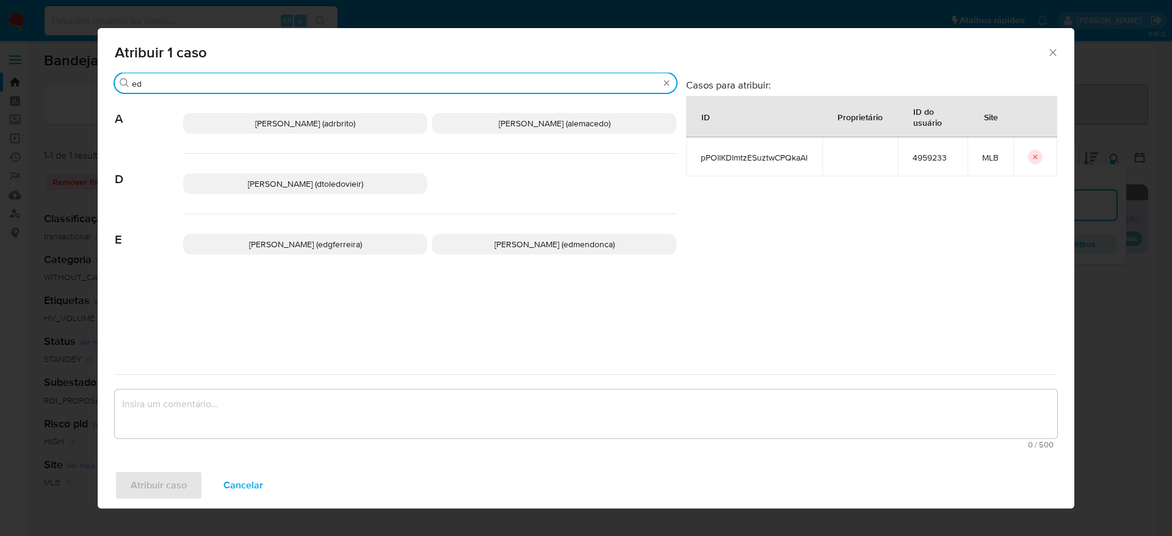
type input "ed"
drag, startPoint x: 487, startPoint y: 239, endPoint x: 461, endPoint y: 314, distance: 79.9
click at [494, 239] on span "Eduardo Mendonca Dutra (edmendonca)" at bounding box center [554, 244] width 120 height 12
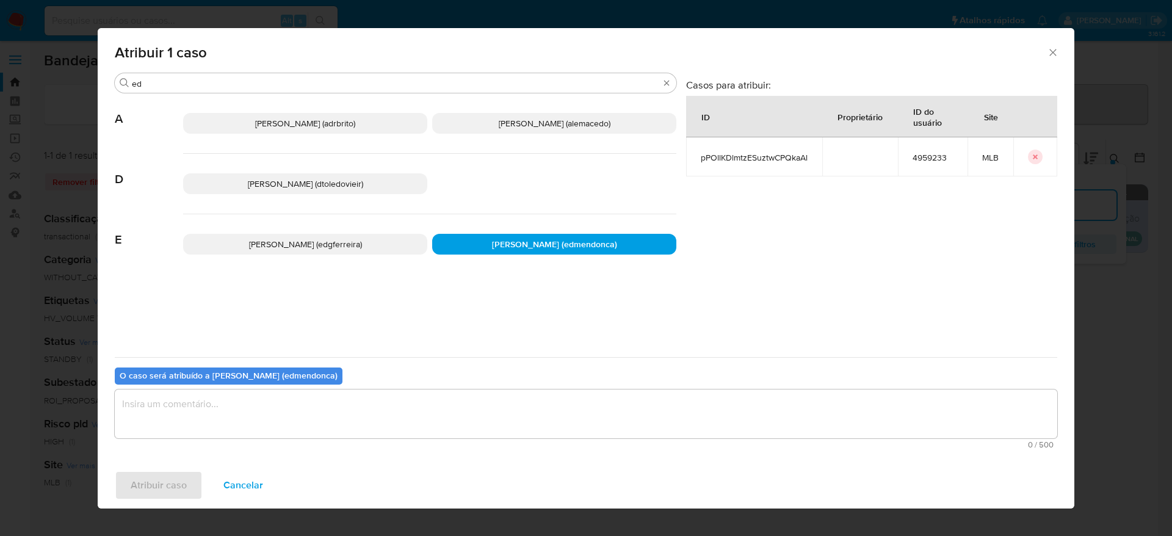
click at [441, 418] on textarea "assign-modal" at bounding box center [586, 413] width 942 height 49
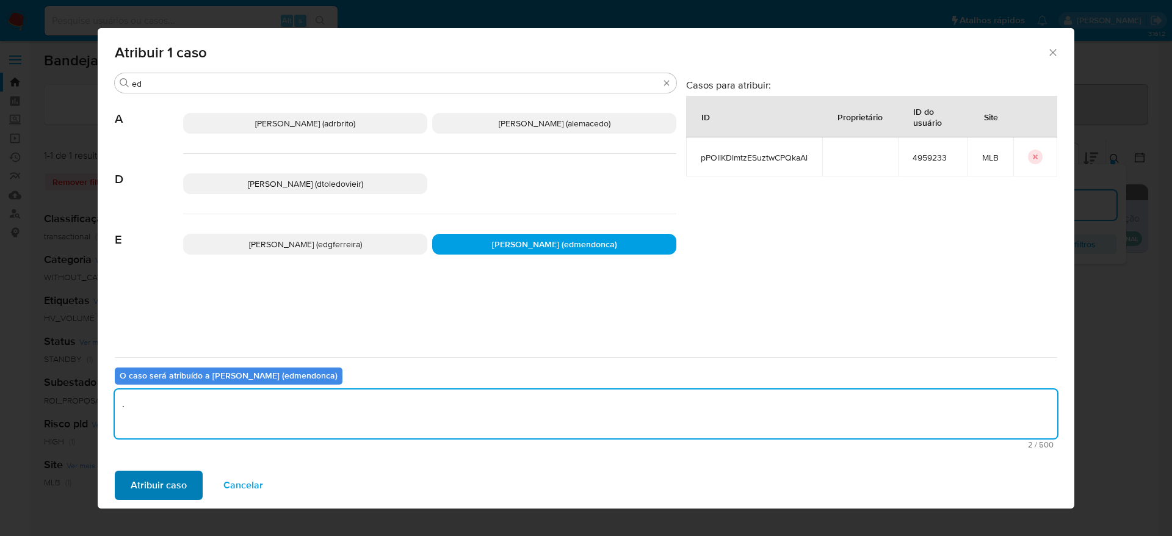
type textarea "."
click at [165, 483] on span "Atribuir caso" at bounding box center [159, 485] width 56 height 27
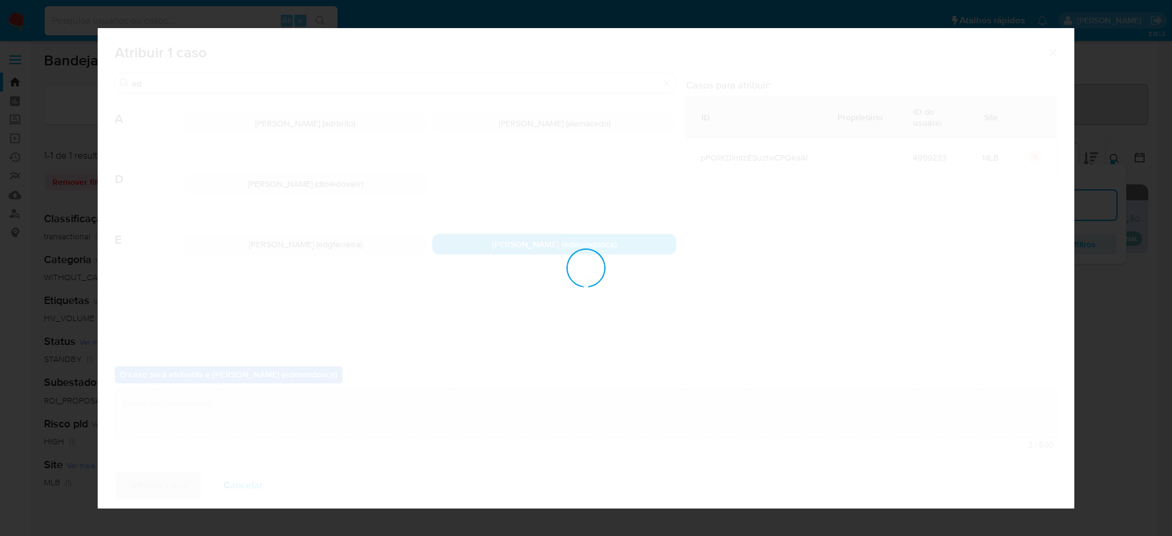
checkbox input "false"
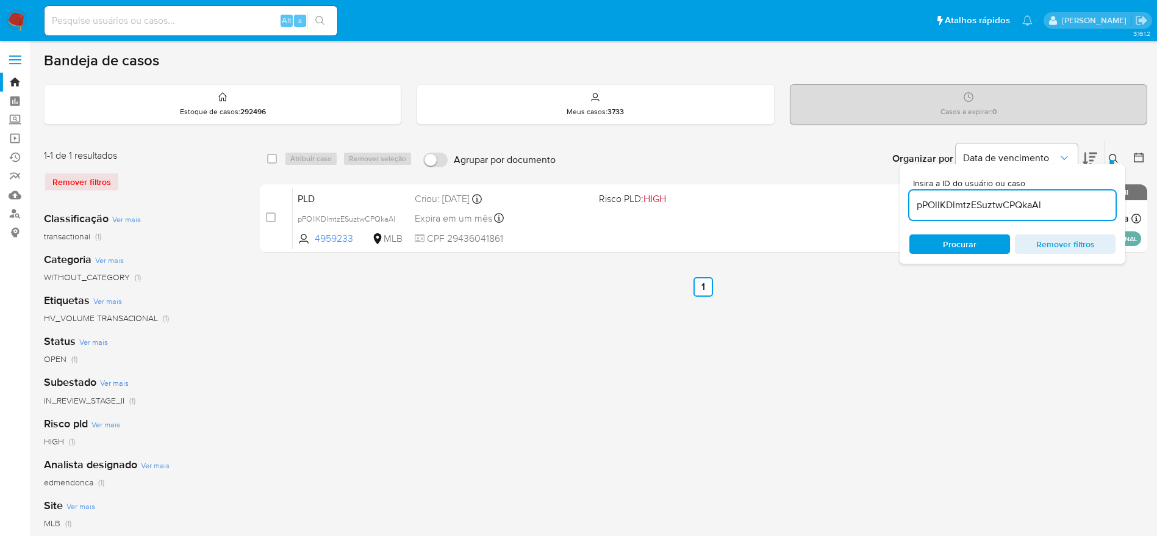
click at [945, 201] on input "pPOllKDlmtzESuztwCPQkaAl" at bounding box center [1013, 205] width 206 height 16
paste input "9uBYSIOsjG5LqHHOYw60B54r"
type input "9uBYSIOsjG5LqHHOYw60B54r"
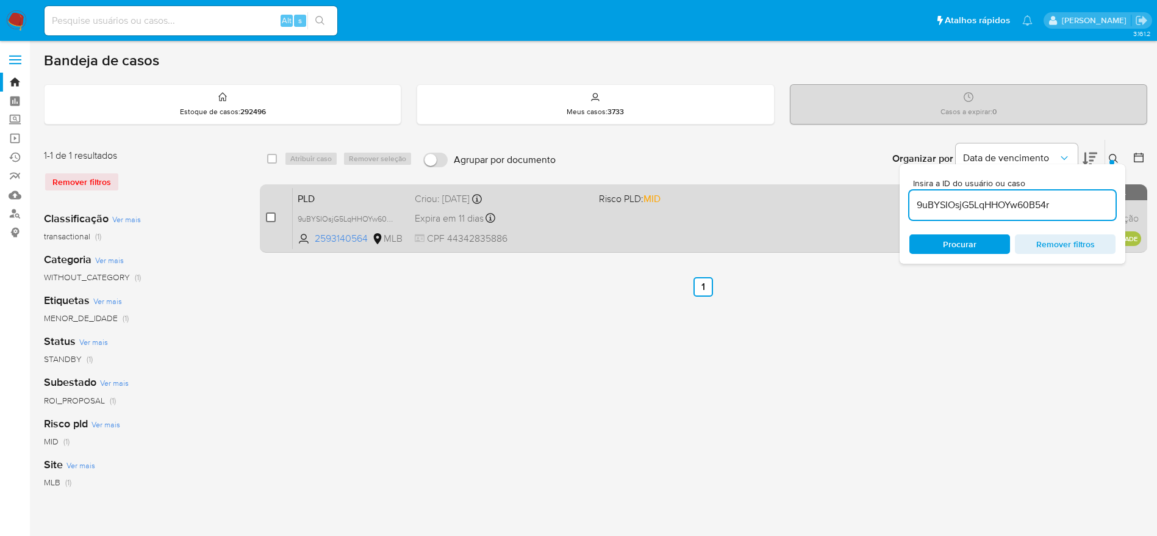
click at [268, 218] on input "checkbox" at bounding box center [271, 217] width 10 height 10
checkbox input "true"
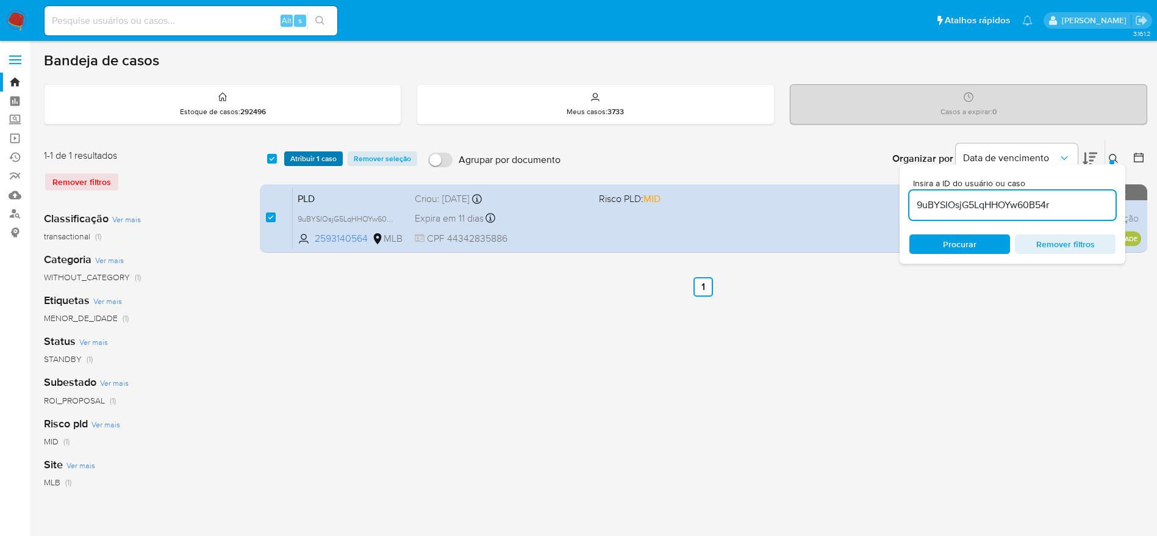
click at [316, 153] on span "Atribuir 1 caso" at bounding box center [313, 159] width 46 height 12
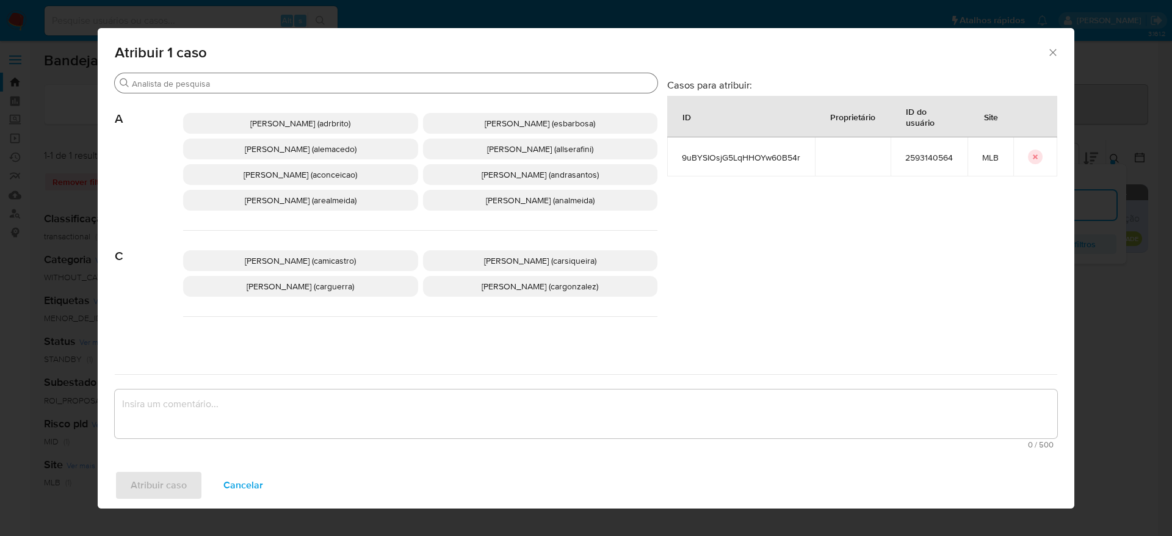
click at [263, 74] on div "Buscar" at bounding box center [386, 83] width 542 height 20
click at [264, 85] on input "Buscar" at bounding box center [392, 83] width 520 height 11
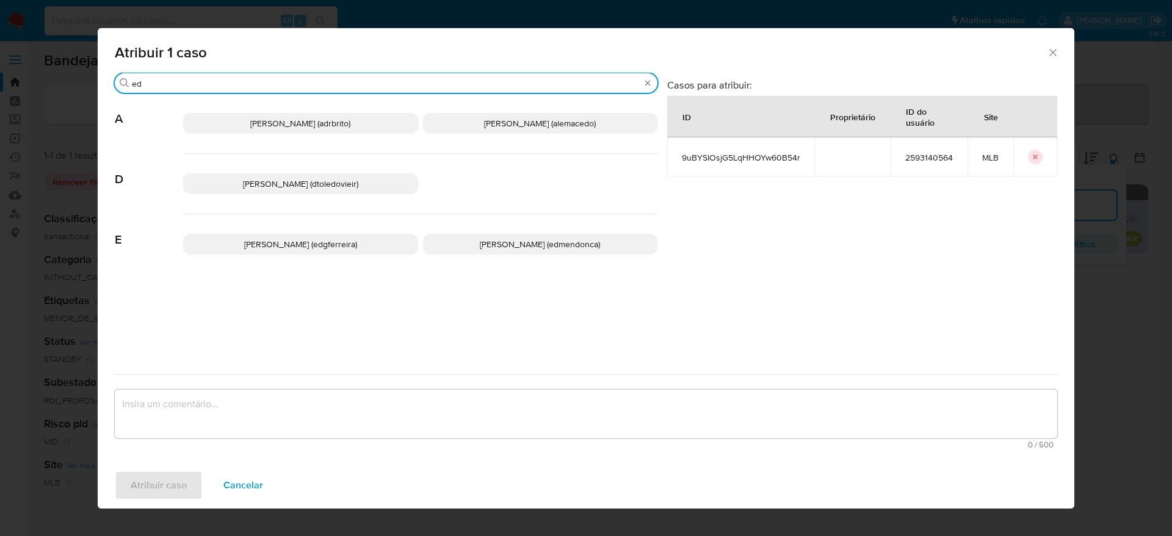
type input "ed"
click at [488, 245] on span "Eduardo Mendonca Dutra (edmendonca)" at bounding box center [540, 244] width 120 height 12
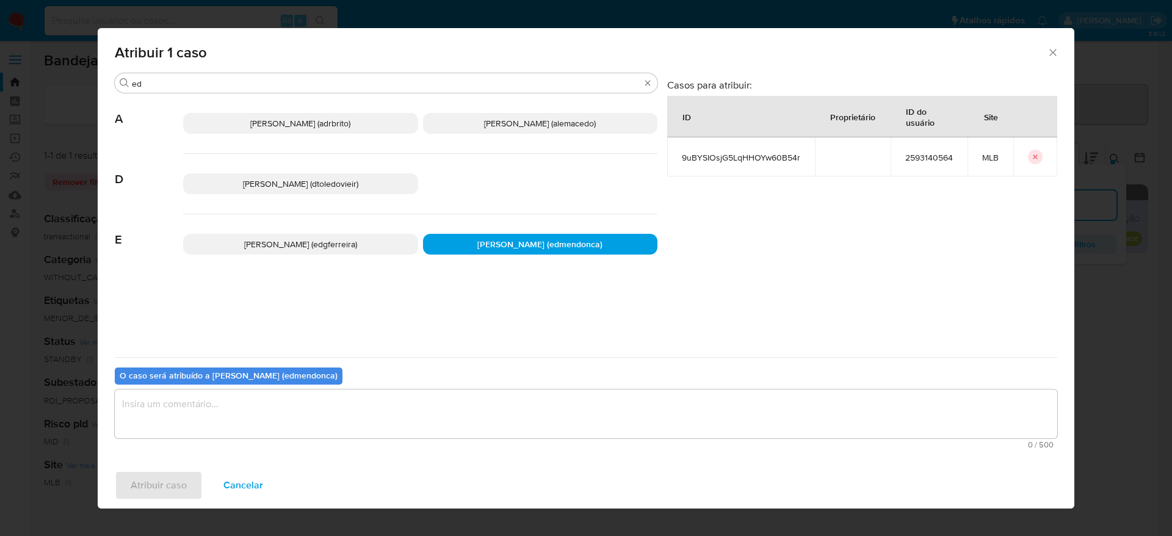
click at [443, 397] on textarea "assign-modal" at bounding box center [586, 413] width 942 height 49
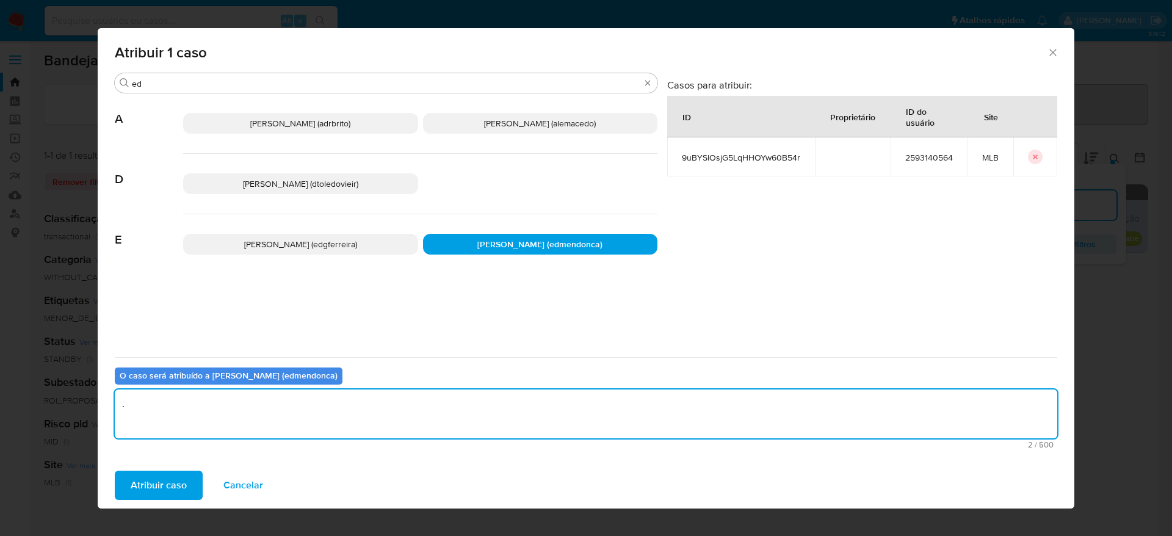
type textarea "."
click at [145, 472] on span "Atribuir caso" at bounding box center [159, 485] width 56 height 27
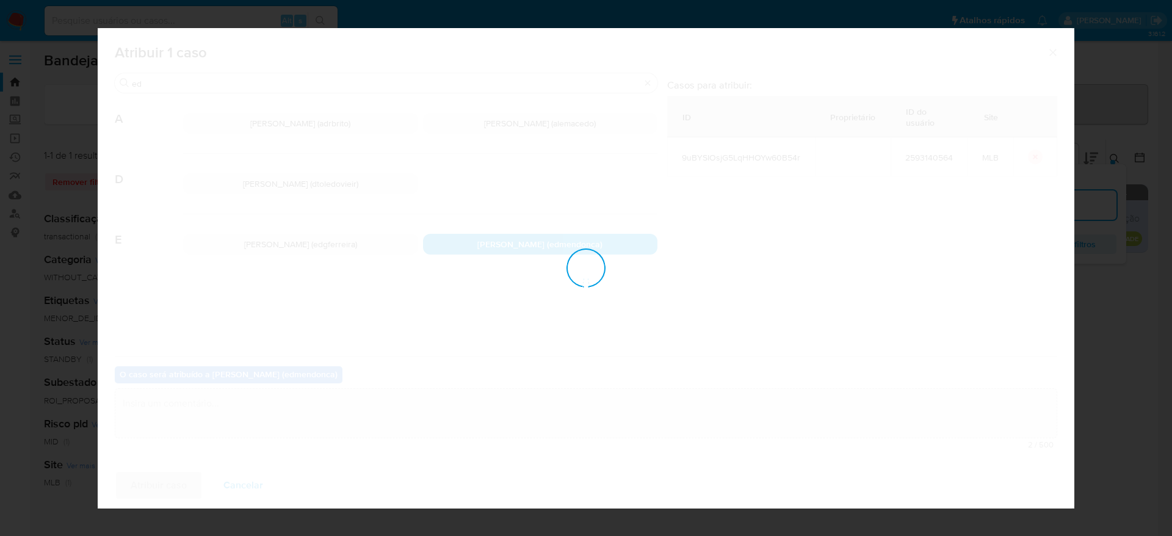
checkbox input "false"
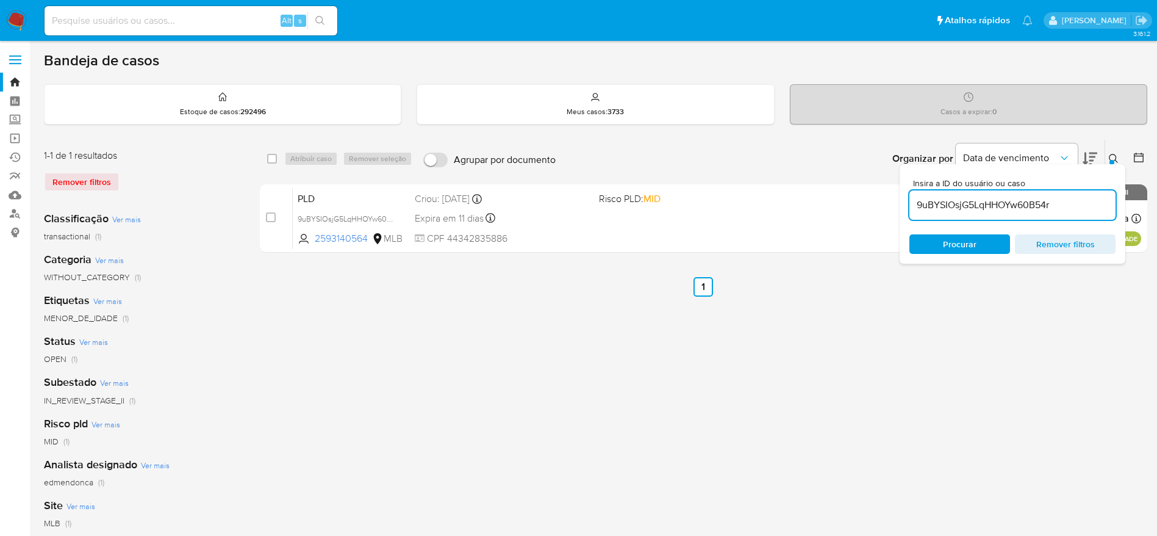
click at [956, 204] on input "9uBYSIOsjG5LqHHOYw60B54r" at bounding box center [1013, 205] width 206 height 16
paste input "RLrUcwS2yrBNiixJJMj0TIKl"
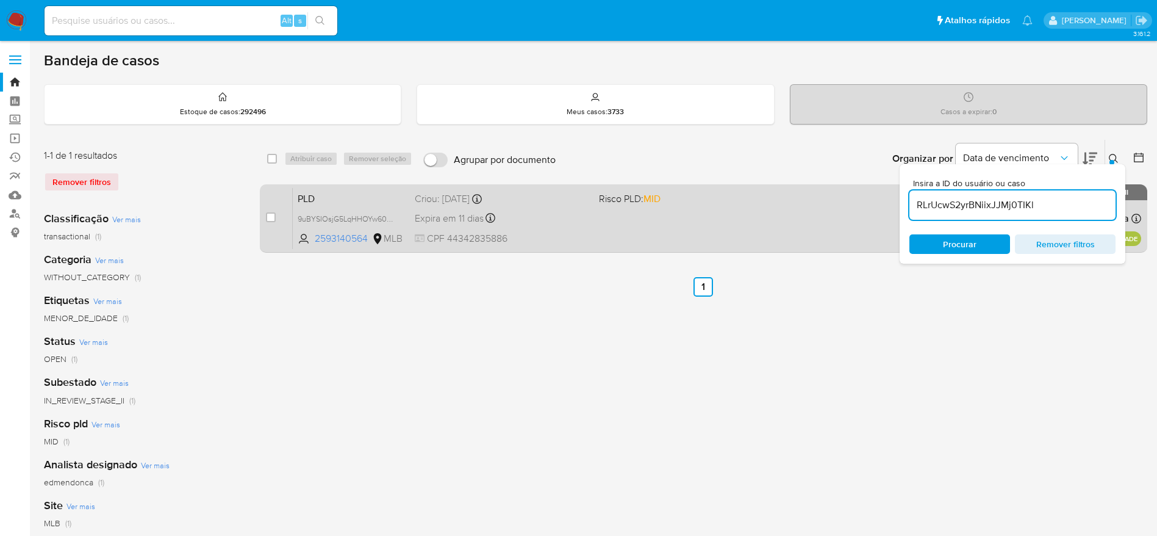
type input "RLrUcwS2yrBNiixJJMj0TIKl"
drag, startPoint x: 268, startPoint y: 218, endPoint x: 272, endPoint y: 194, distance: 24.1
click at [268, 217] on input "checkbox" at bounding box center [271, 217] width 10 height 10
checkbox input "true"
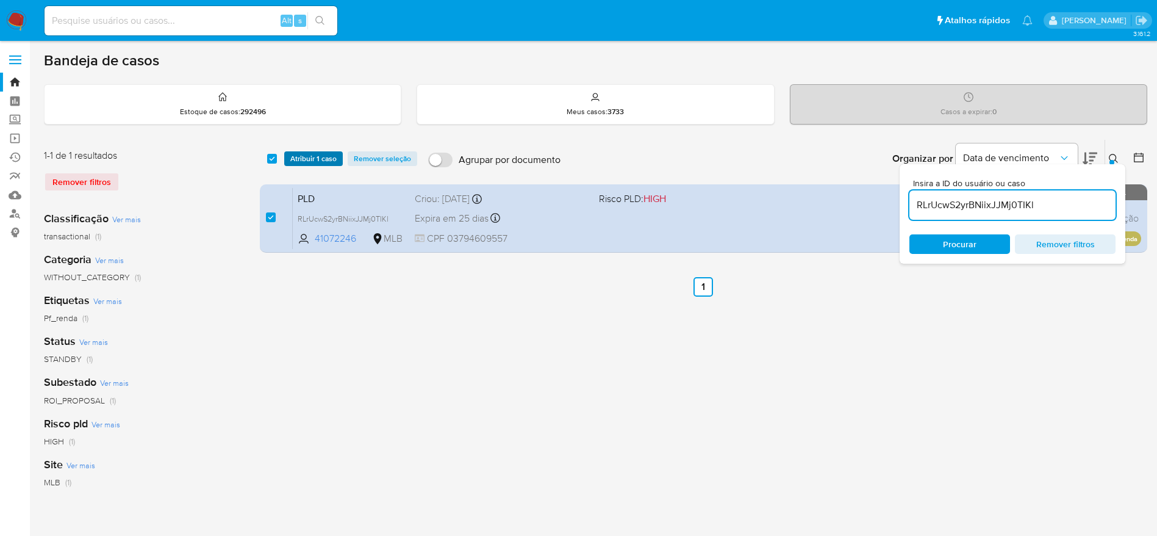
click at [301, 158] on span "Atribuir 1 caso" at bounding box center [313, 159] width 46 height 12
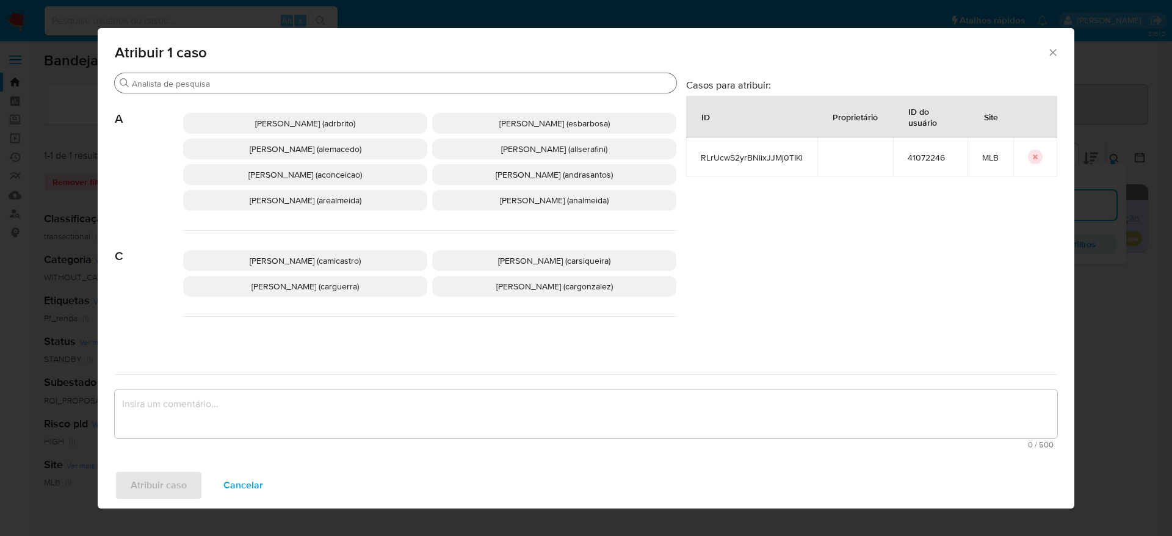
click at [287, 91] on div "Buscar" at bounding box center [395, 83] width 561 height 20
click at [285, 81] on input "Buscar" at bounding box center [401, 83] width 539 height 11
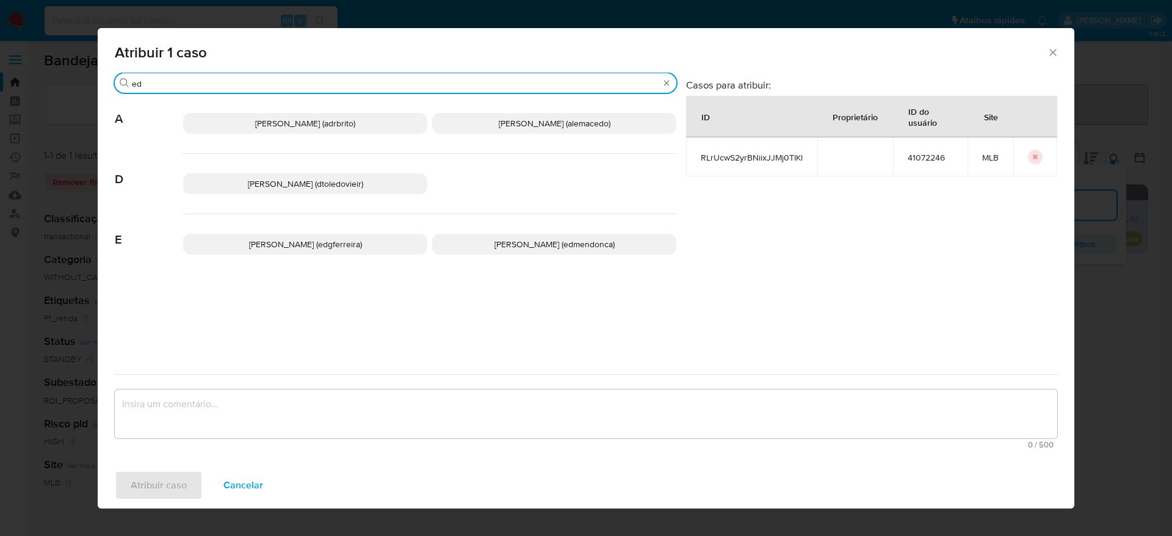
type input "ed"
click at [539, 237] on p "Eduardo Mendonca Dutra (edmendonca)" at bounding box center [554, 244] width 244 height 21
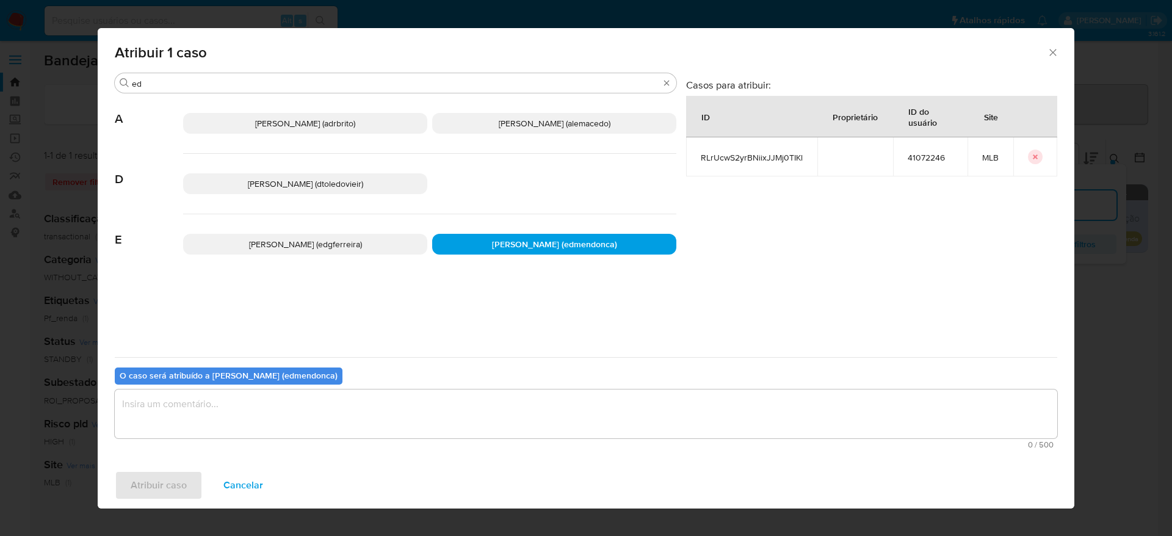
click at [450, 405] on textarea "assign-modal" at bounding box center [586, 413] width 942 height 49
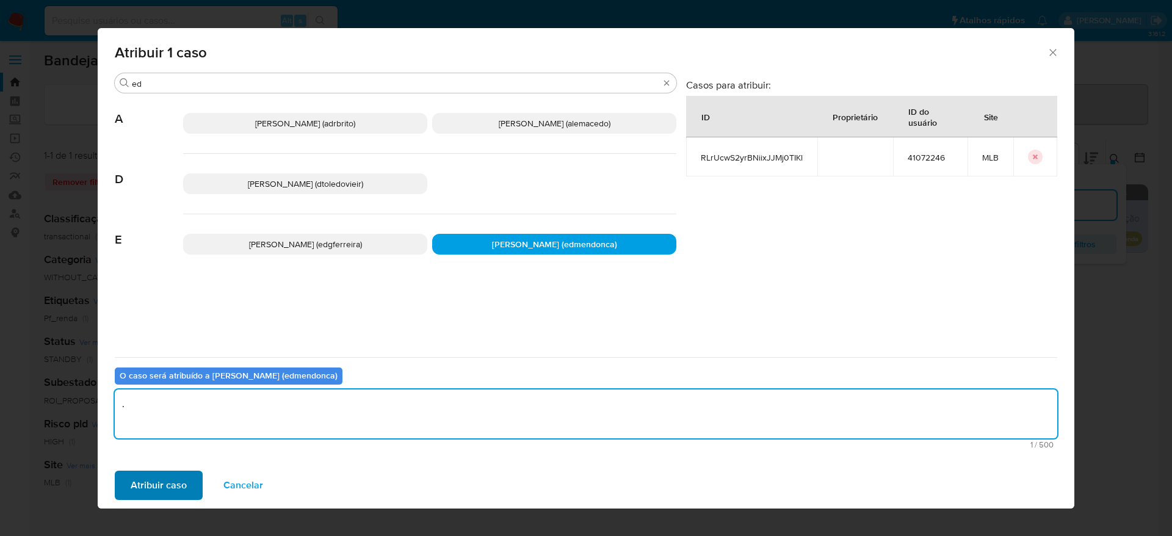
type textarea "."
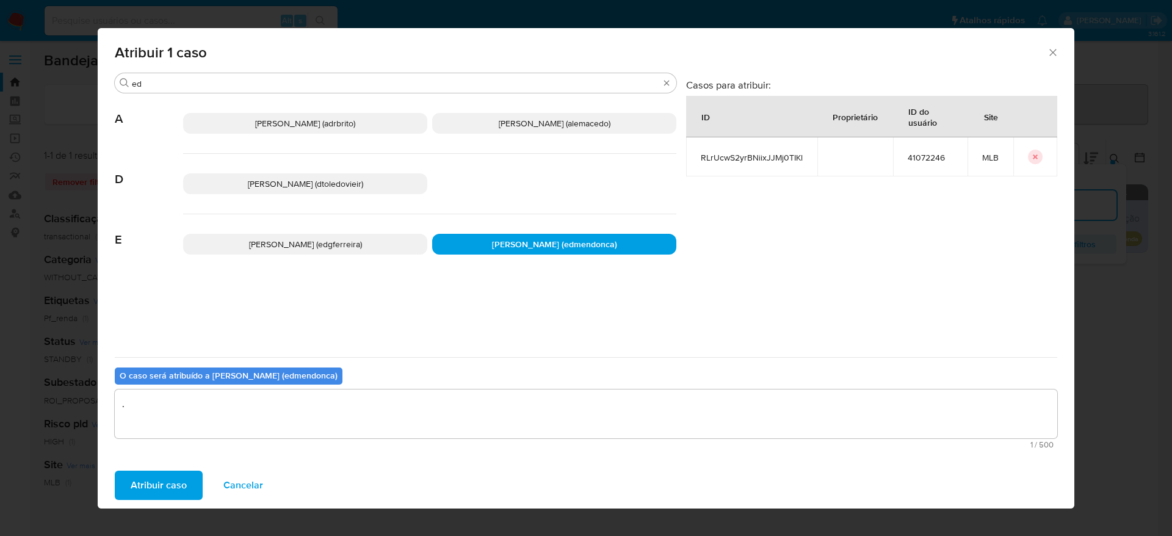
click at [189, 485] on button "Atribuir caso" at bounding box center [159, 484] width 88 height 29
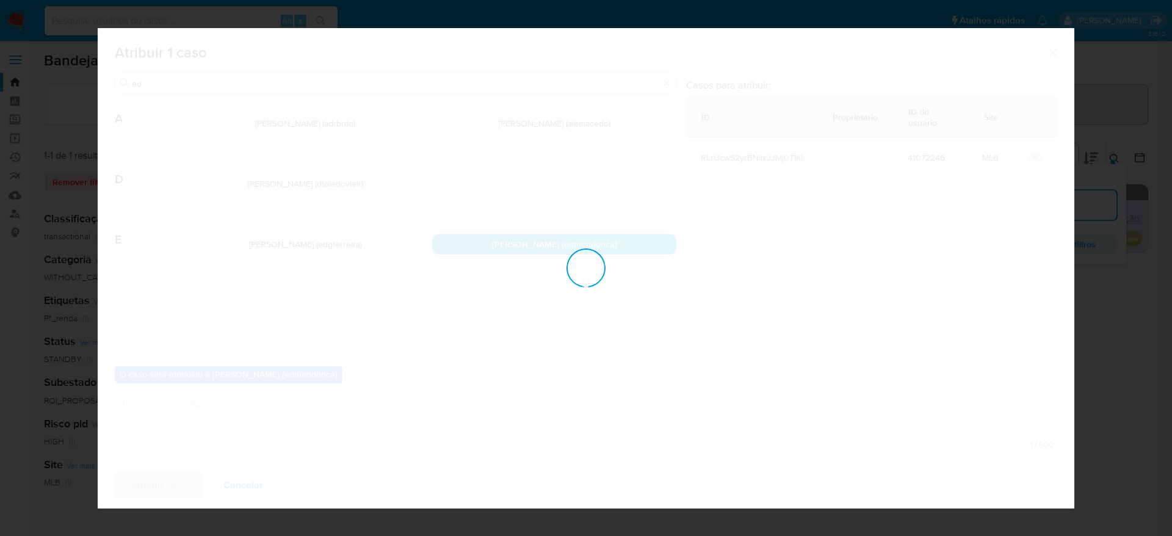
checkbox input "false"
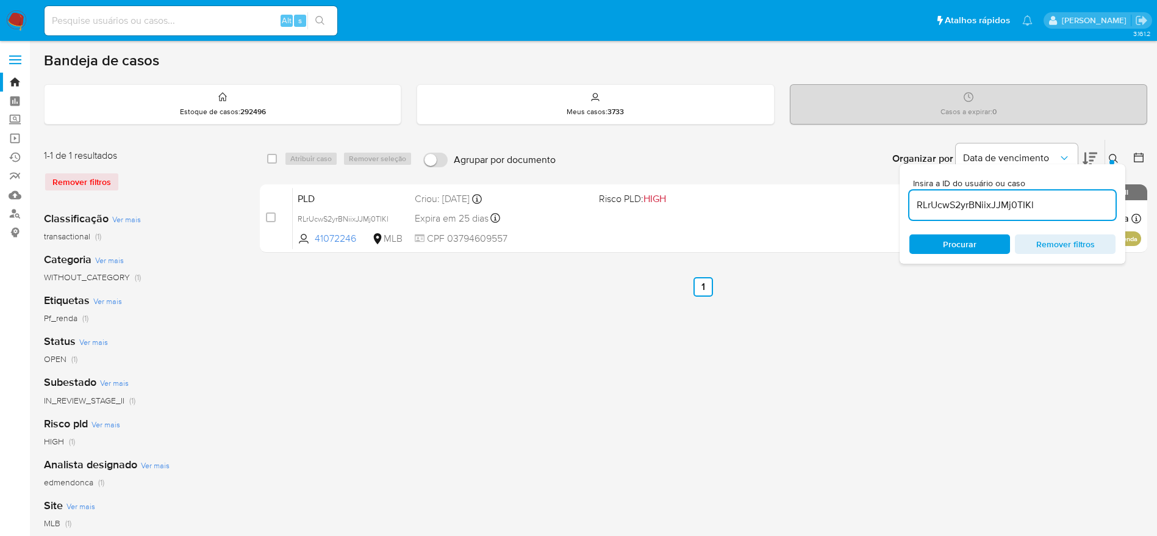
click at [968, 207] on input "RLrUcwS2yrBNiixJJMj0TIKl" at bounding box center [1013, 205] width 206 height 16
paste input "LWoYQBMHiXmue9LyDtlP6mjZ"
type input "LWoYQBMHiXmue9LyDtlP6mjZ"
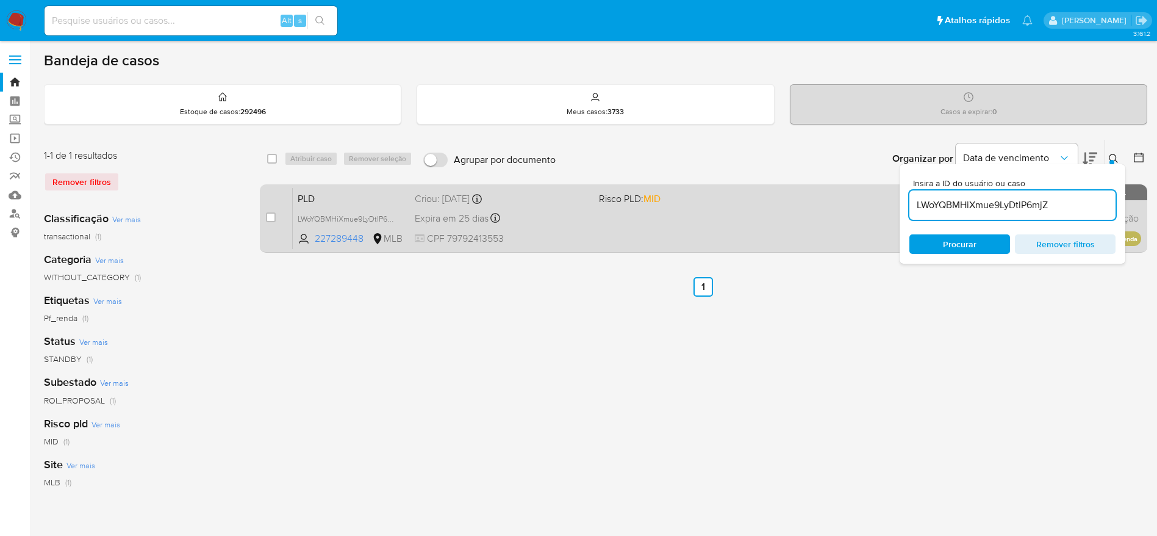
click at [268, 217] on input "checkbox" at bounding box center [271, 217] width 10 height 10
checkbox input "true"
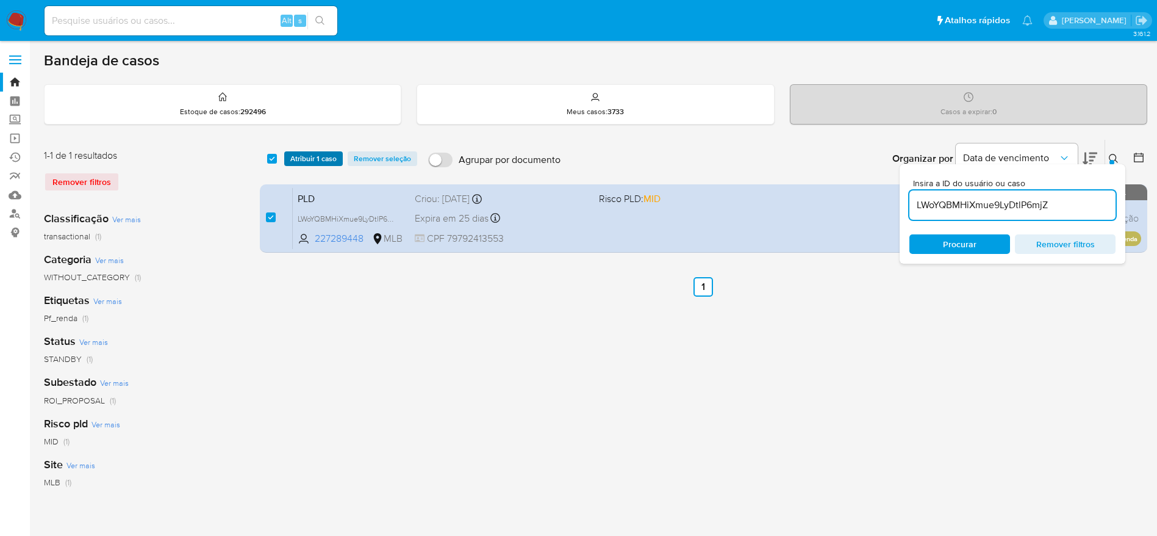
click at [312, 159] on span "Atribuir 1 caso" at bounding box center [313, 159] width 46 height 12
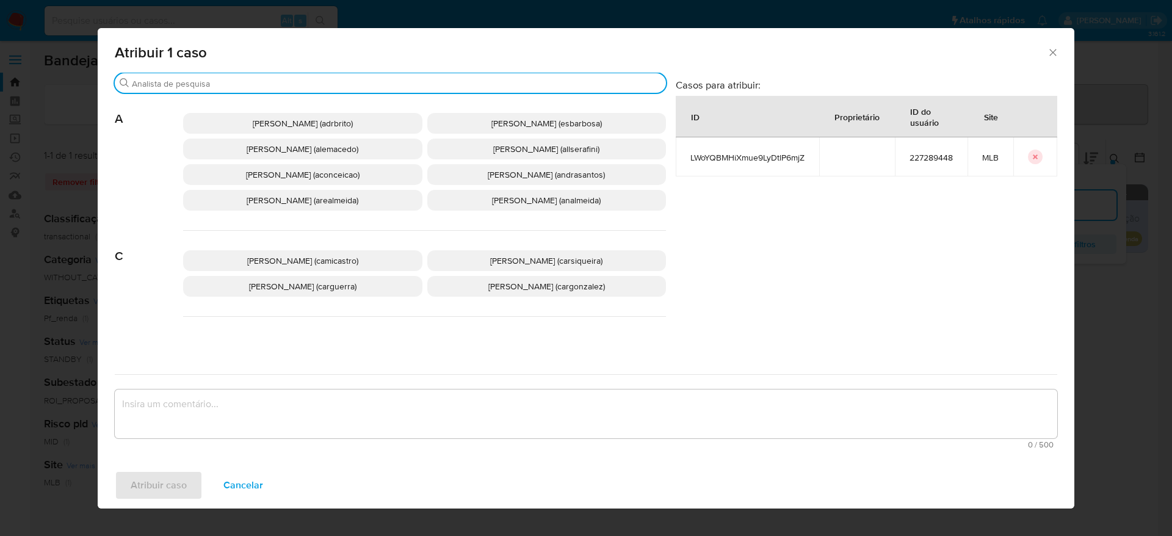
click at [273, 79] on input "Buscar" at bounding box center [396, 83] width 529 height 11
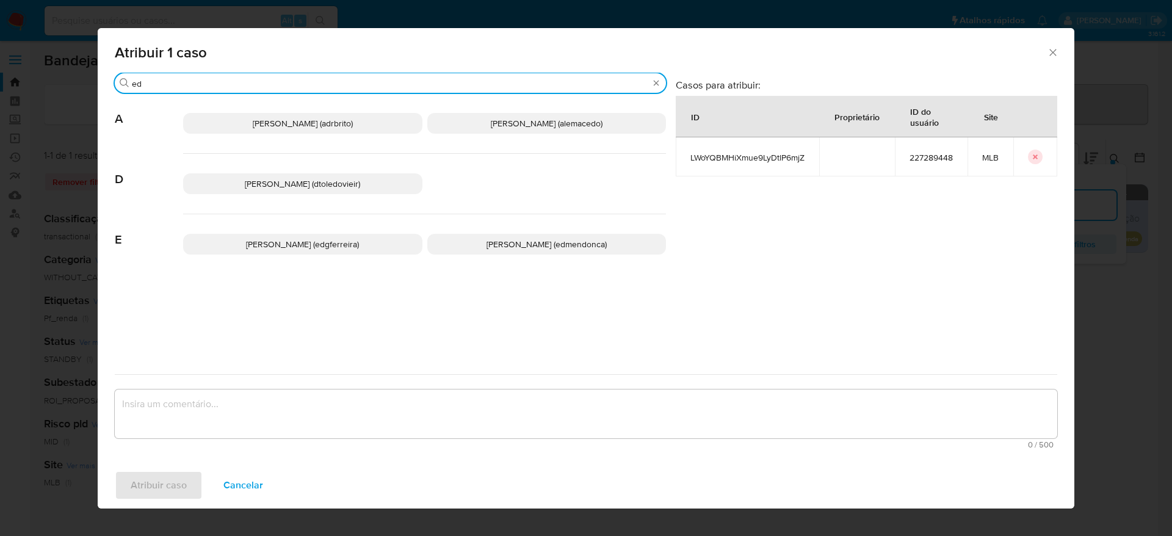
type input "ed"
click at [497, 250] on p "Eduardo Mendonca Dutra (edmendonca)" at bounding box center [546, 244] width 239 height 21
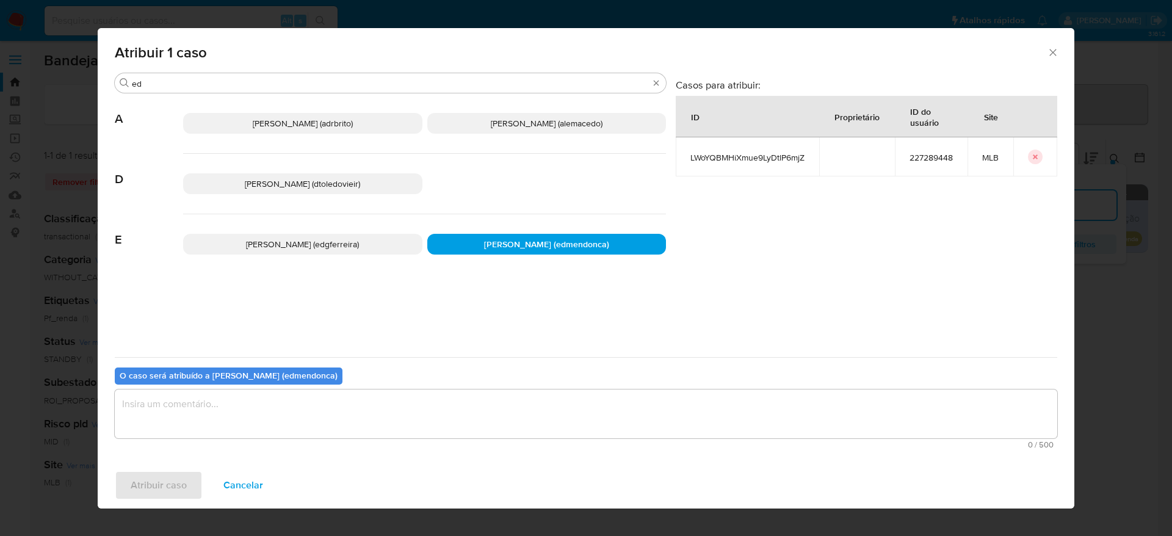
click at [434, 429] on textarea "assign-modal" at bounding box center [586, 413] width 942 height 49
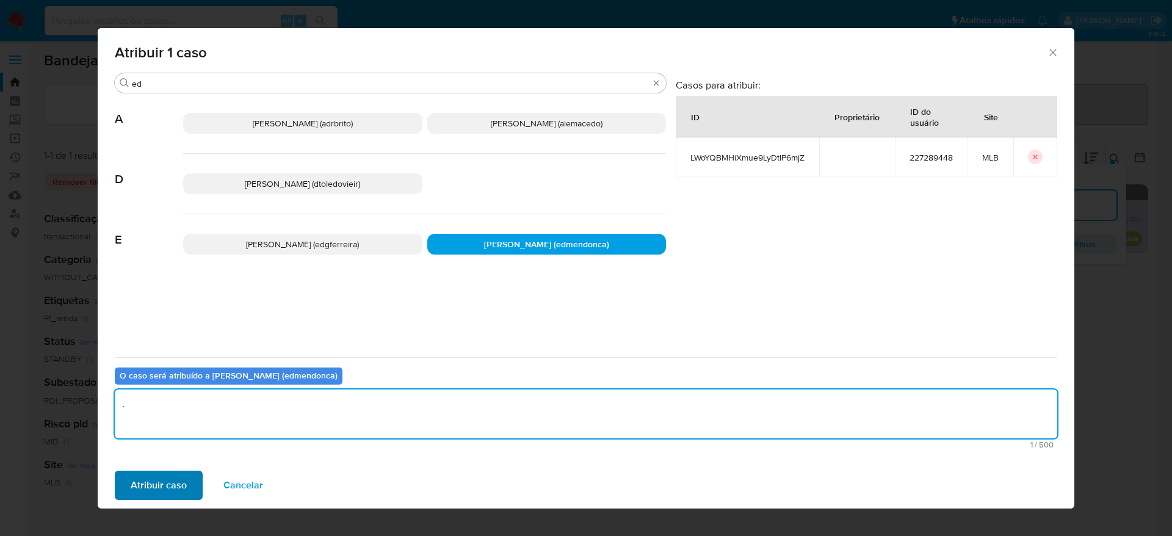
type textarea "."
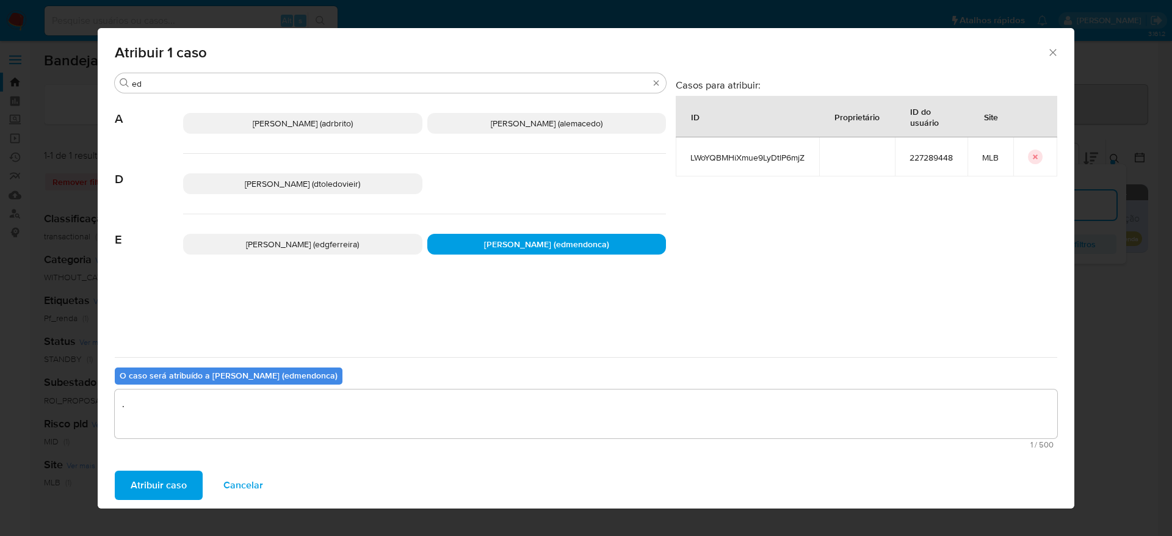
click at [178, 486] on span "Atribuir caso" at bounding box center [159, 485] width 56 height 27
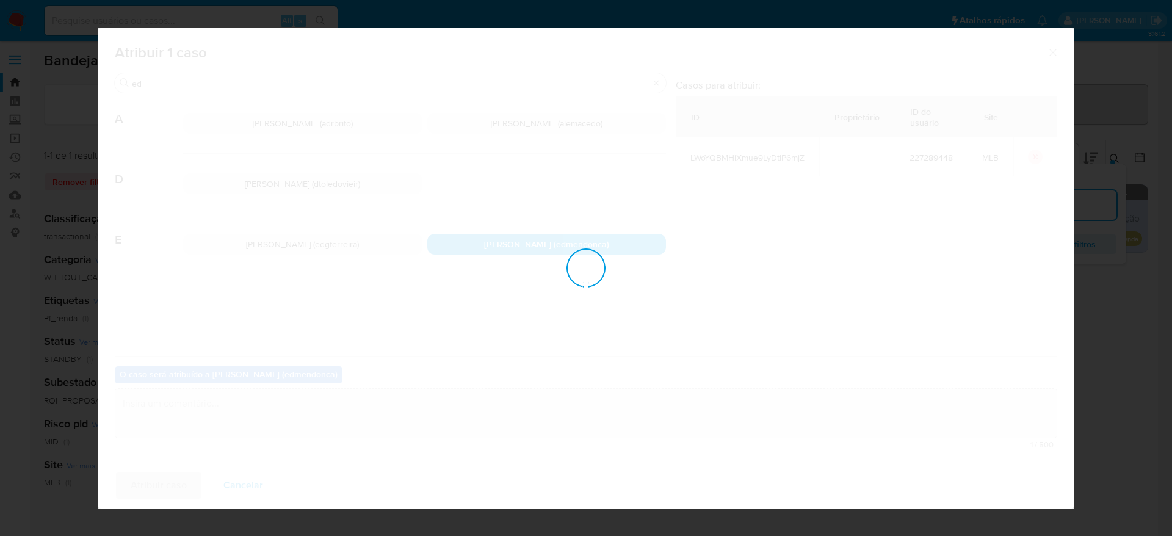
checkbox input "false"
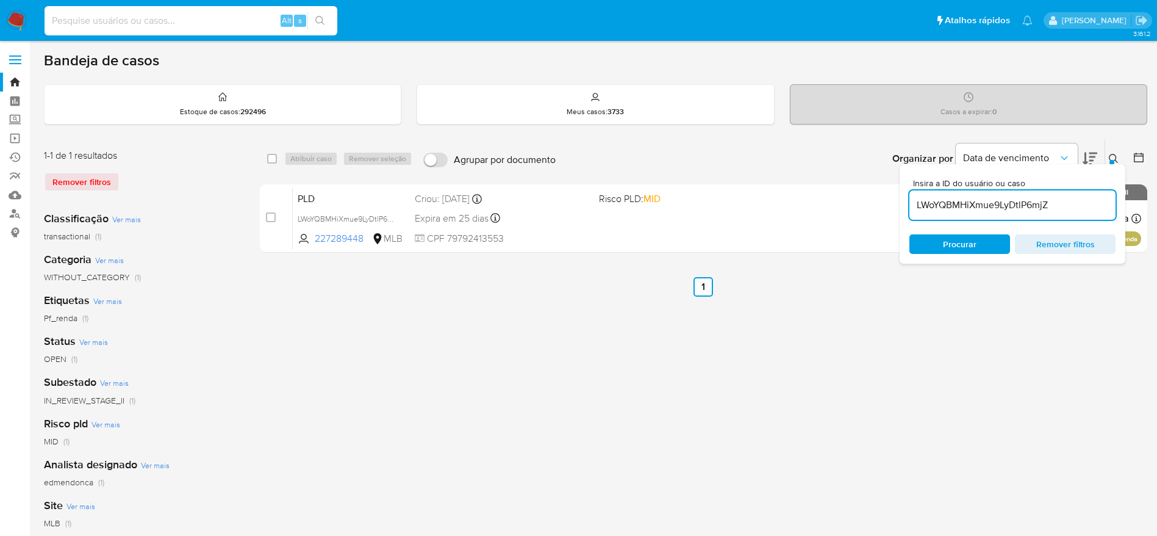
click at [151, 20] on input at bounding box center [191, 21] width 293 height 16
paste input "opg2sBabjpTpPiT4RCaG64Bw"
type input "opg2sBabjpTpPiT4RCaG64Bw"
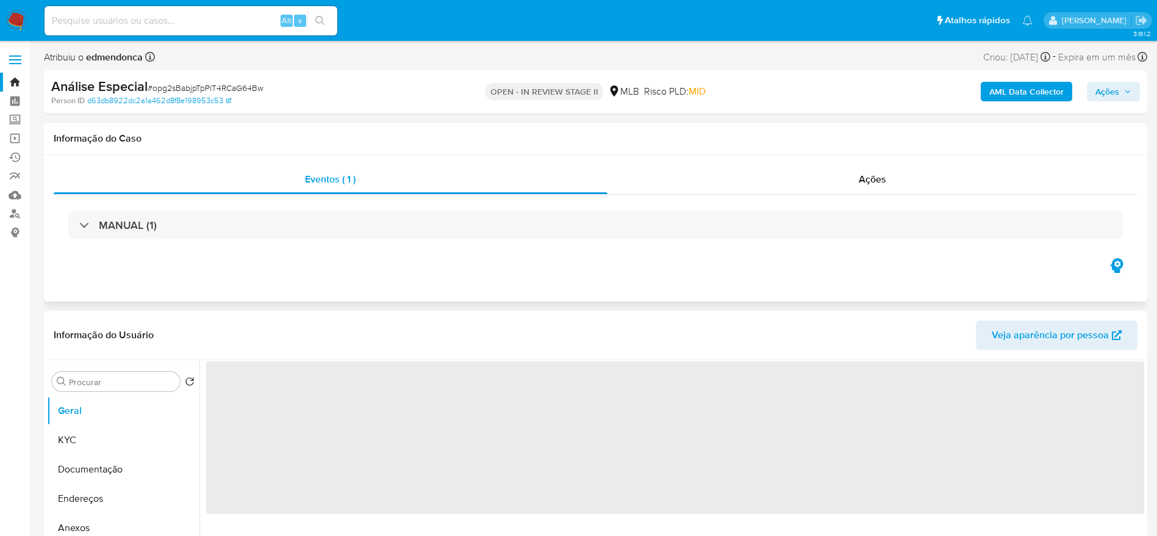
select select "10"
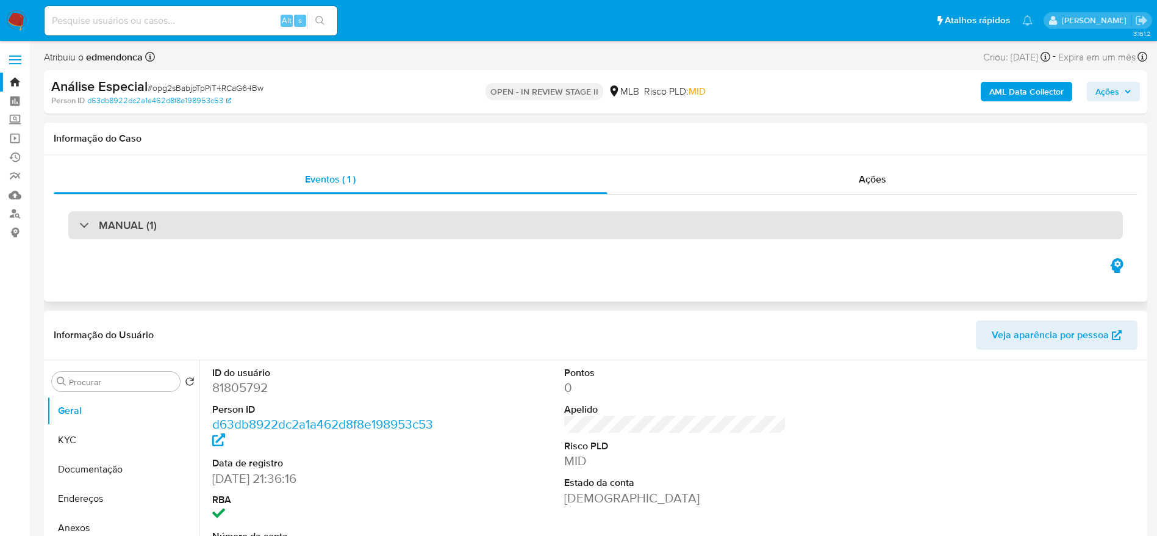
click at [160, 219] on div "MANUAL (1)" at bounding box center [595, 225] width 1055 height 28
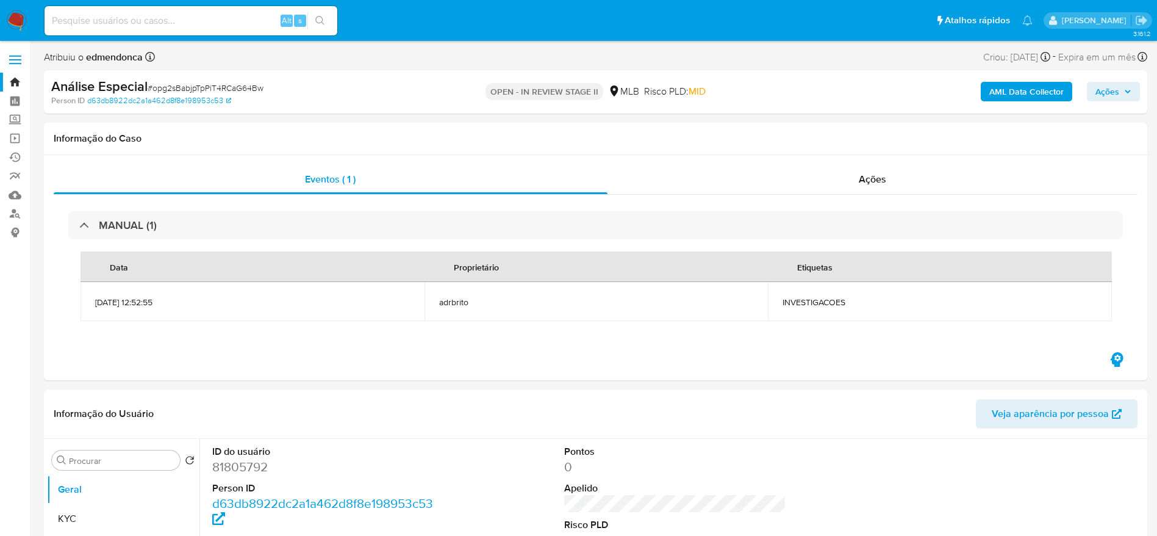
click at [1124, 98] on span "Ações" at bounding box center [1114, 91] width 36 height 17
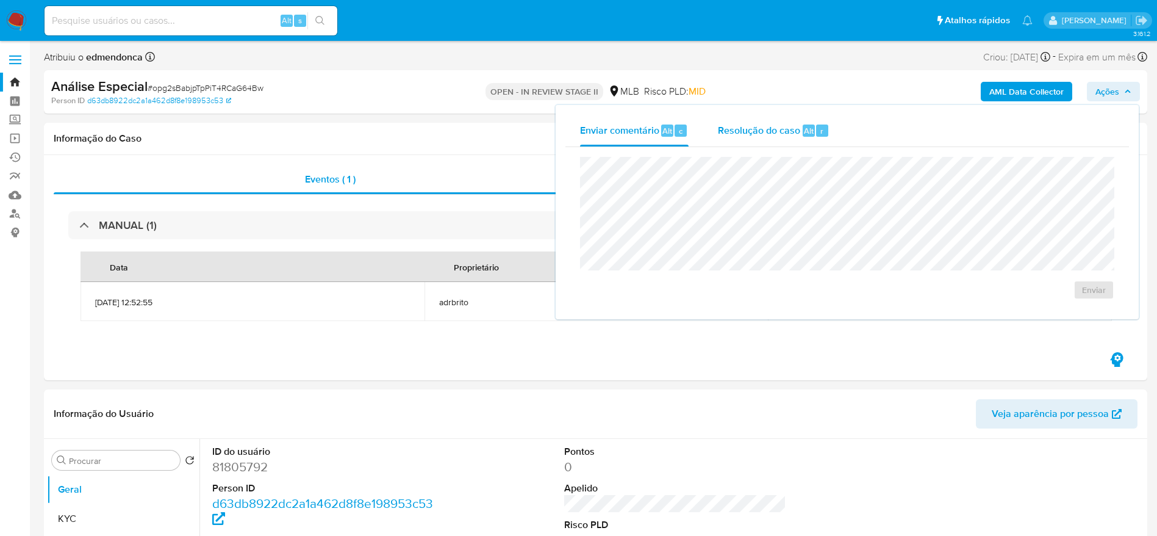
click at [796, 122] on div "Resolução do caso Alt r" at bounding box center [774, 131] width 112 height 32
click at [812, 235] on textarea at bounding box center [847, 224] width 533 height 98
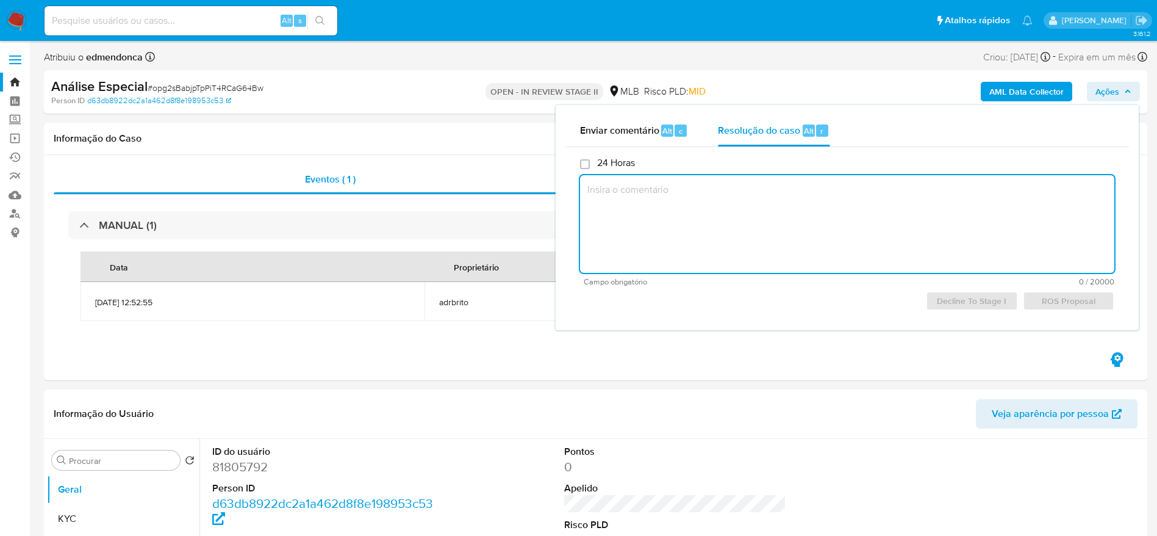
paste textarea "Favorável ao reporte ao COAF e à manutenção do relacionamento, confome informaç…"
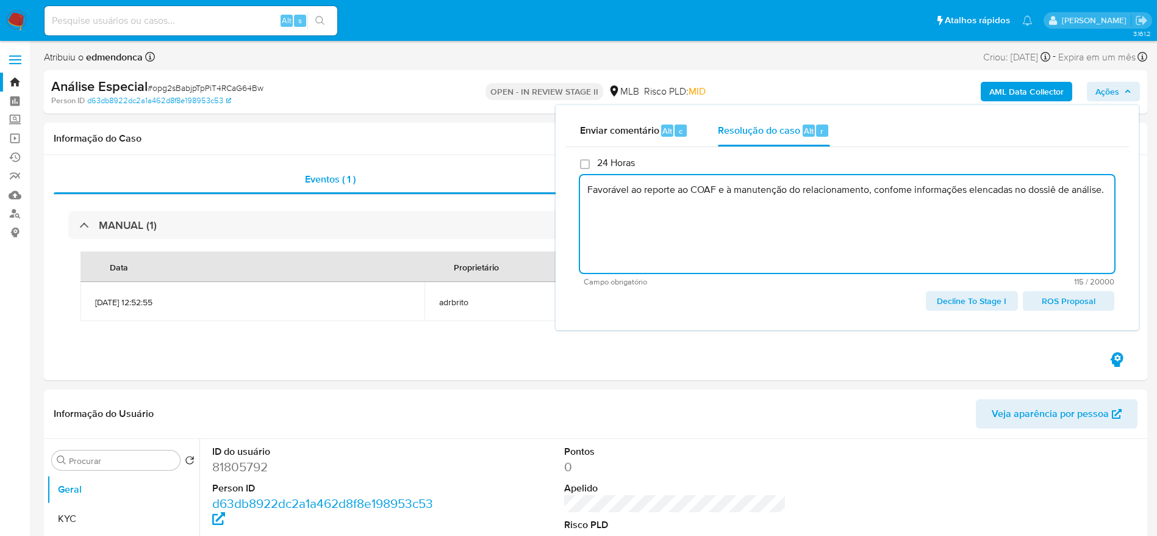
click at [1072, 301] on span "ROS Proposal" at bounding box center [1069, 300] width 74 height 17
type textarea "Favorável ao reporte ao COAF e à manutenção do relacionamento, confome informaç…"
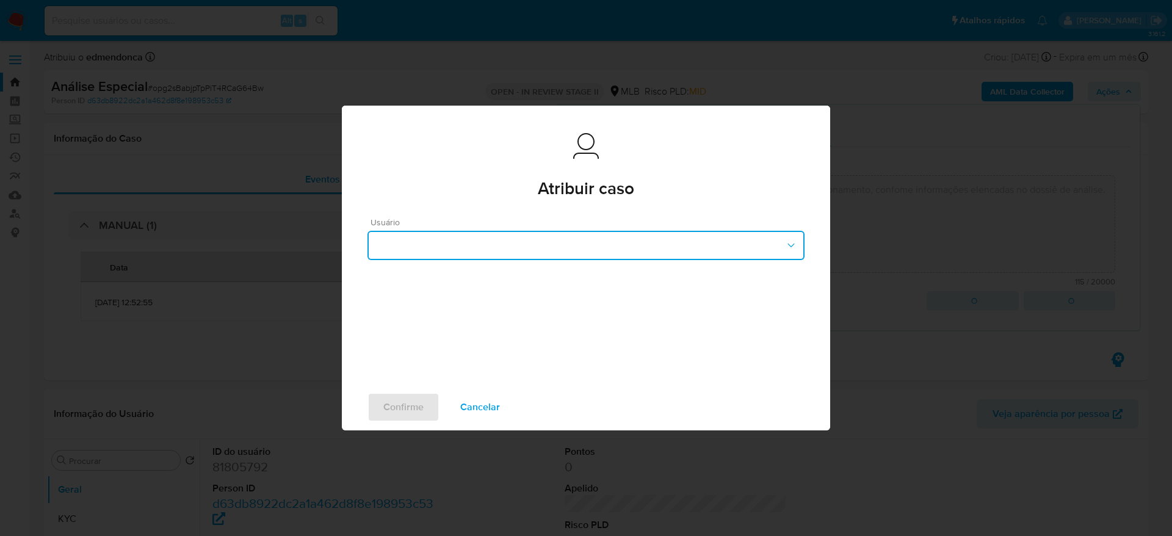
click at [537, 239] on button "button" at bounding box center [585, 245] width 437 height 29
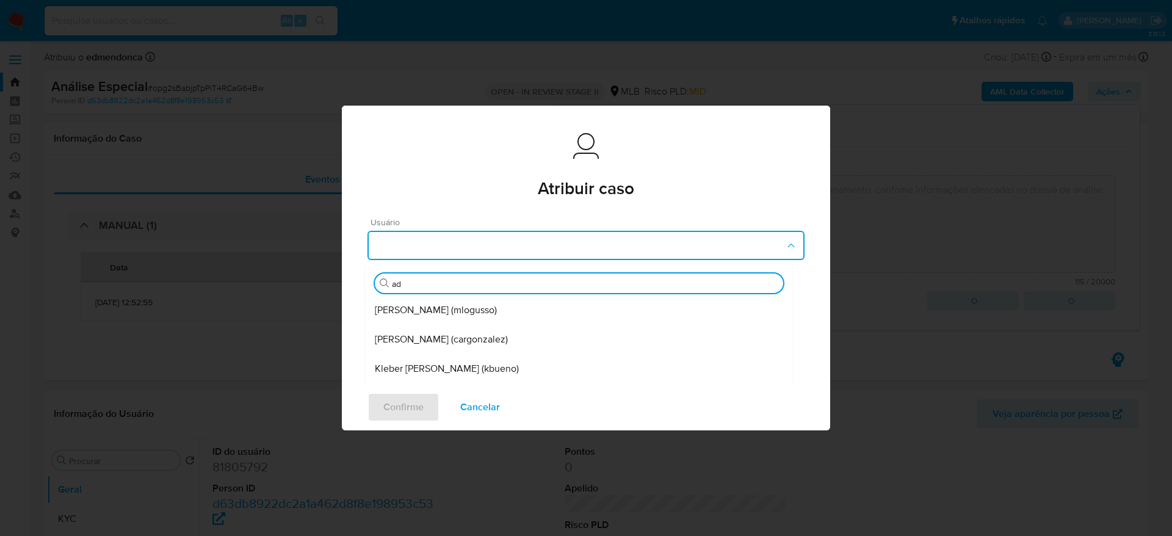
type input "adr"
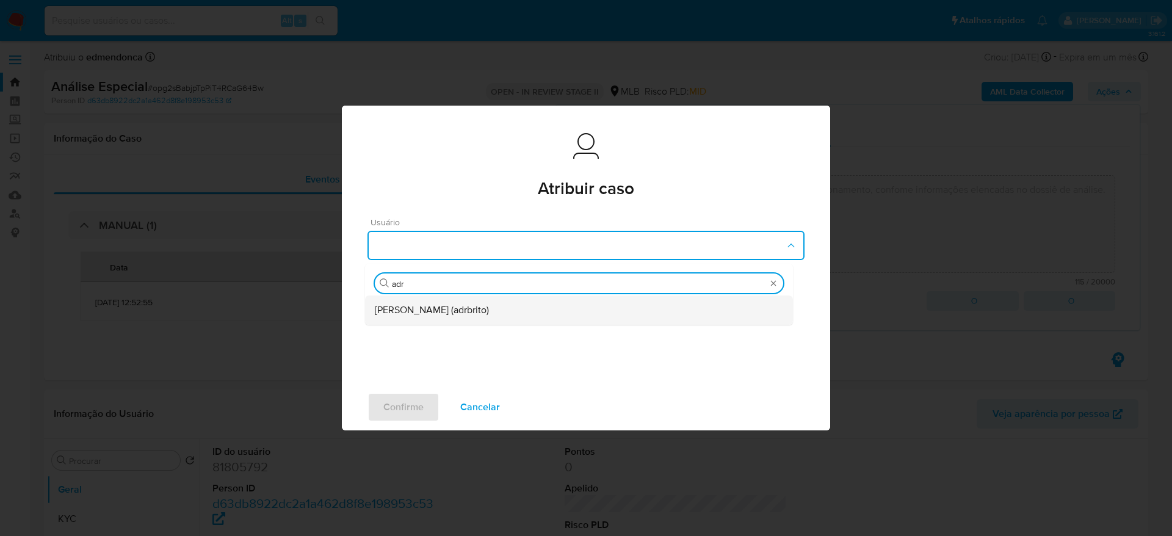
click at [520, 306] on div "Adriano Azeredo Brito (adrbrito)" at bounding box center [579, 309] width 408 height 29
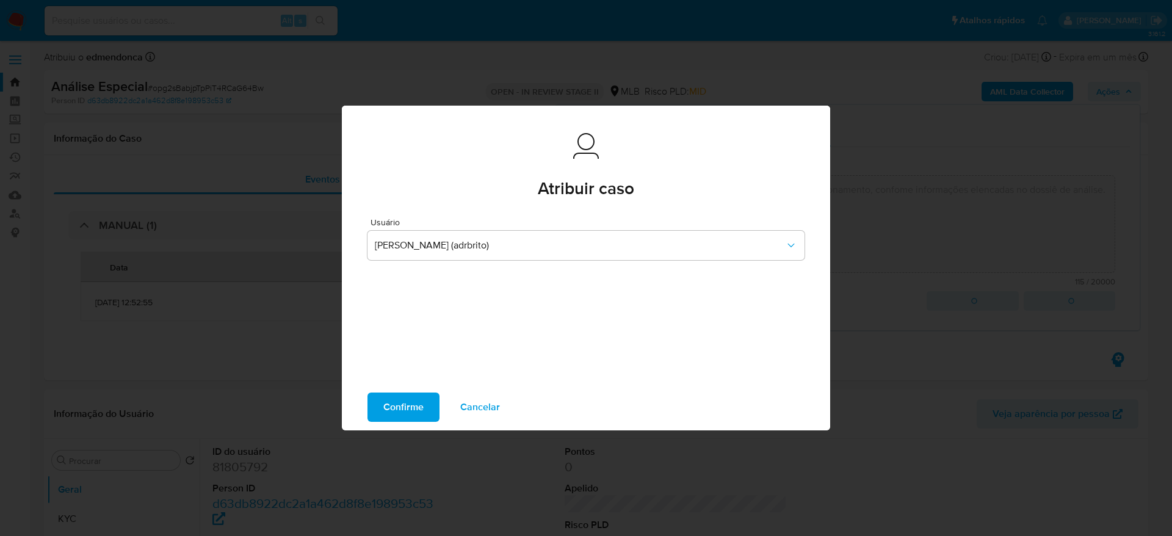
click at [414, 403] on span "Confirme" at bounding box center [403, 407] width 40 height 27
type textarea "Favorável ao reporte ao COAF e à manutenção do relacionamento, confome informaç…"
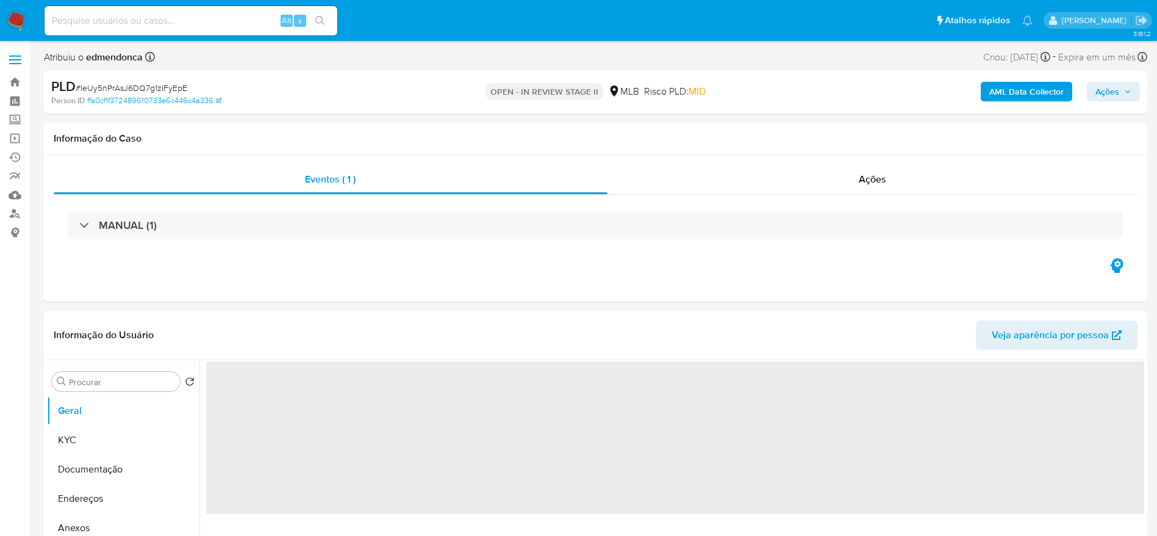
select select "10"
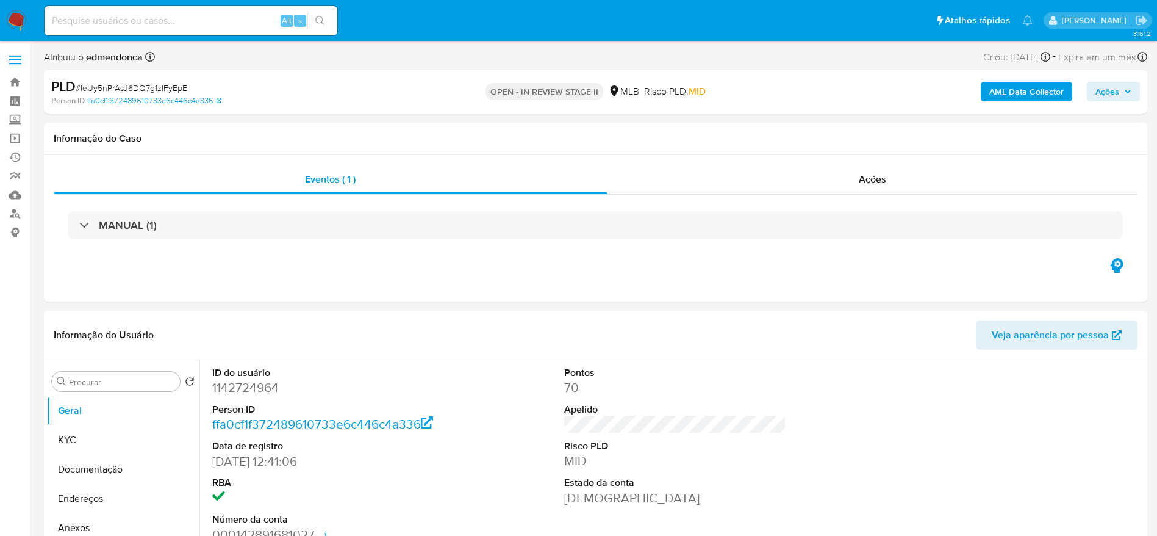
click at [237, 26] on input at bounding box center [191, 21] width 293 height 16
paste input "EEeMm3C6BdWcCX9UqiTTgTjl"
type input "EEeMm3C6BdWcCX9UqiTTgTjl"
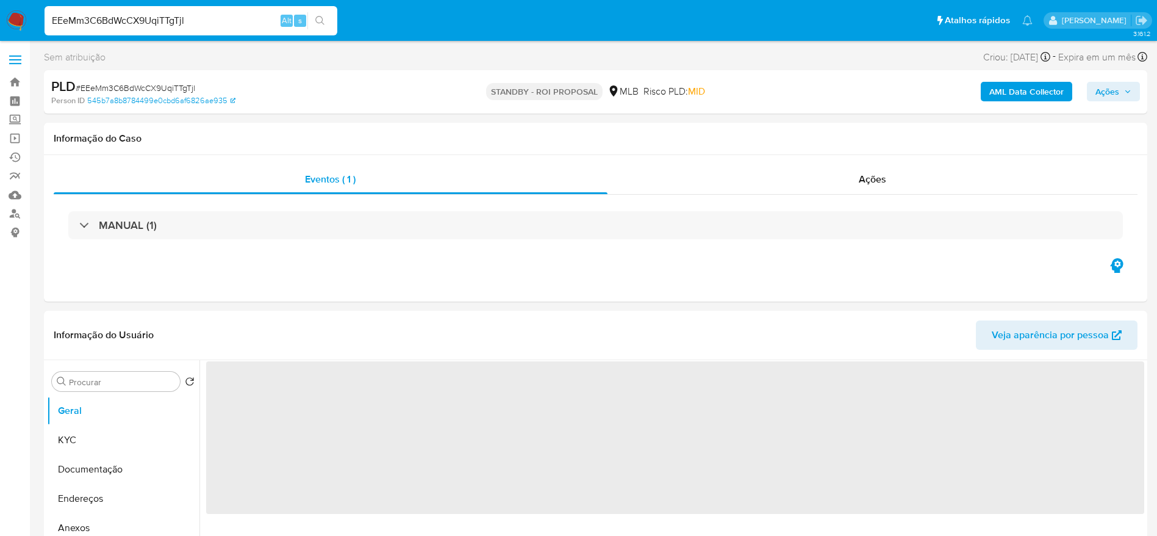
select select "10"
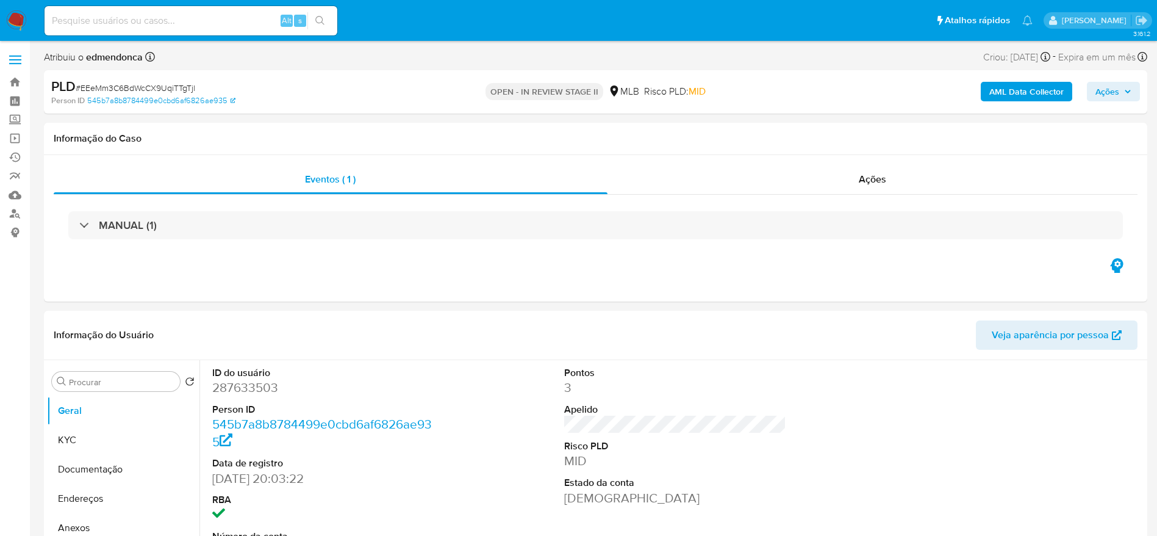
click at [216, 19] on input at bounding box center [191, 21] width 293 height 16
paste input "pPOllKDlmtzESuztwCPQkaAl"
type input "pPOllKDlmtzESuztwCPQkaAl"
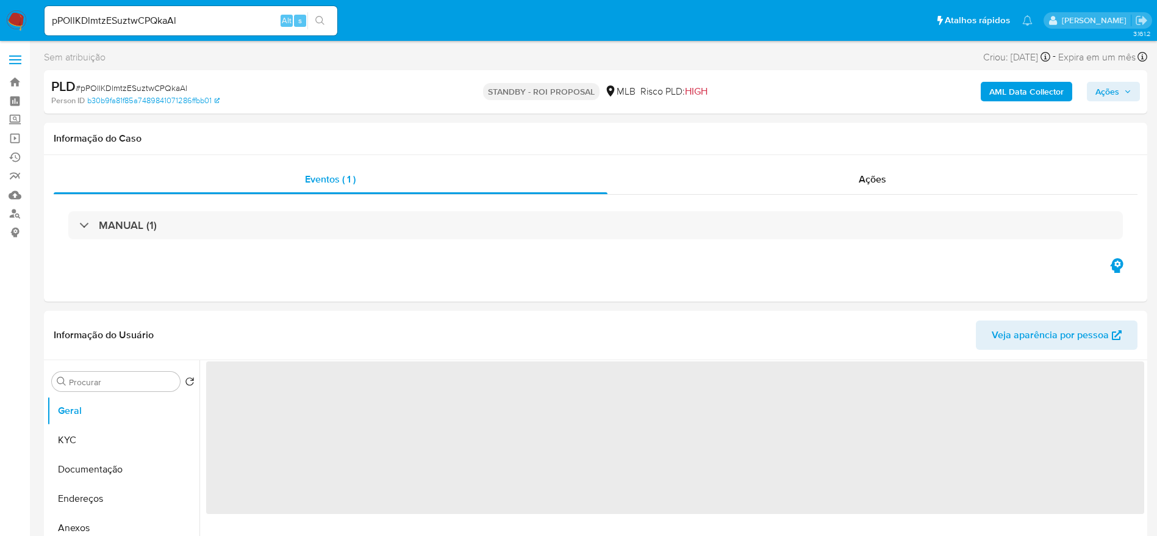
select select "10"
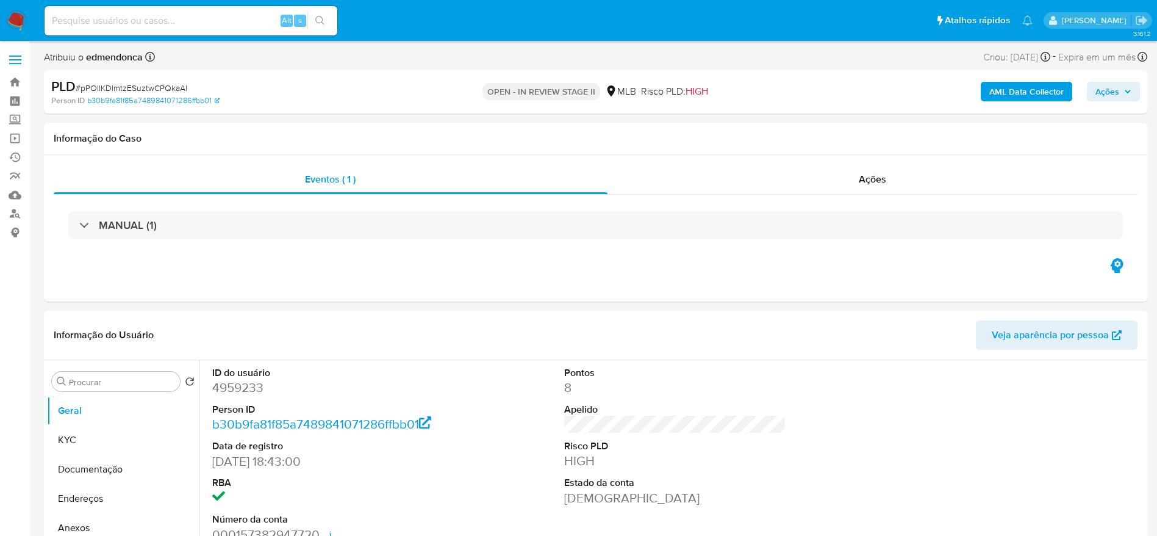
click at [219, 19] on input at bounding box center [191, 21] width 293 height 16
paste input "9uBYSIOsjG5LqHHOYw60B54r"
type input "9uBYSIOsjG5LqHHOYw60B54r"
select select "10"
click at [203, 17] on input at bounding box center [191, 21] width 293 height 16
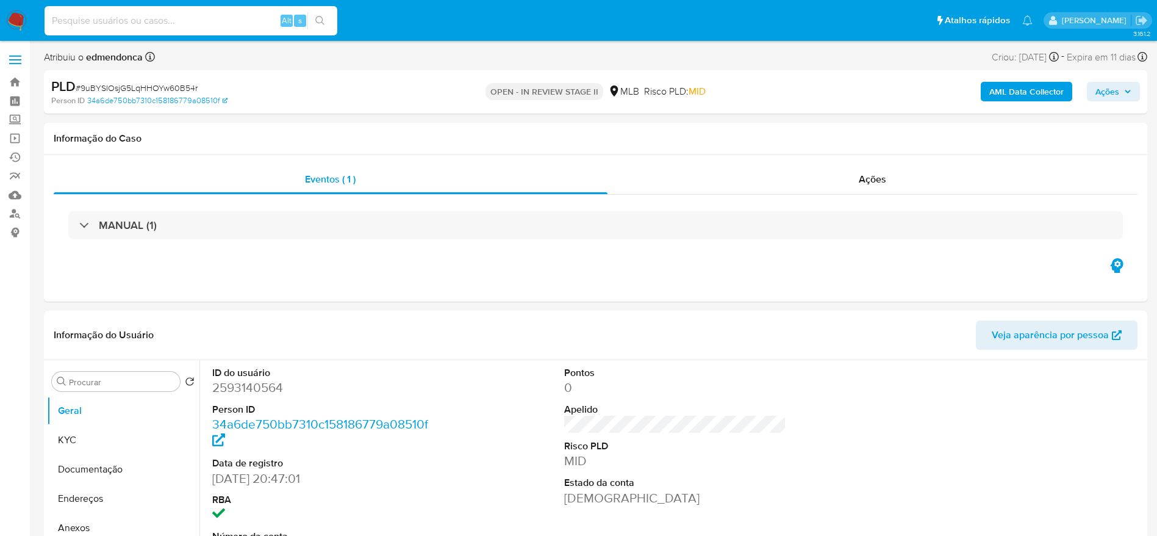
paste input "Yz1zPa2M3CsnlZzOSrrzOX4T"
type input "Yz1zPa2M3CsnlZzOSrrzOX4T"
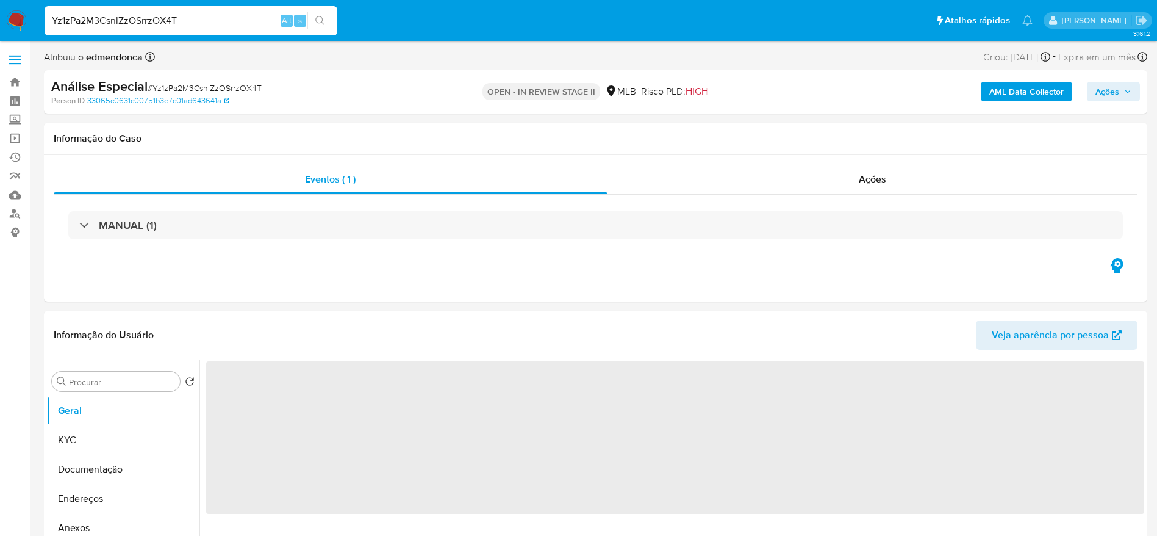
select select "10"
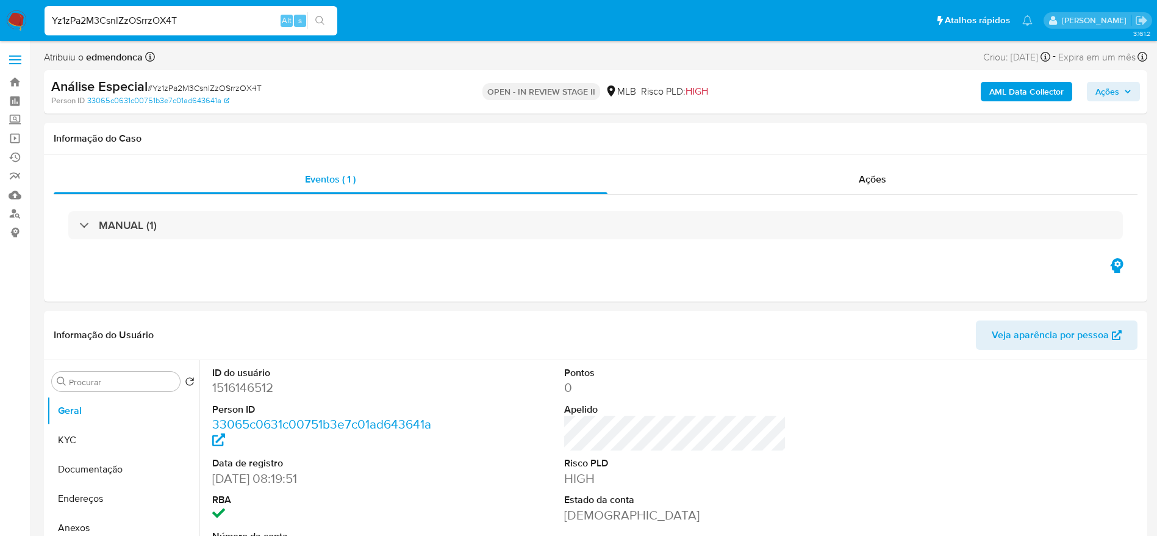
click at [196, 18] on input "Yz1zPa2M3CsnlZzOSrrzOX4T" at bounding box center [191, 21] width 293 height 16
paste input "1tU72KAwStV4Uv7lh2HrJySj"
type input "1tU72KAwStV4Uv7lh2HrJySj"
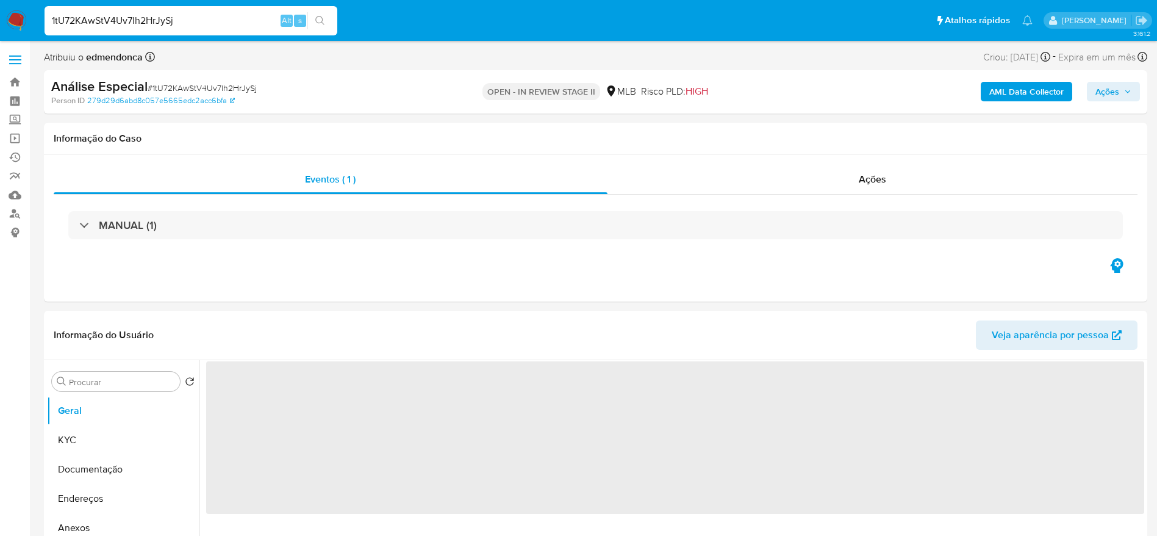
select select "10"
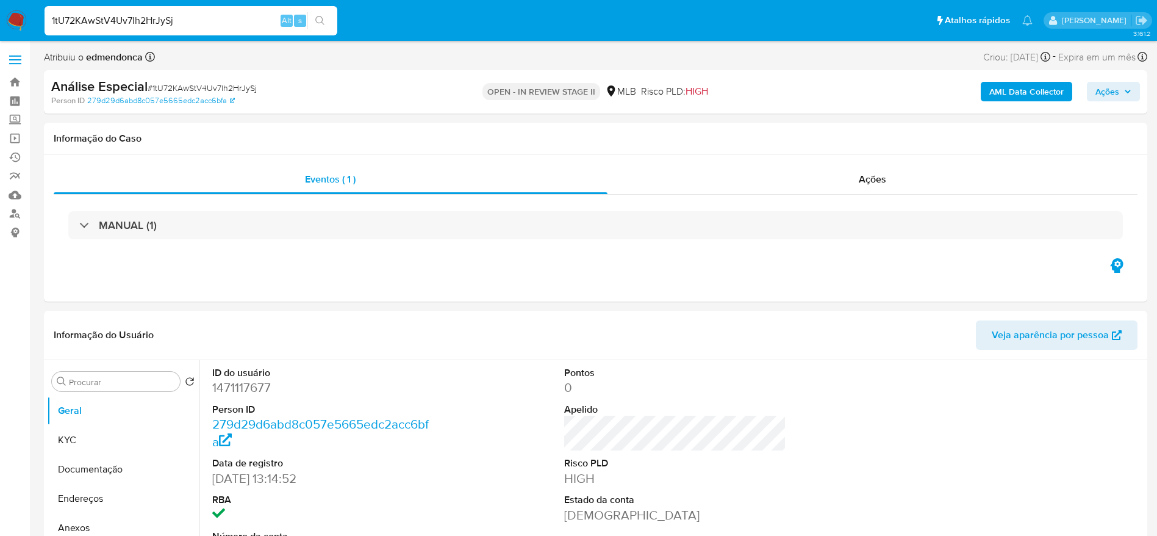
click at [230, 23] on input "1tU72KAwStV4Uv7lh2HrJySj" at bounding box center [191, 21] width 293 height 16
paste input "MHese70G8MB1G2ZHn3k7X2Ai"
type input "MHese70G8MB1G2ZHn3k7X2Ai"
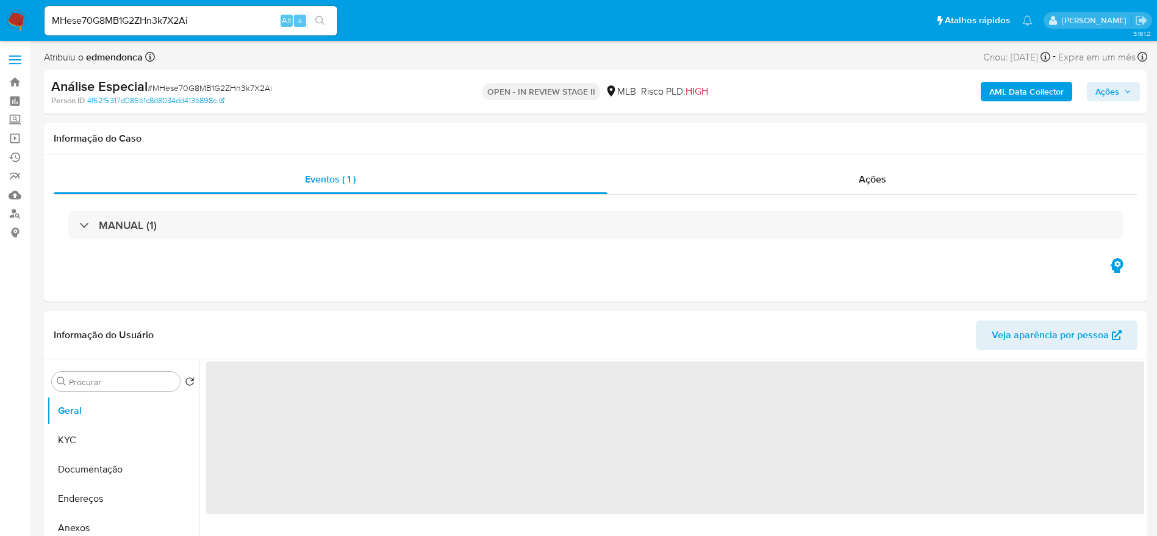
select select "10"
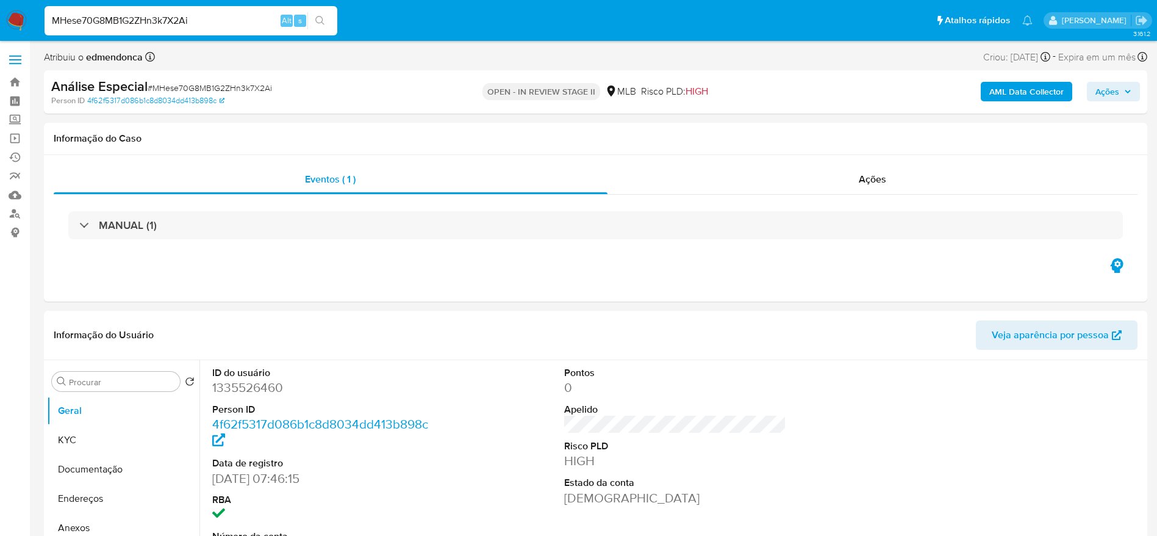
click at [207, 22] on input "MHese70G8MB1G2ZHn3k7X2Ai" at bounding box center [191, 21] width 293 height 16
paste input "j3esQlVQ9tXqhvyZCBZuYkPK"
type input "j3esQlVQ9tXqhvyZCBZuYkPK"
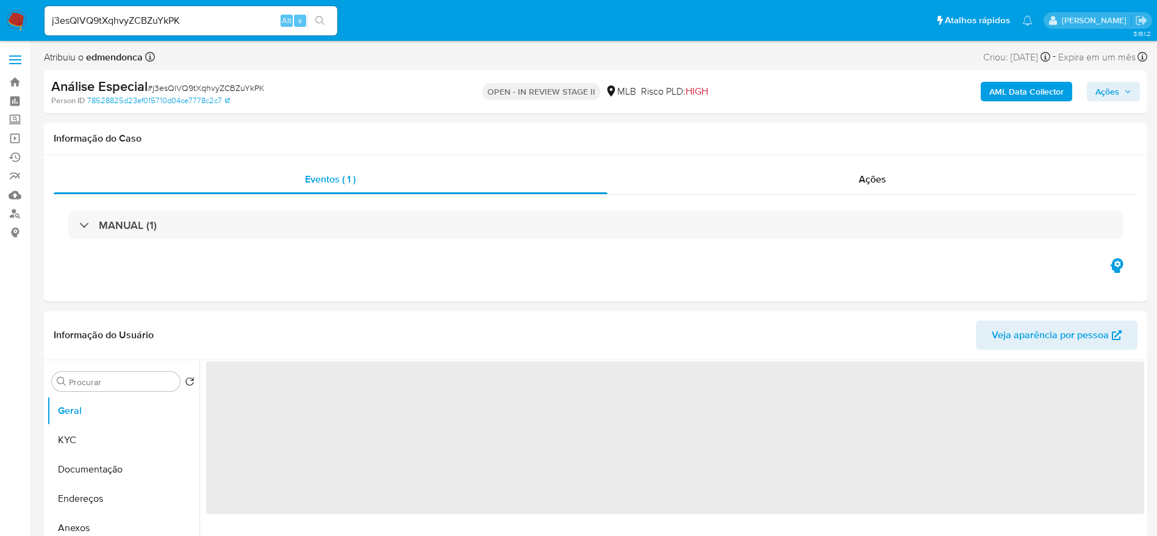
select select "10"
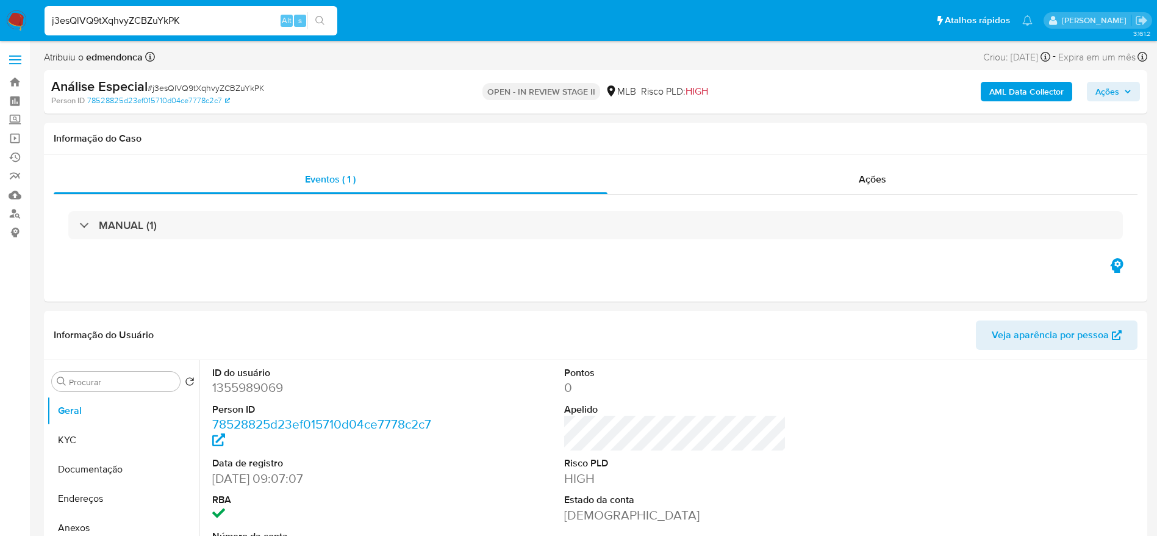
click at [241, 14] on input "j3esQlVQ9tXqhvyZCBZuYkPK" at bounding box center [191, 21] width 293 height 16
paste input "v8RHEWdqu3UVB10CFdYzAhH2"
type input "v8RHEWdqu3UVB10CFdYzAhH2"
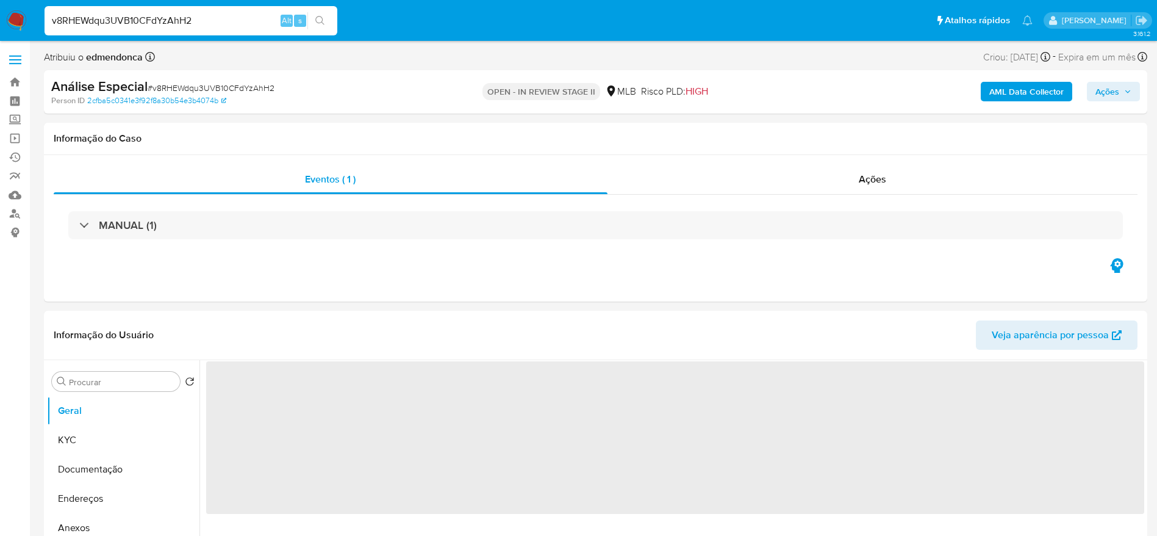
select select "10"
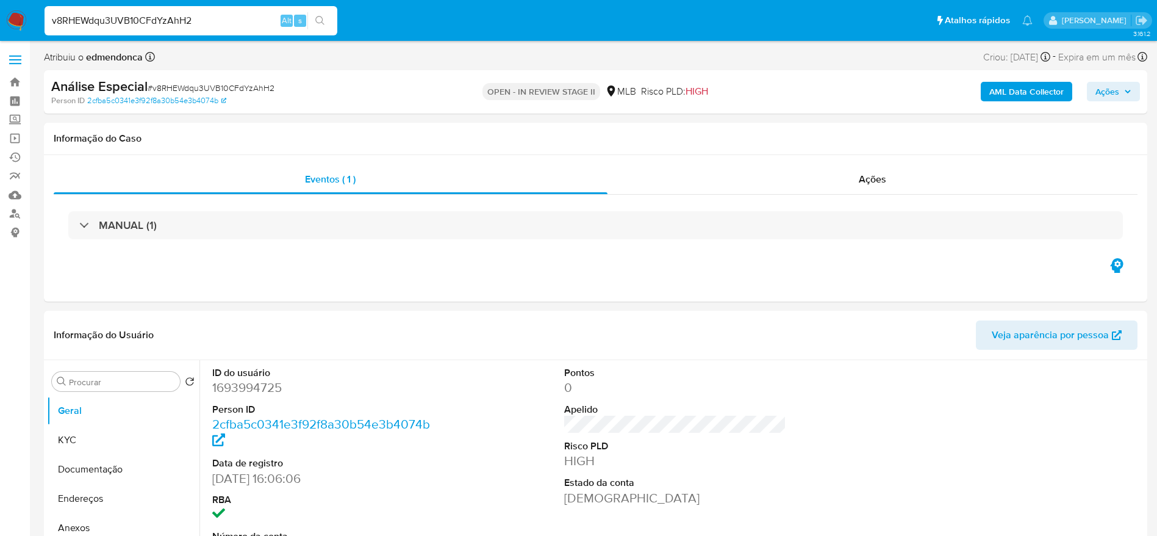
click at [206, 13] on input "v8RHEWdqu3UVB10CFdYzAhH2" at bounding box center [191, 21] width 293 height 16
paste input "LWoYQBMHiXmue9LyDtlP6mjZ"
type input "LWoYQBMHiXmue9LyDtlP6mjZ"
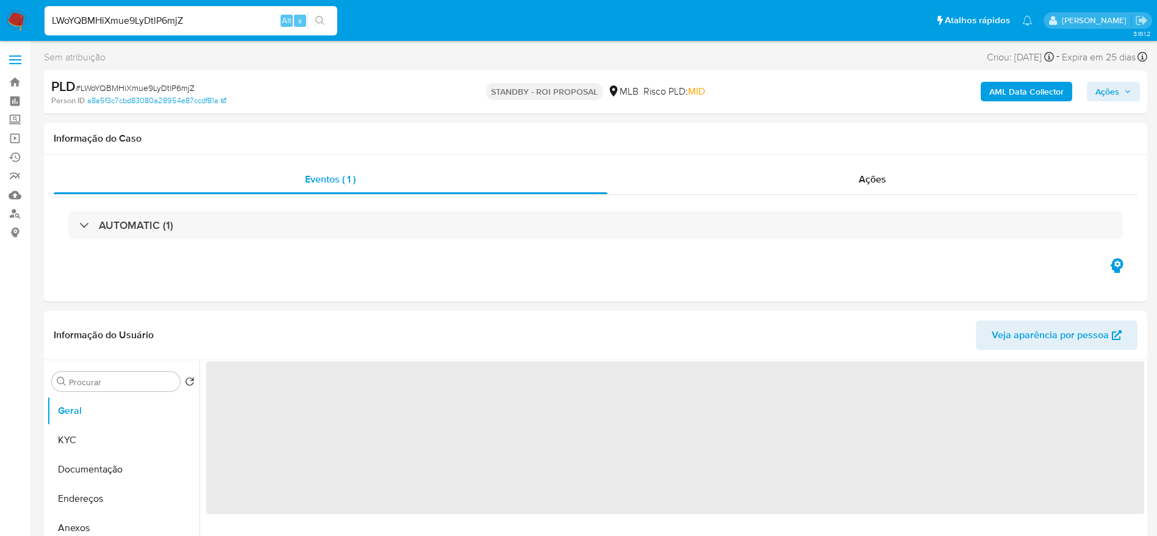
select select "10"
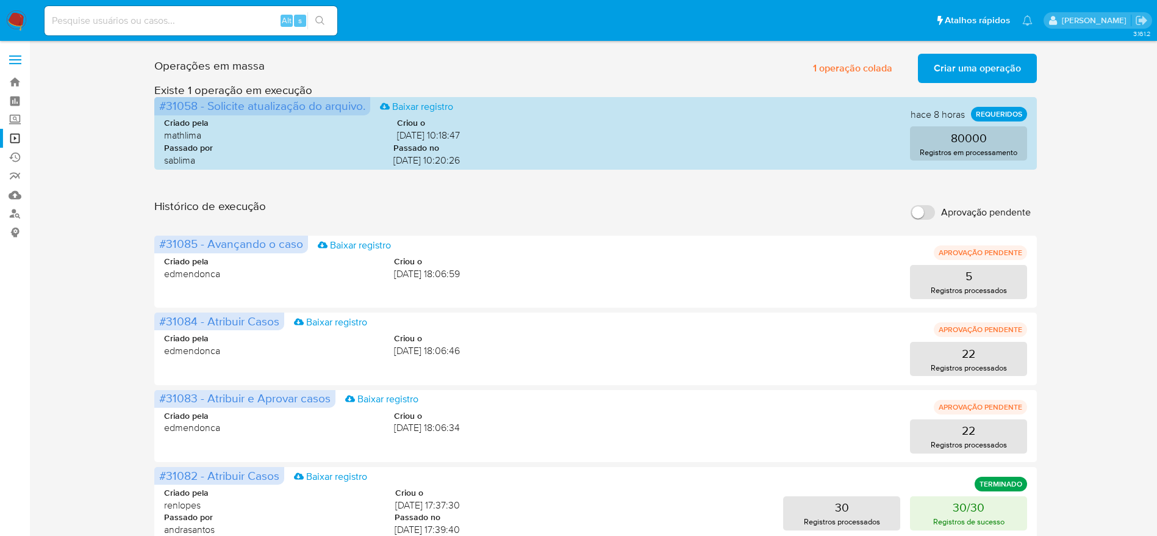
click at [961, 68] on span "Criar uma operação" at bounding box center [977, 68] width 87 height 27
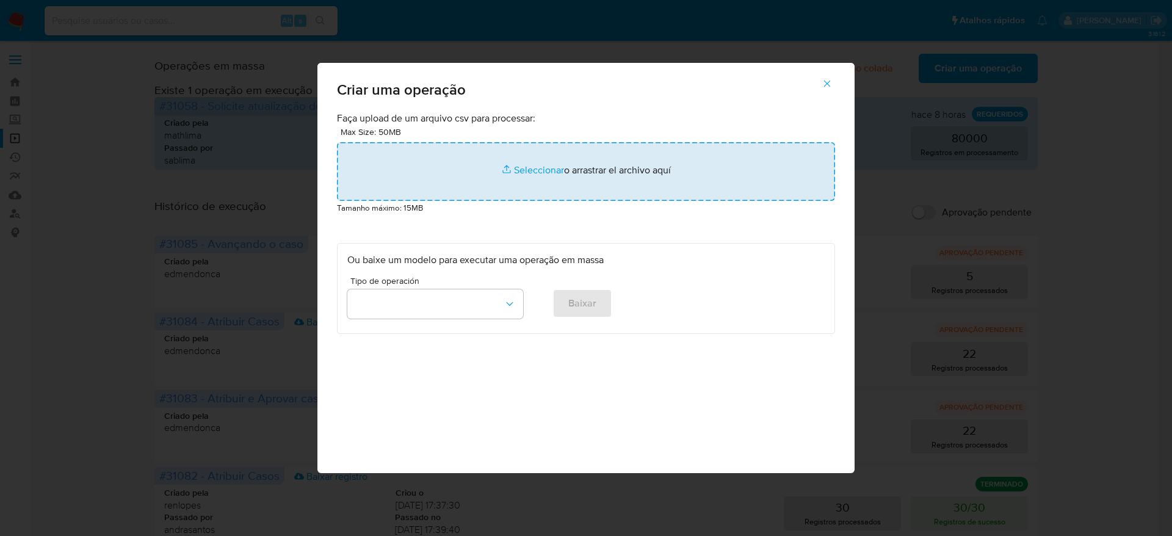
click at [563, 190] on input "file" at bounding box center [586, 171] width 498 height 59
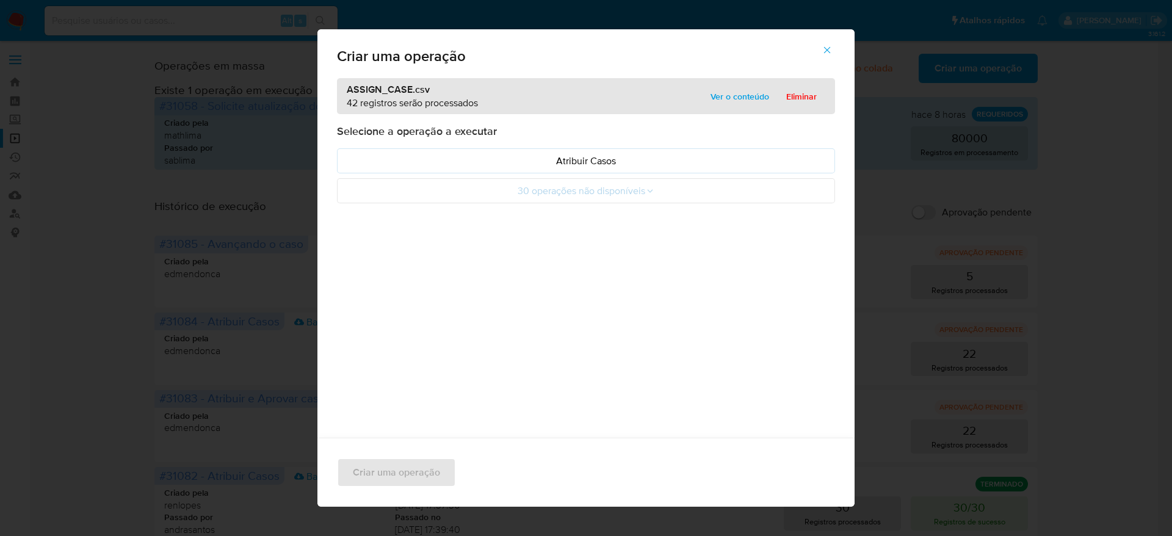
click at [730, 98] on span "Ver o conteúdo" at bounding box center [739, 96] width 59 height 17
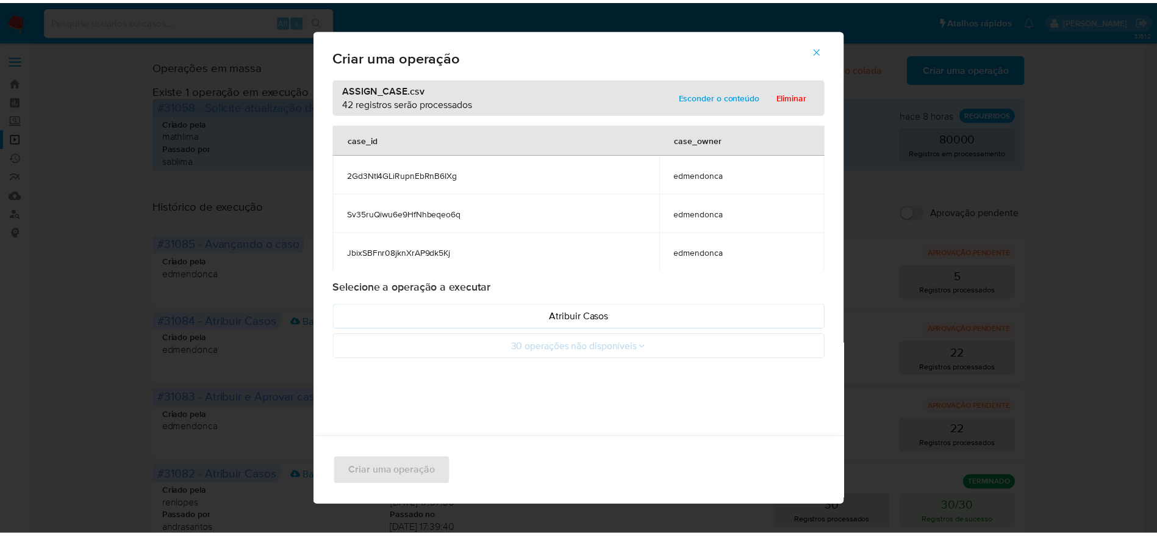
scroll to position [549, 0]
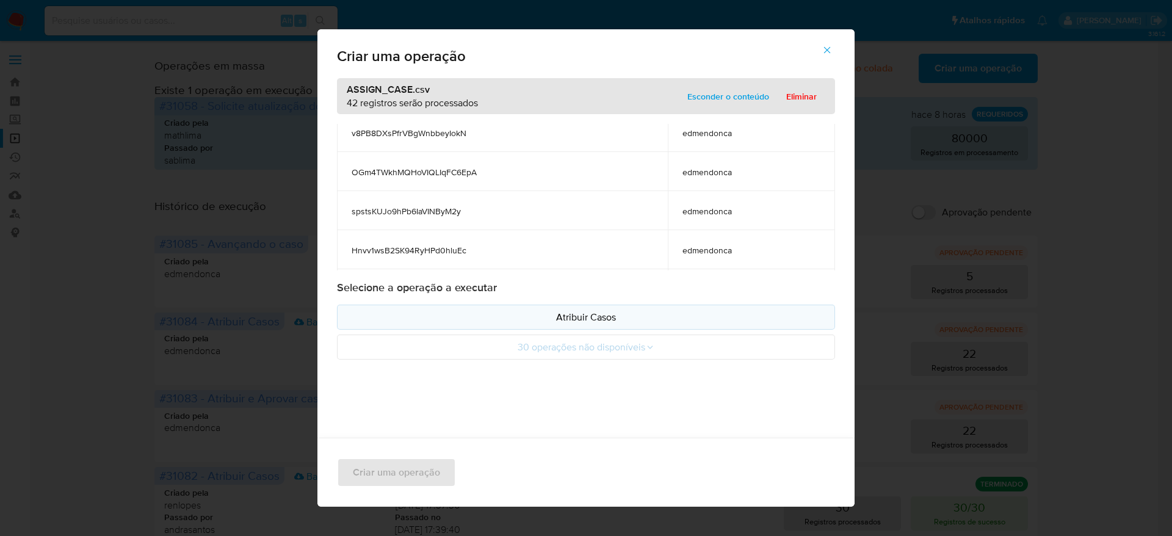
click at [619, 314] on p "Atribuir Casos" at bounding box center [585, 317] width 477 height 14
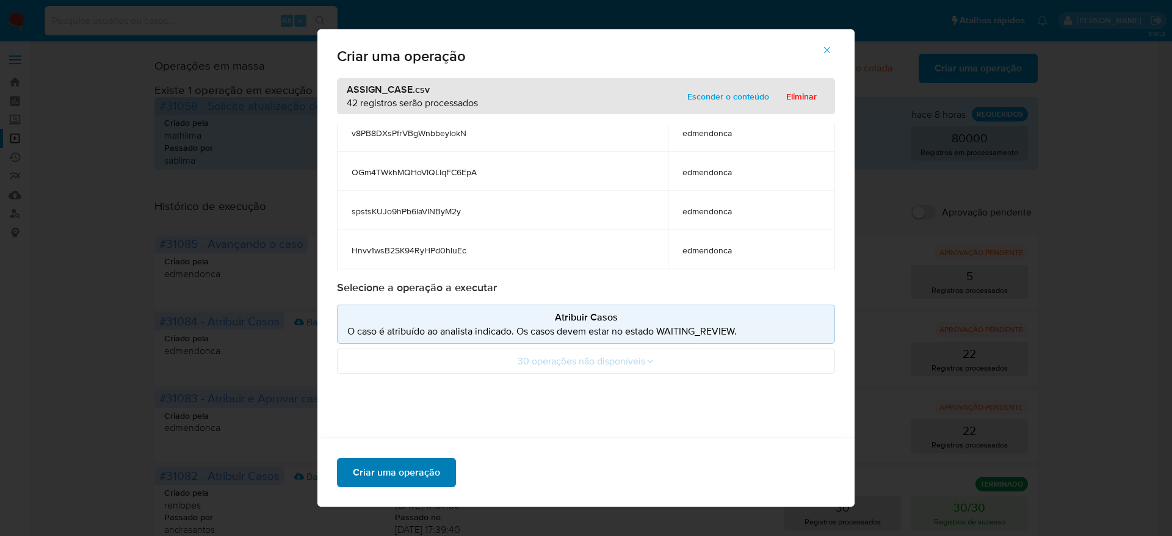
click at [402, 480] on span "Criar uma operação" at bounding box center [396, 472] width 87 height 27
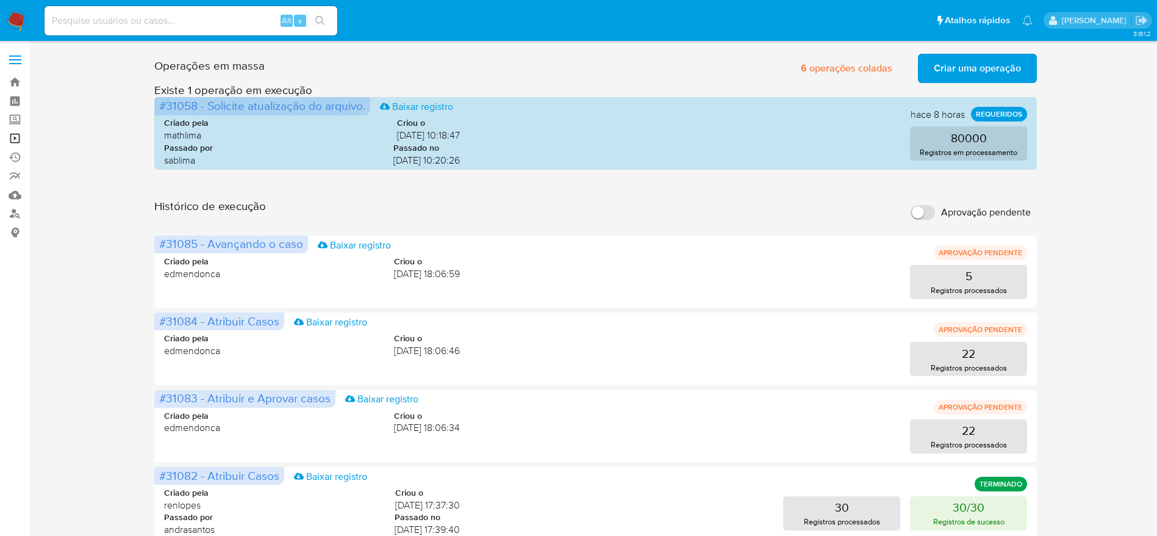
click at [12, 140] on link "Operações em massa" at bounding box center [72, 138] width 145 height 19
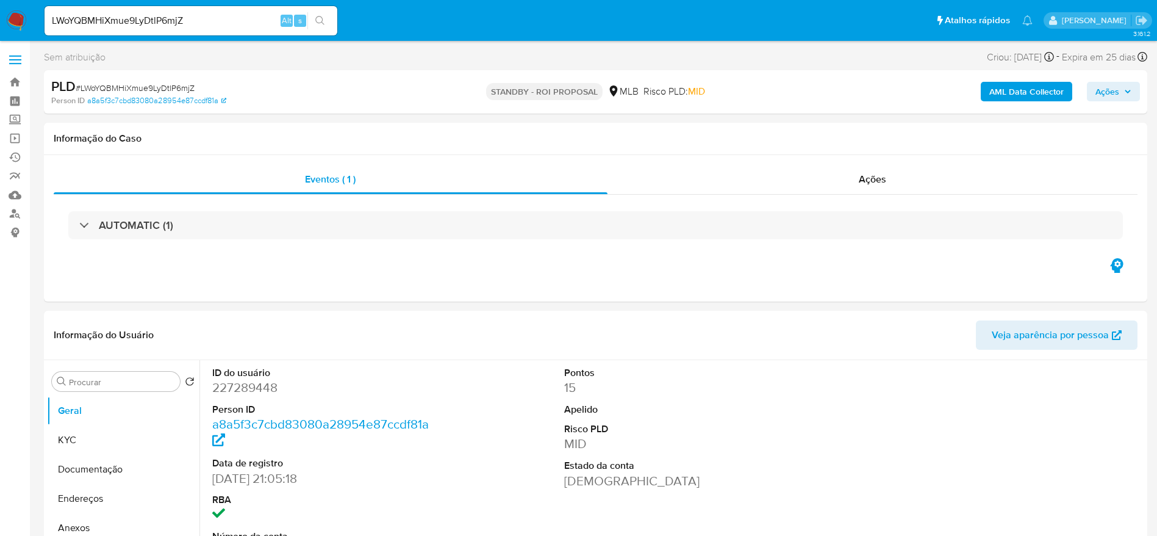
select select "10"
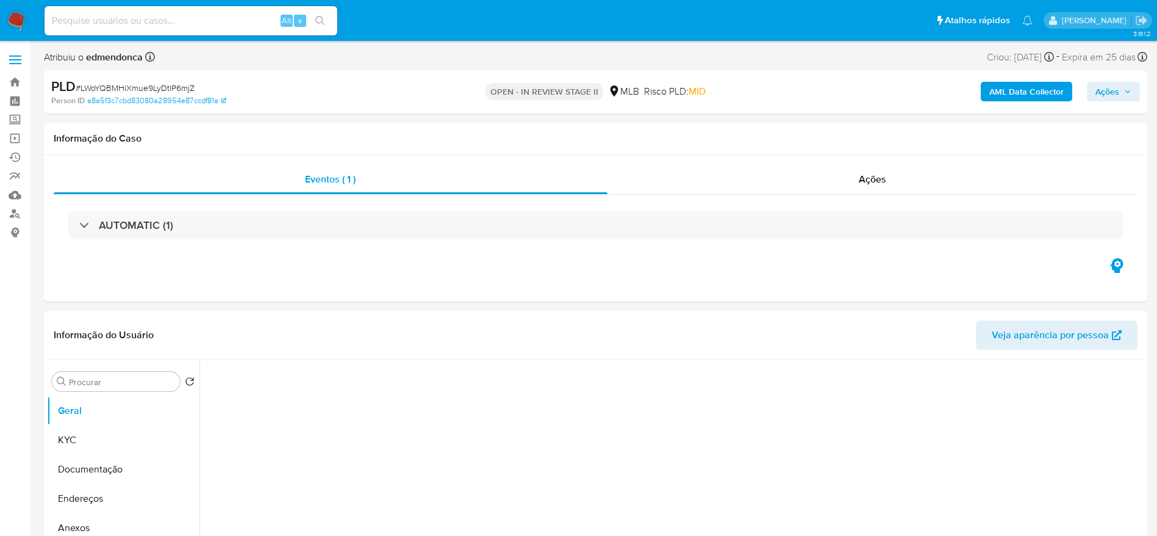
select select "10"
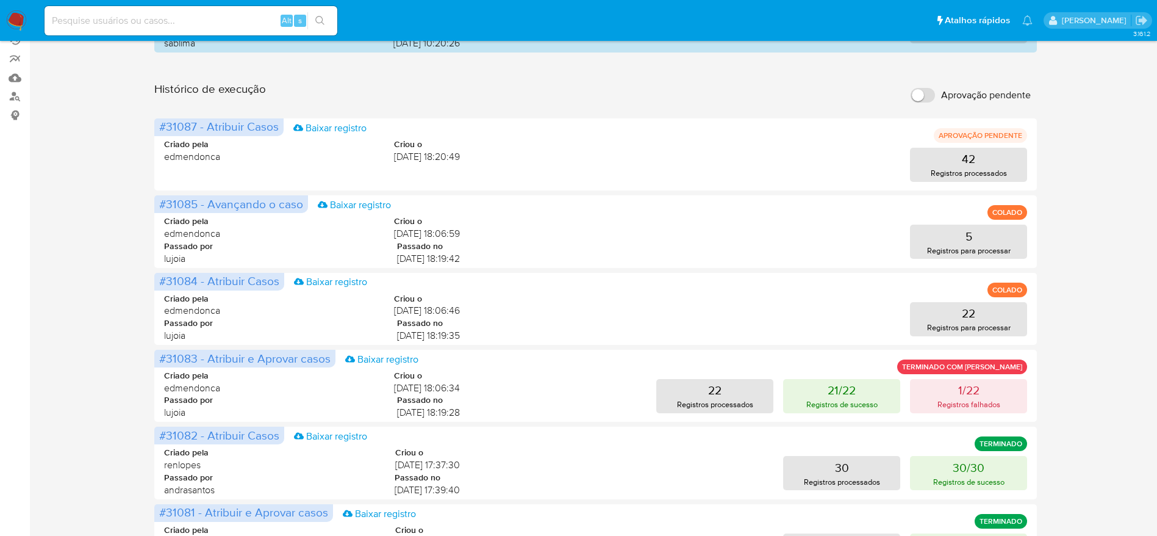
scroll to position [183, 0]
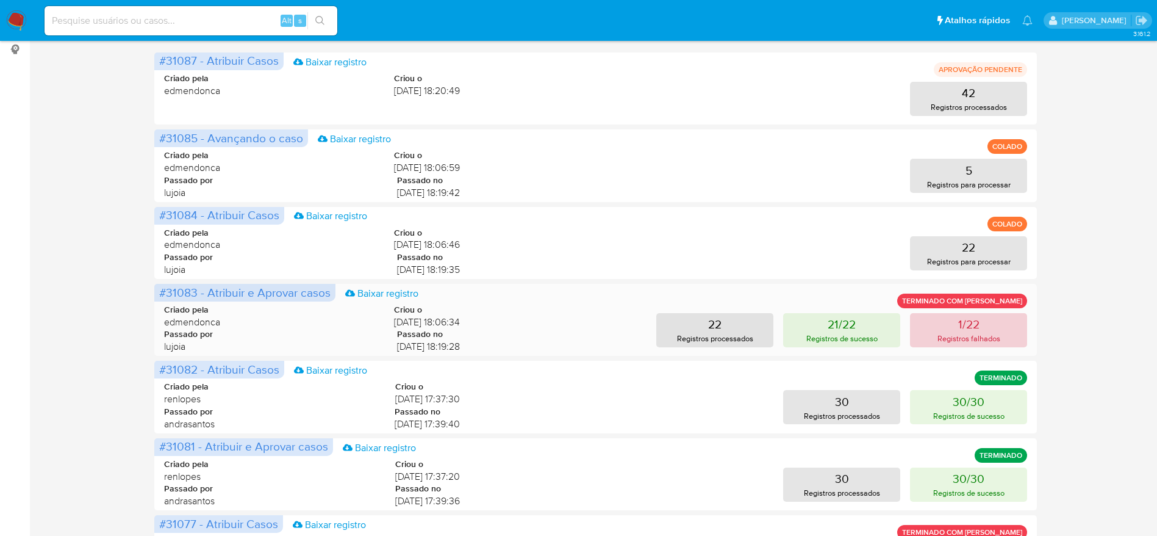
click at [957, 336] on p "Registros falhados" at bounding box center [969, 339] width 63 height 12
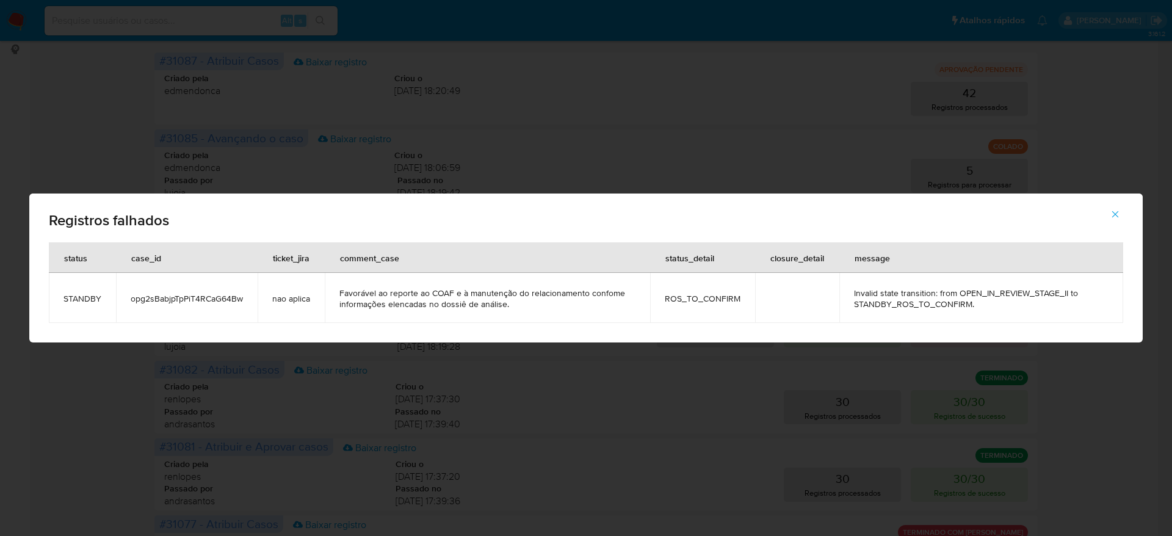
click at [198, 295] on span "opg2sBabjpTpPiT4RCaG64Bw" at bounding box center [187, 298] width 112 height 11
click at [1121, 213] on button "button" at bounding box center [1114, 214] width 43 height 29
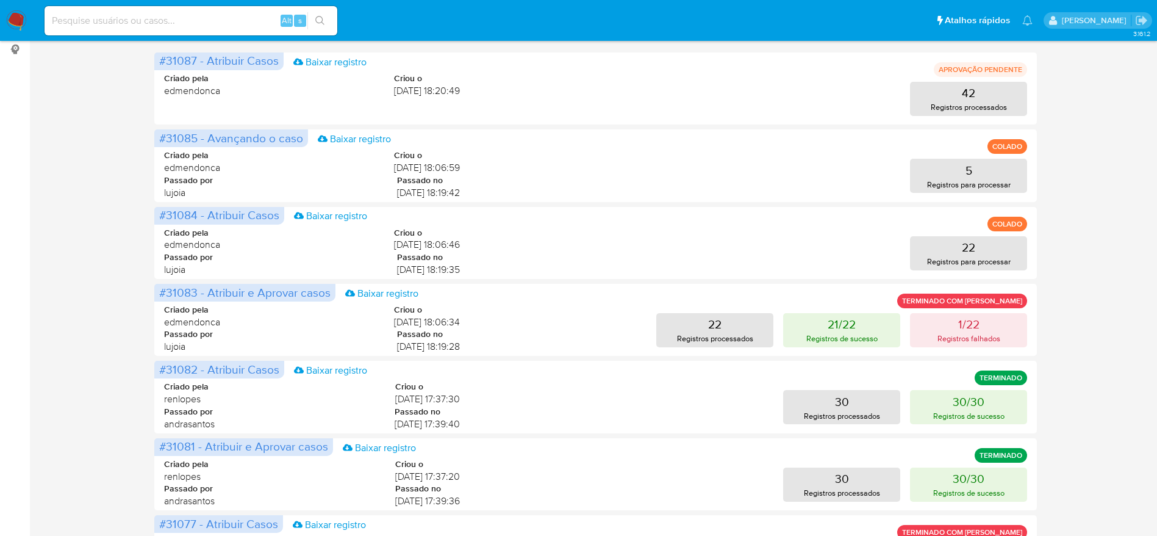
scroll to position [0, 0]
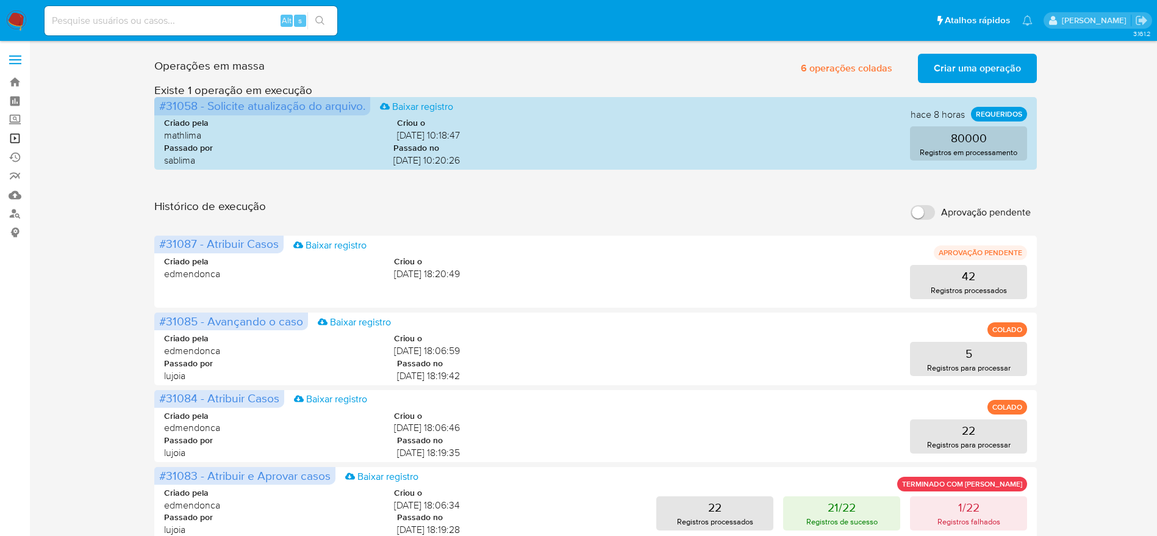
click at [20, 137] on link "Operações em massa" at bounding box center [72, 138] width 145 height 19
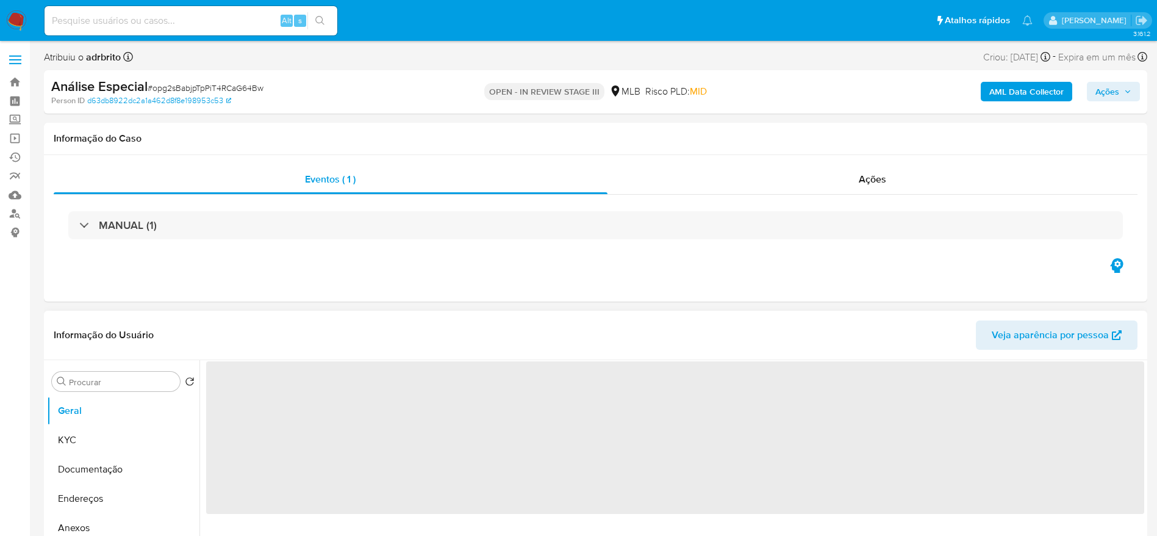
select select "10"
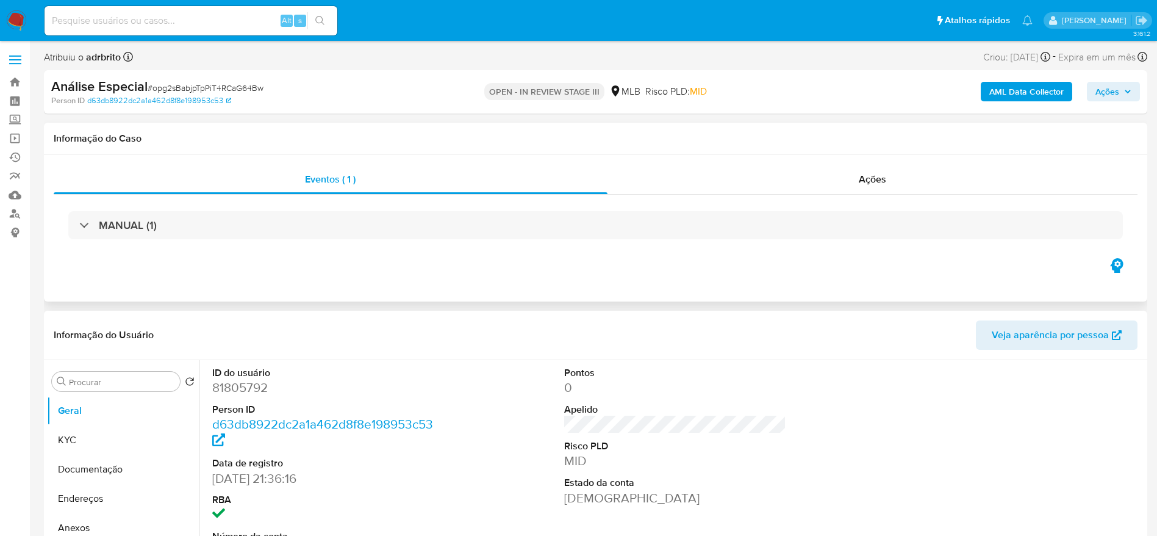
click at [519, 286] on div "Eventos ( 1 ) Ações MANUAL (1)" at bounding box center [596, 228] width 1104 height 146
click at [362, 279] on div "Eventos ( 1 ) Ações MANUAL (1)" at bounding box center [596, 228] width 1104 height 146
click at [179, 20] on input at bounding box center [191, 21] width 293 height 16
paste input "Yz1zPa2M3CsnlZzOSrrzOX4T"
type input "Yz1zPa2M3CsnlZzOSrrzOX4T"
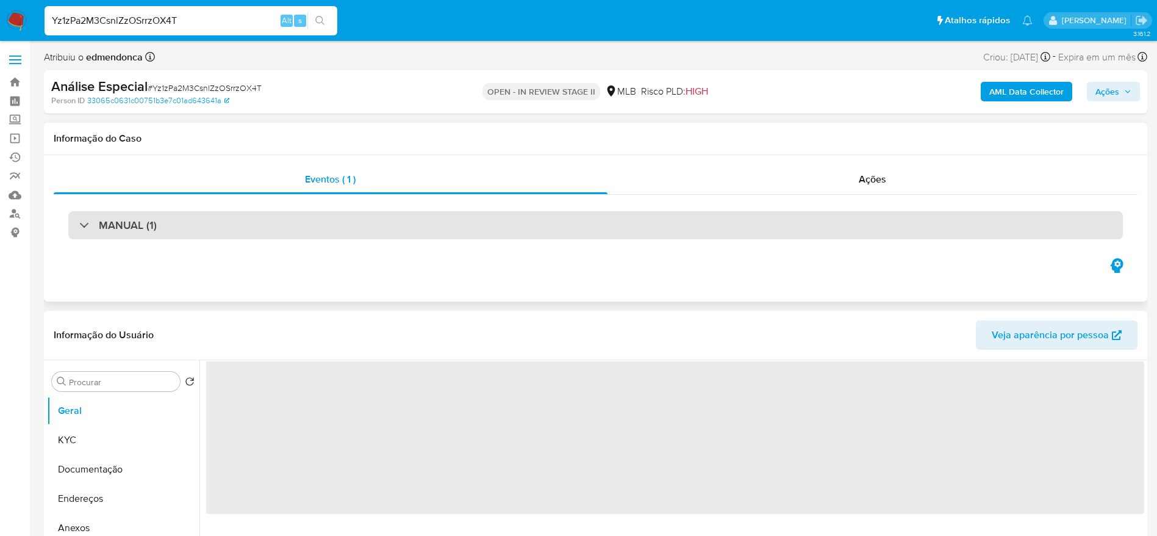
select select "10"
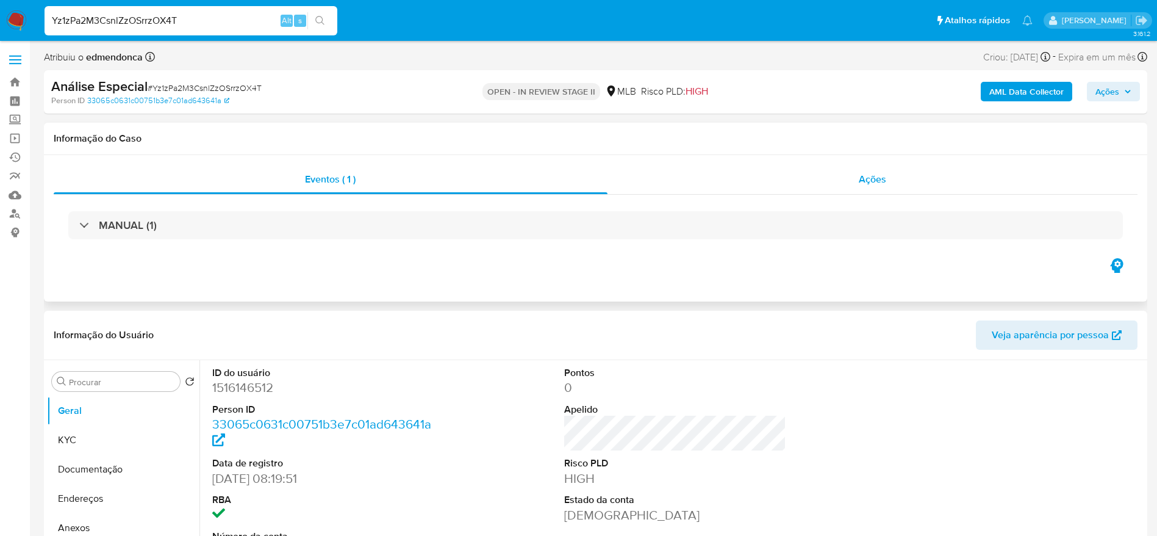
click at [900, 182] on div "Ações" at bounding box center [873, 179] width 531 height 29
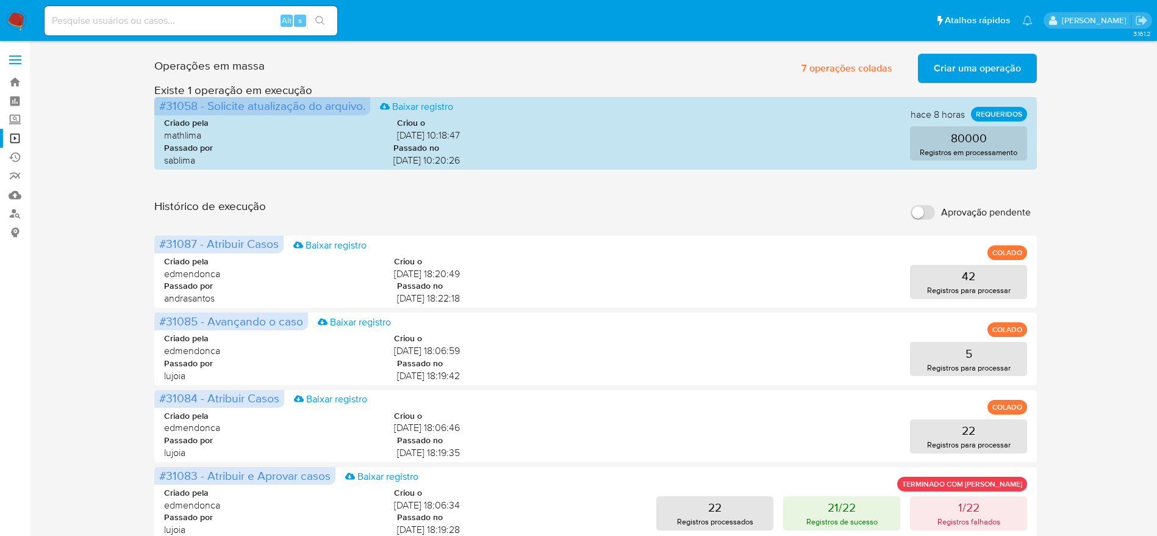
click at [113, 427] on div "Operações em massa 7 operações coladas Criar uma operação Só pode haver no máxi…" at bounding box center [596, 545] width 1104 height 992
click at [23, 139] on link "Operações em massa" at bounding box center [72, 138] width 145 height 19
click at [9, 132] on link "Operações em massa" at bounding box center [72, 138] width 145 height 19
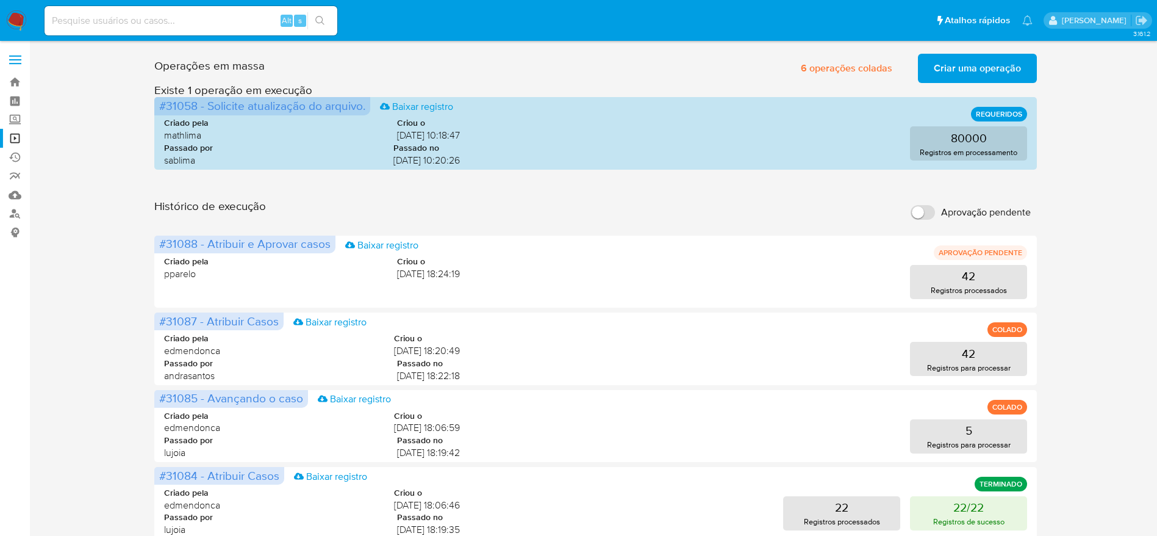
click at [1085, 339] on div "Operações em massa 6 operações coladas Criar uma operação Só pode haver no máxi…" at bounding box center [596, 545] width 1104 height 992
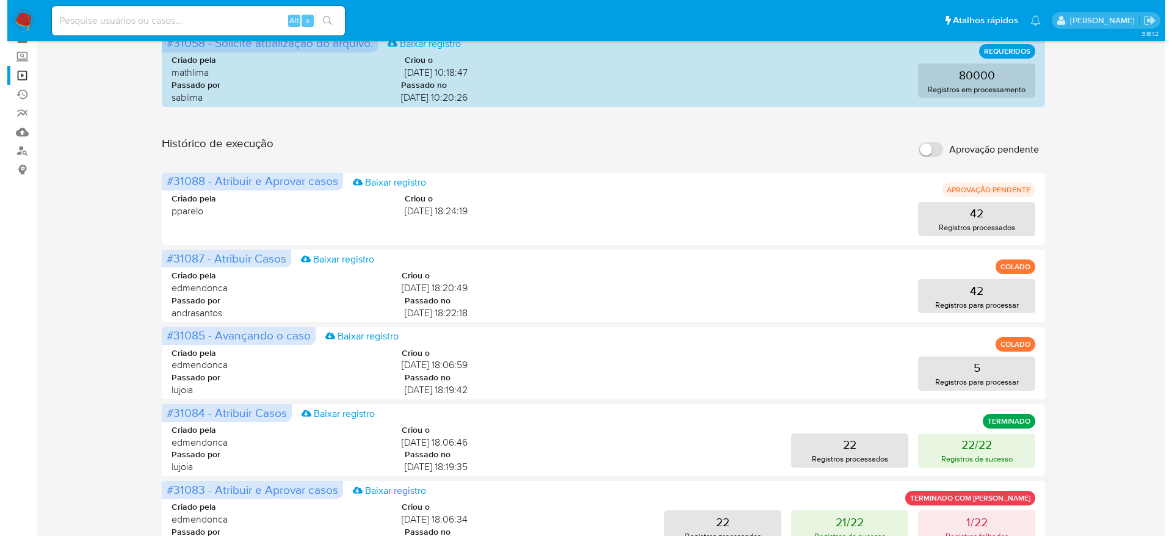
scroll to position [92, 0]
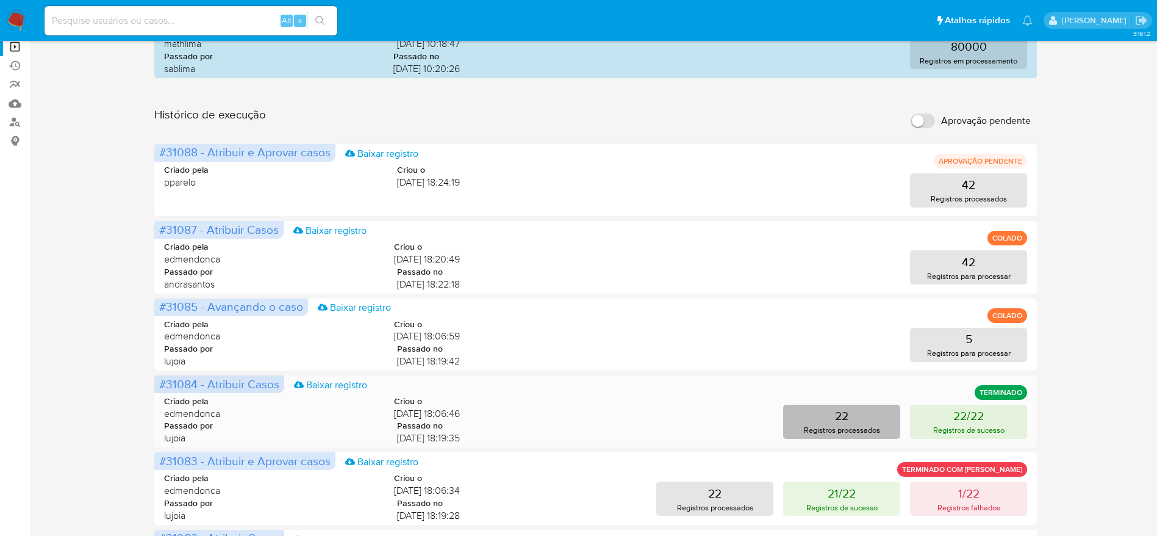
click at [830, 428] on p "Registros processados" at bounding box center [842, 430] width 76 height 12
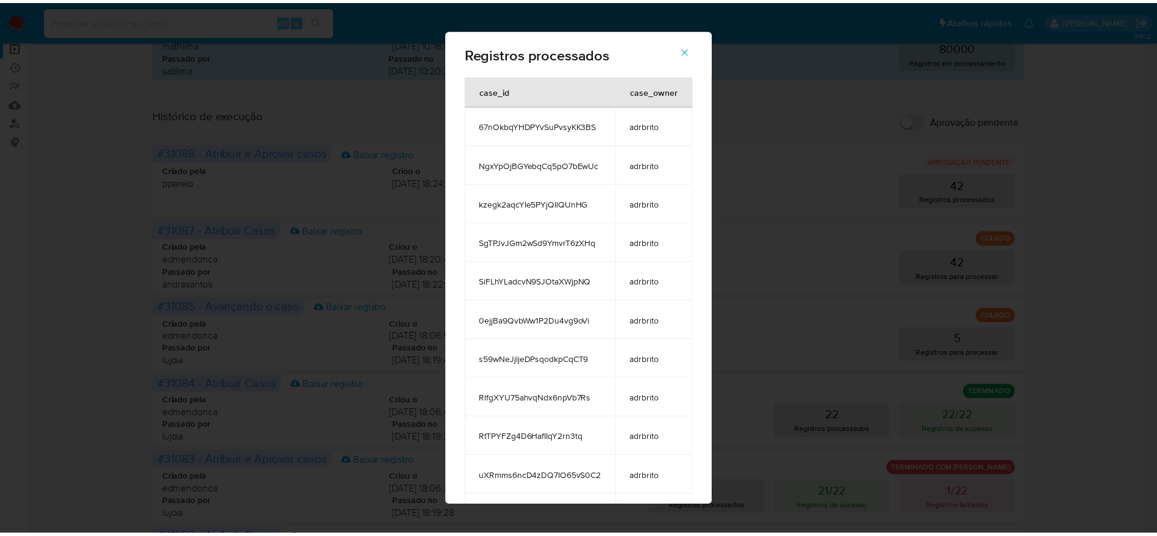
scroll to position [0, 0]
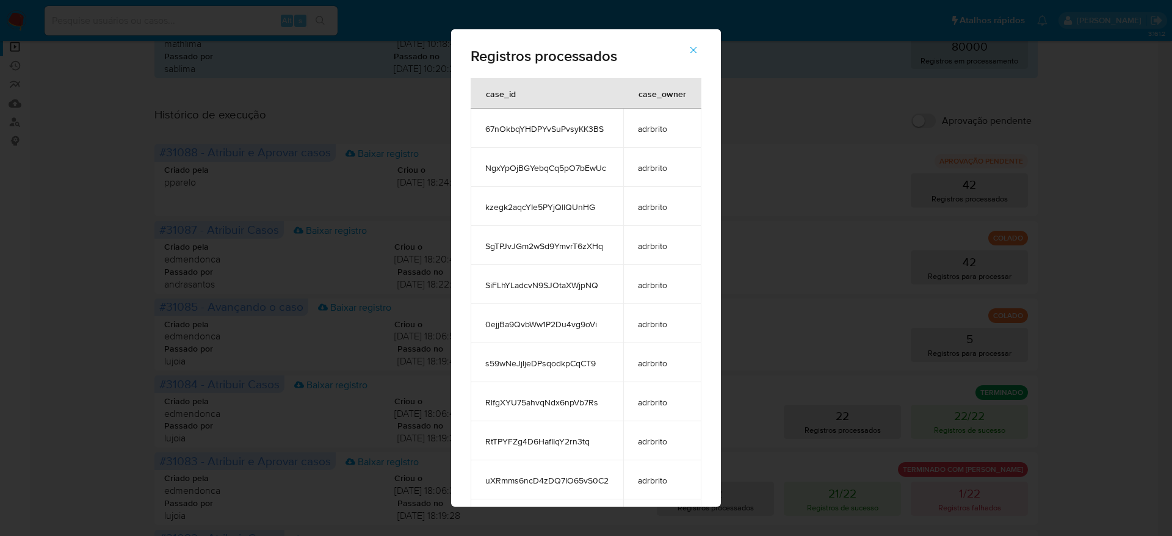
click at [706, 48] on button "button" at bounding box center [693, 49] width 43 height 29
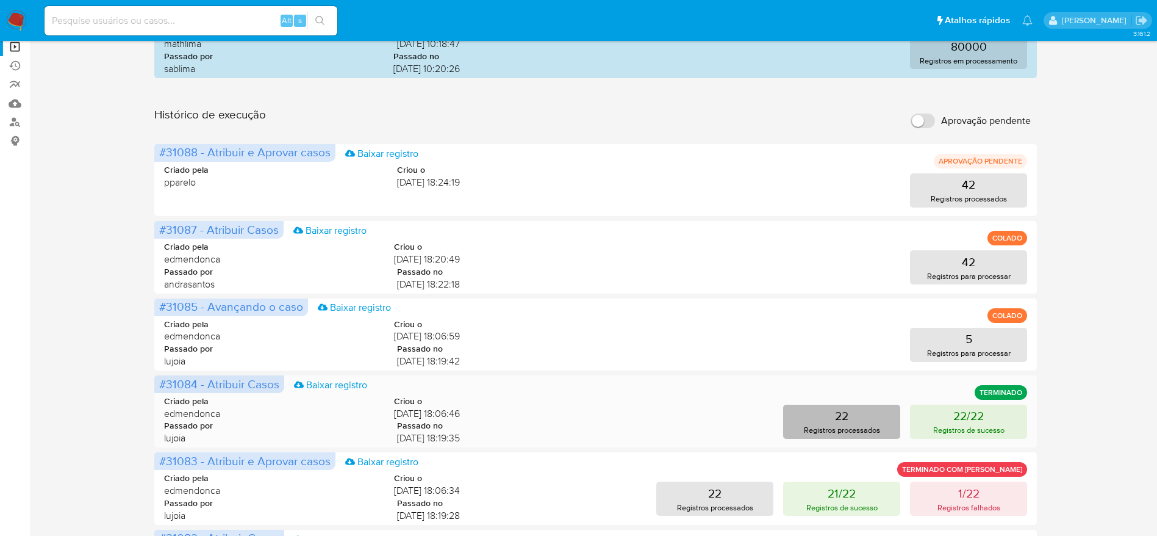
click at [855, 416] on button "22 Registros processados" at bounding box center [841, 422] width 117 height 34
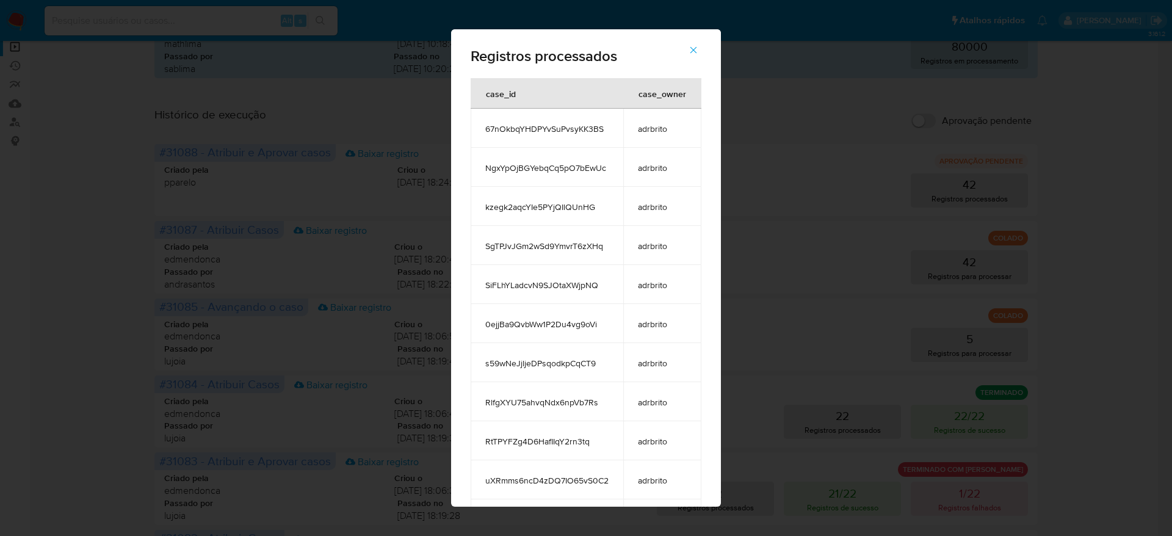
click at [697, 47] on icon "button" at bounding box center [693, 50] width 7 height 7
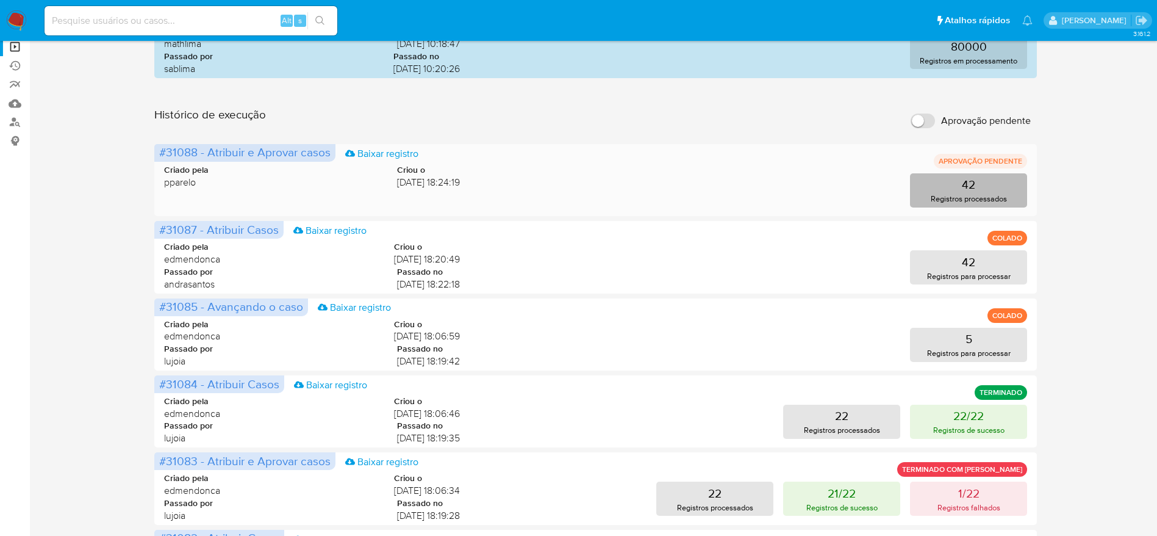
click at [999, 184] on button "42 Registros processados" at bounding box center [968, 190] width 117 height 34
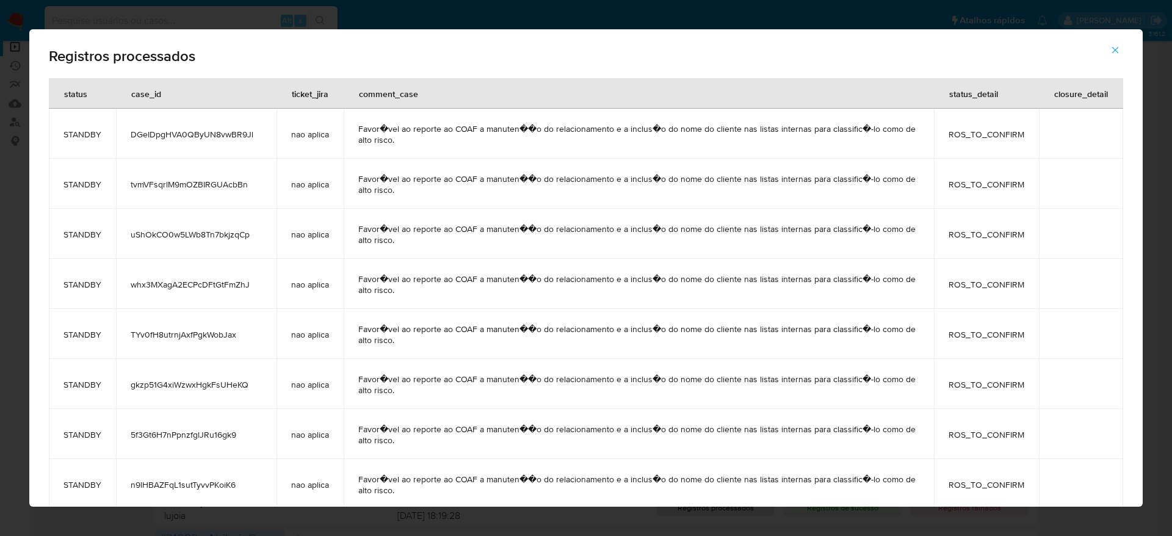
click at [1116, 49] on icon "button" at bounding box center [1114, 50] width 11 height 11
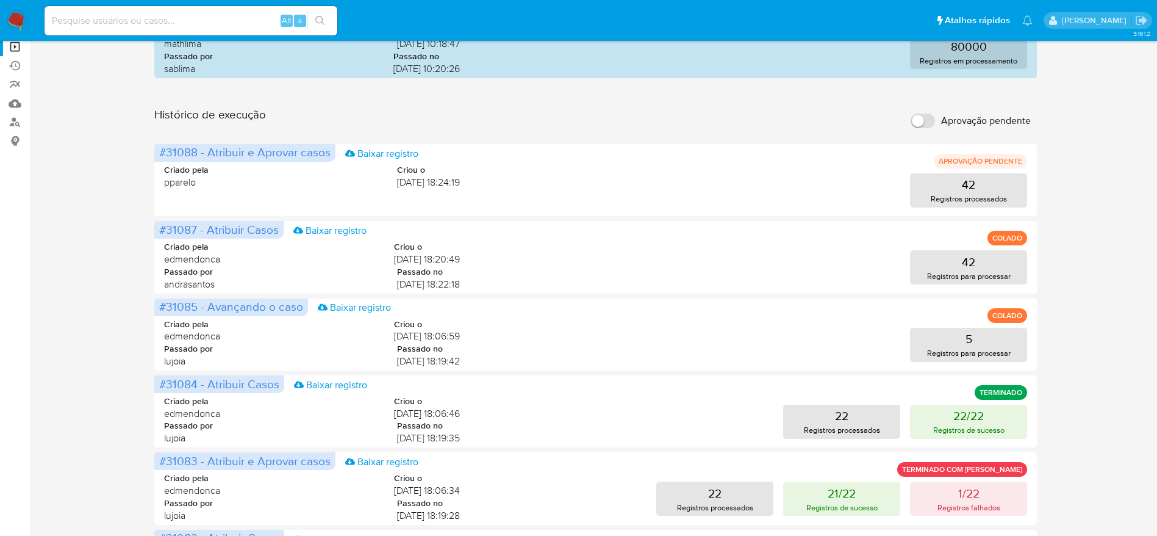
click at [1113, 240] on div "Operações em massa 6 operações coladas Criar uma operação Só pode haver no máxi…" at bounding box center [596, 453] width 1104 height 992
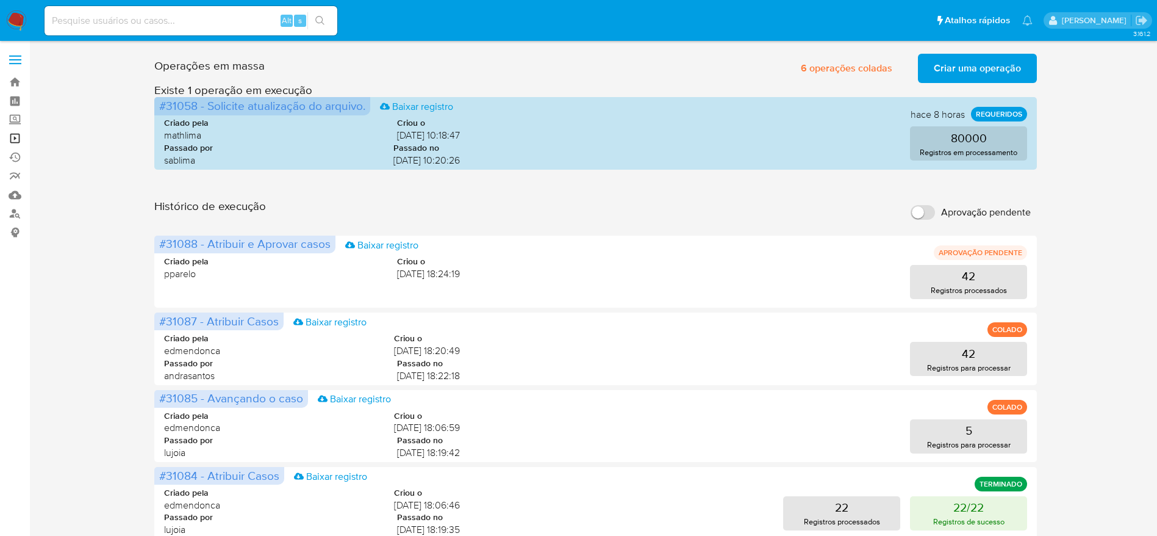
click at [18, 137] on link "Operações em massa" at bounding box center [72, 138] width 145 height 19
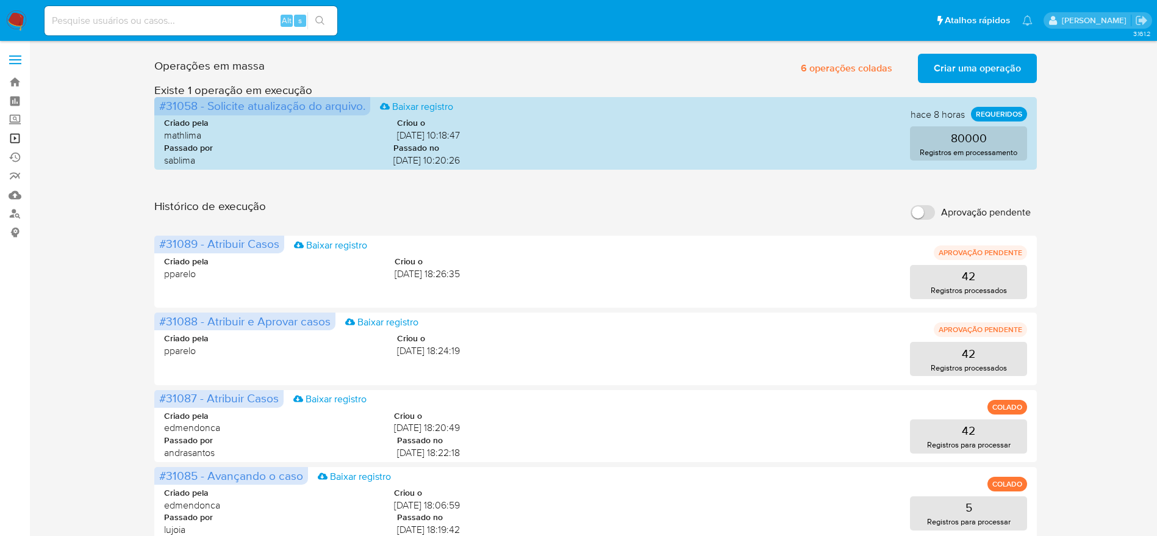
click at [18, 137] on link "Operações em massa" at bounding box center [72, 138] width 145 height 19
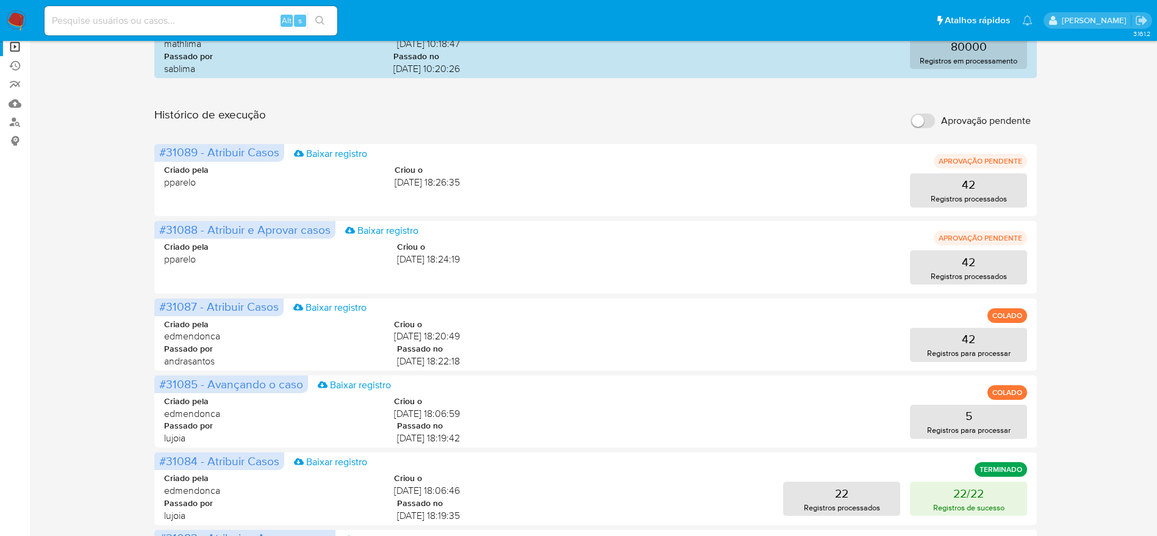
scroll to position [275, 0]
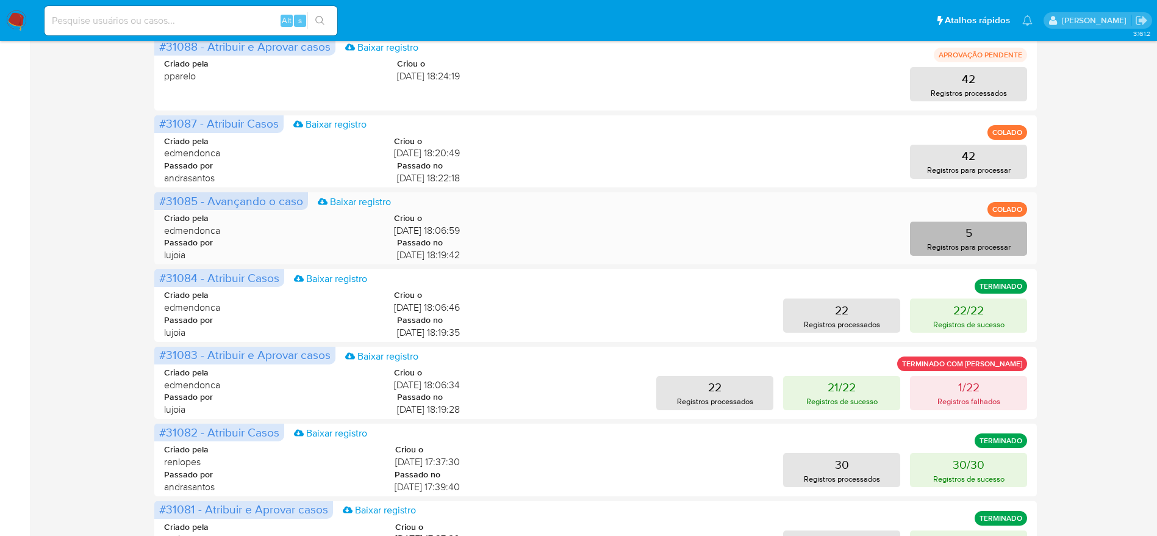
click at [1012, 233] on button "5 Registros para processar" at bounding box center [968, 238] width 117 height 34
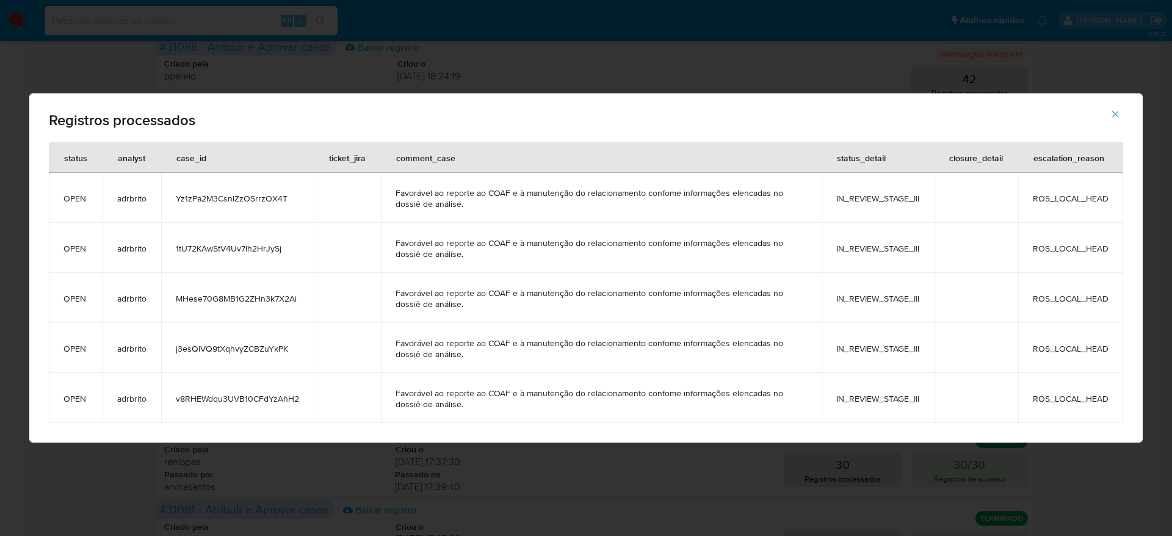
click at [1110, 115] on icon "button" at bounding box center [1114, 114] width 11 height 11
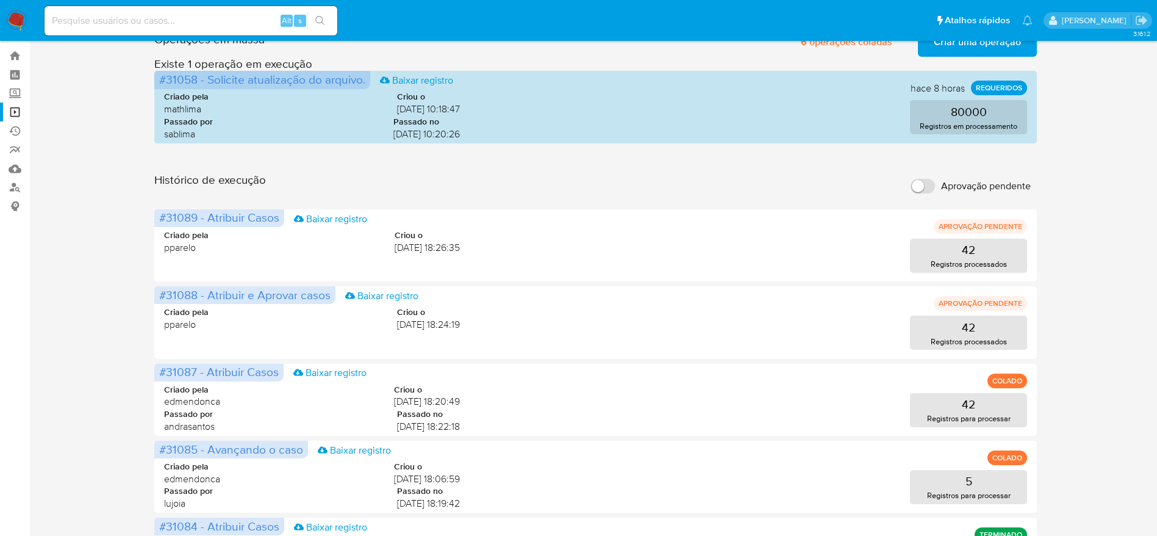
scroll to position [0, 0]
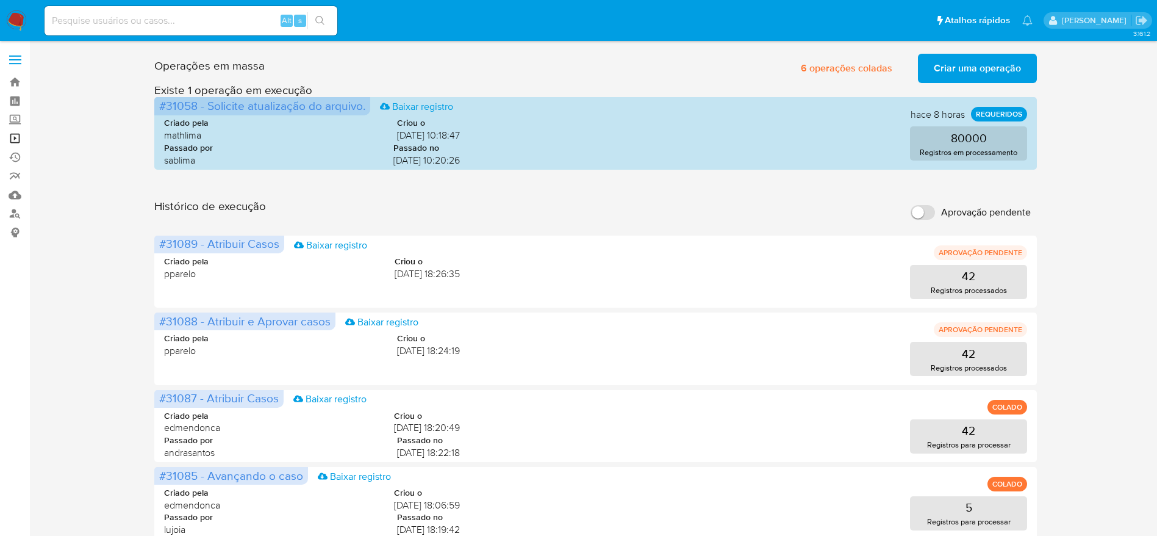
click at [19, 140] on link "Operações em massa" at bounding box center [72, 138] width 145 height 19
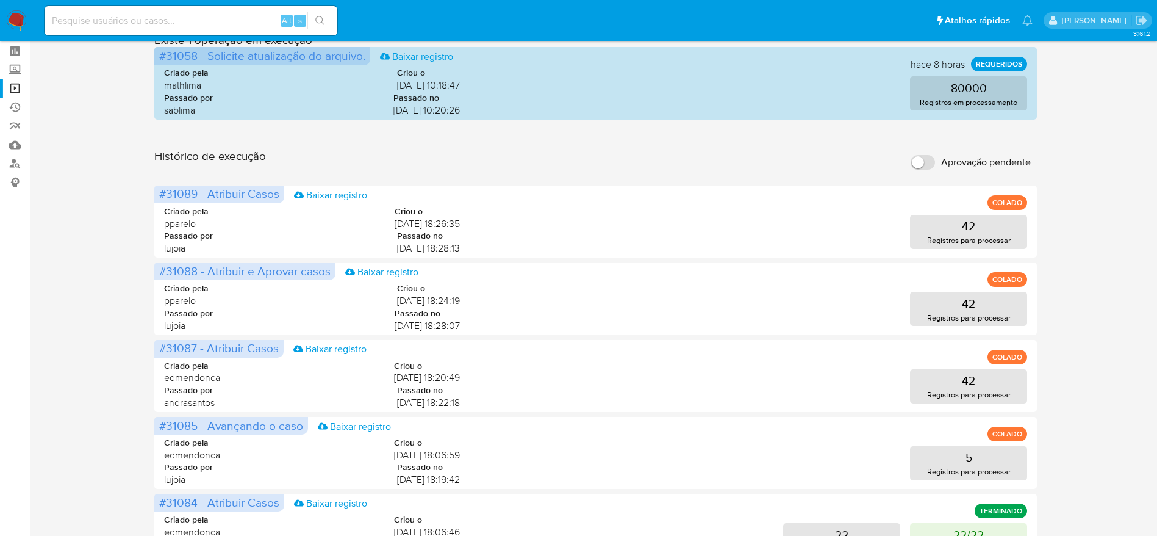
scroll to position [92, 0]
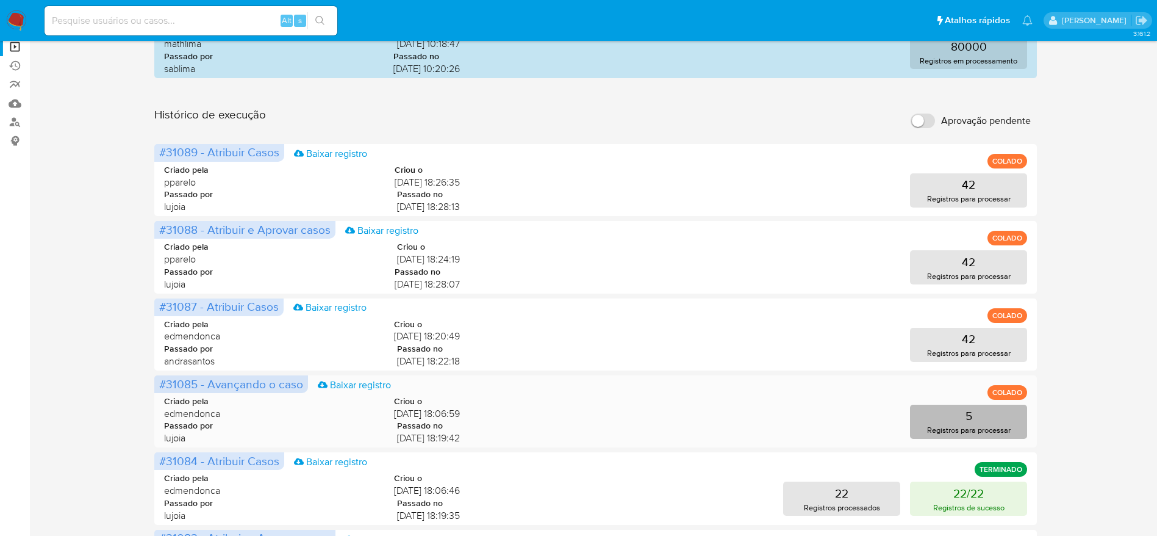
click at [982, 419] on button "5 Registros para processar" at bounding box center [968, 422] width 117 height 34
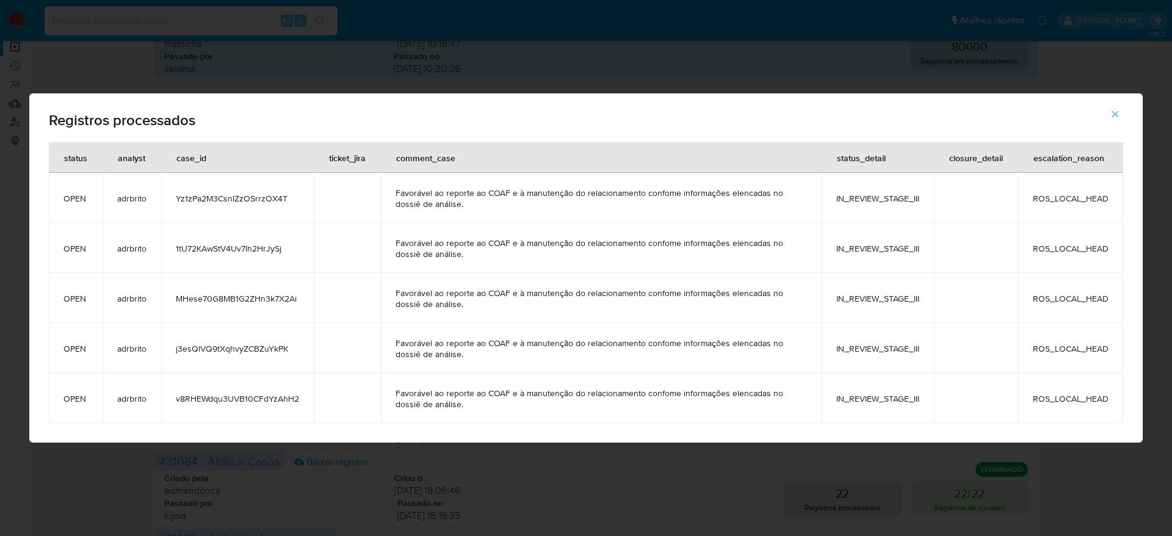
click at [194, 197] on span "Yz1zPa2M3CsnlZzOSrrzOX4T" at bounding box center [237, 198] width 123 height 11
click at [1118, 109] on icon "button" at bounding box center [1114, 114] width 11 height 11
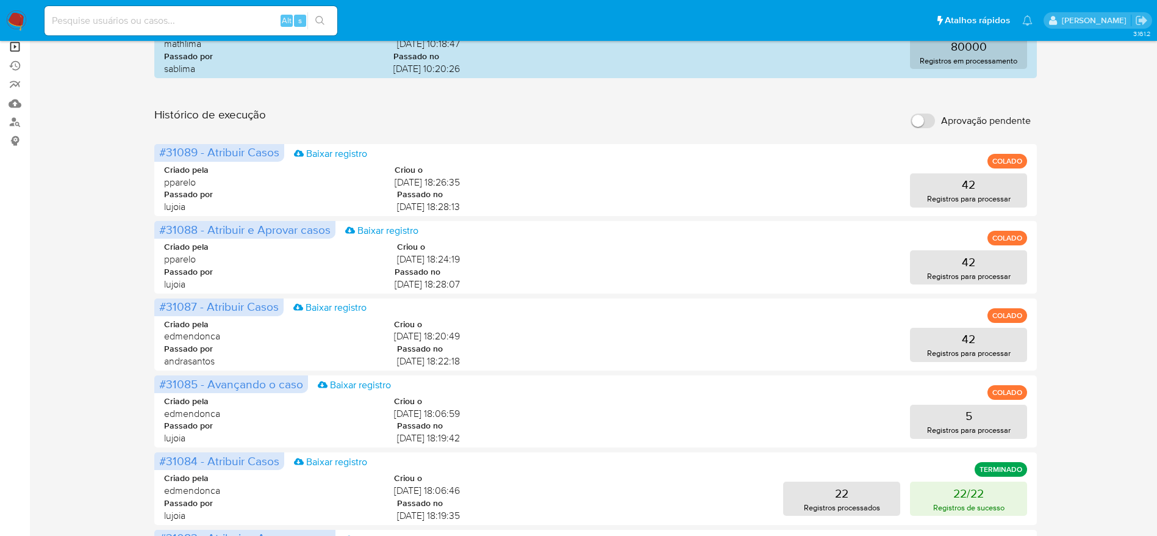
click at [21, 51] on link "Operações em massa" at bounding box center [72, 46] width 145 height 19
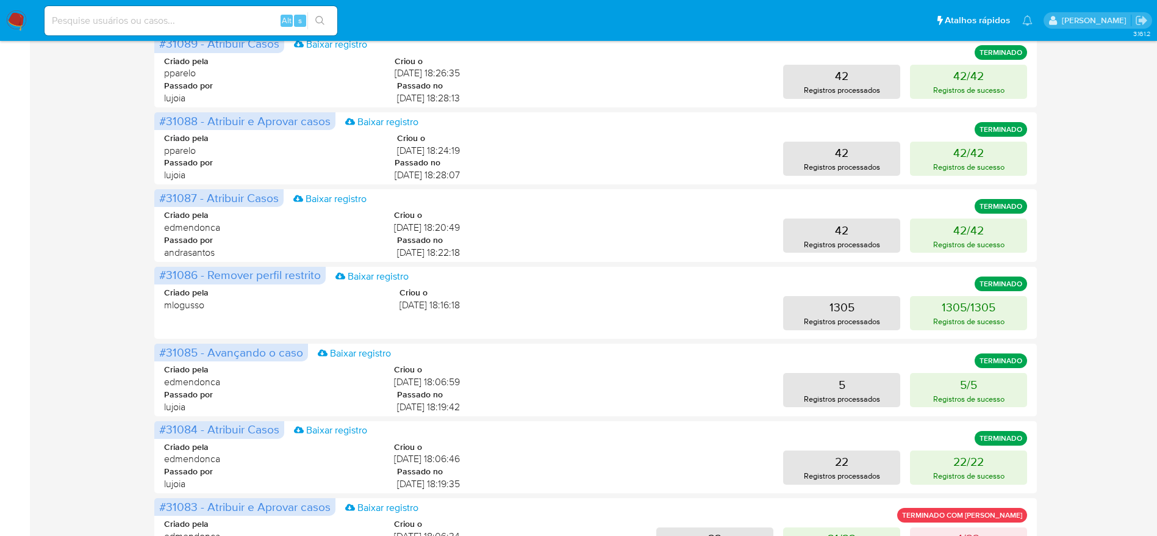
scroll to position [458, 0]
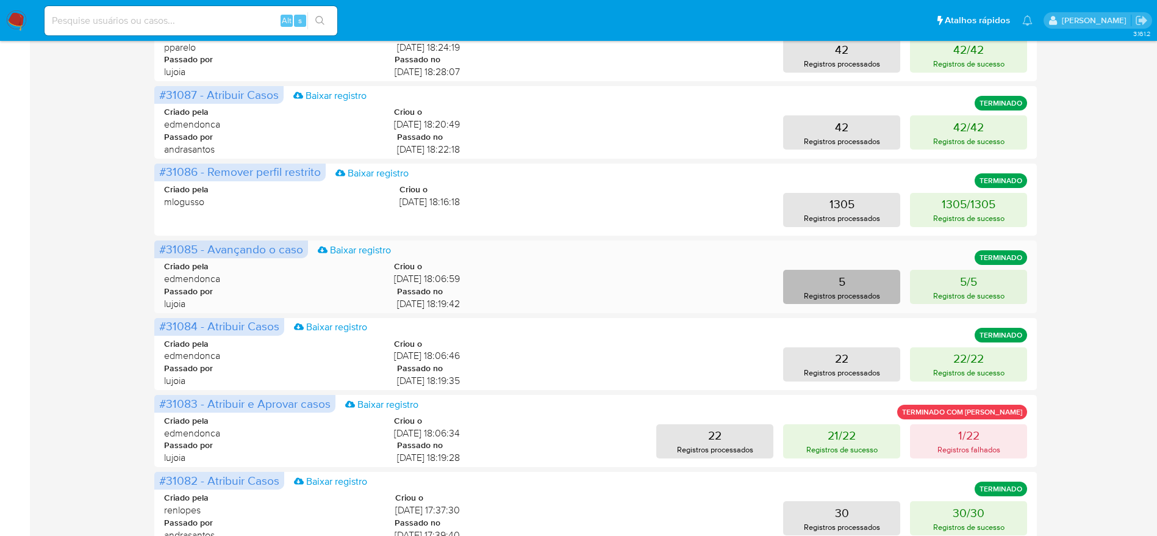
click at [871, 291] on p "Registros processados" at bounding box center [842, 296] width 76 height 12
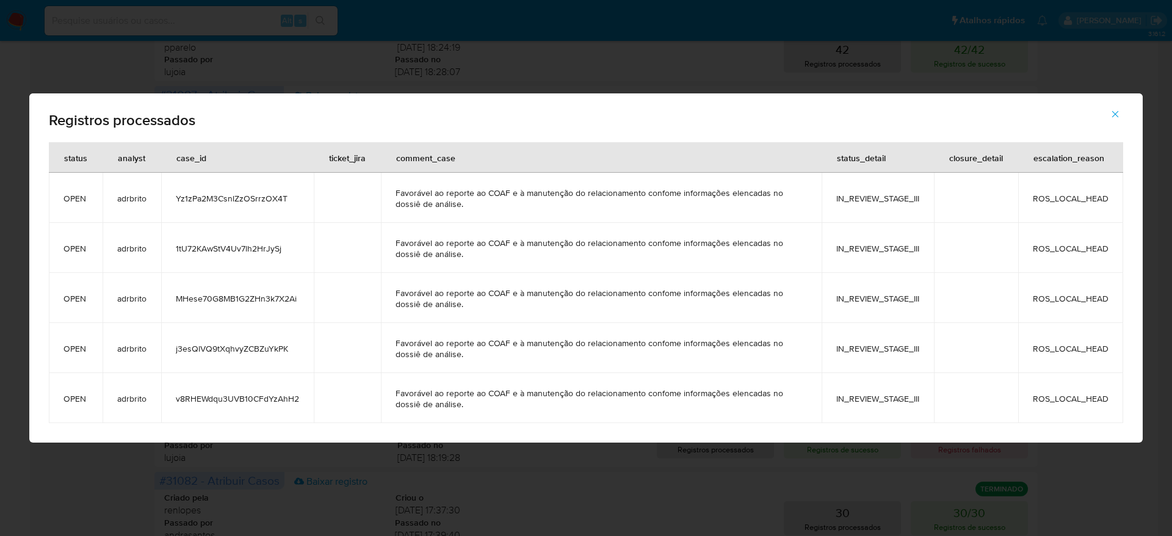
click at [1119, 109] on icon "button" at bounding box center [1114, 114] width 11 height 11
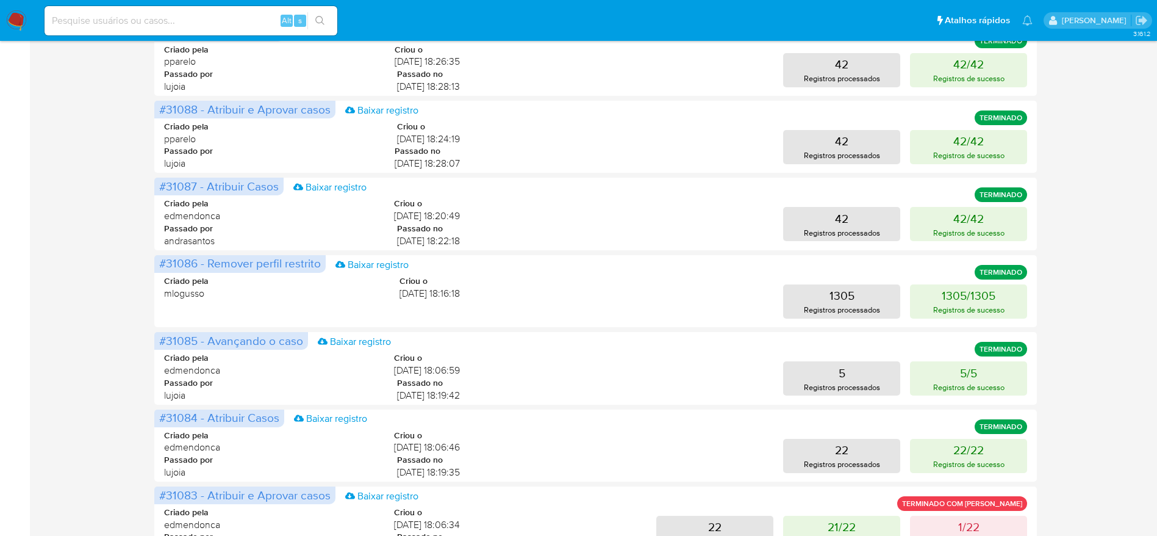
scroll to position [183, 0]
